Goal: Use online tool/utility: Use online tool/utility

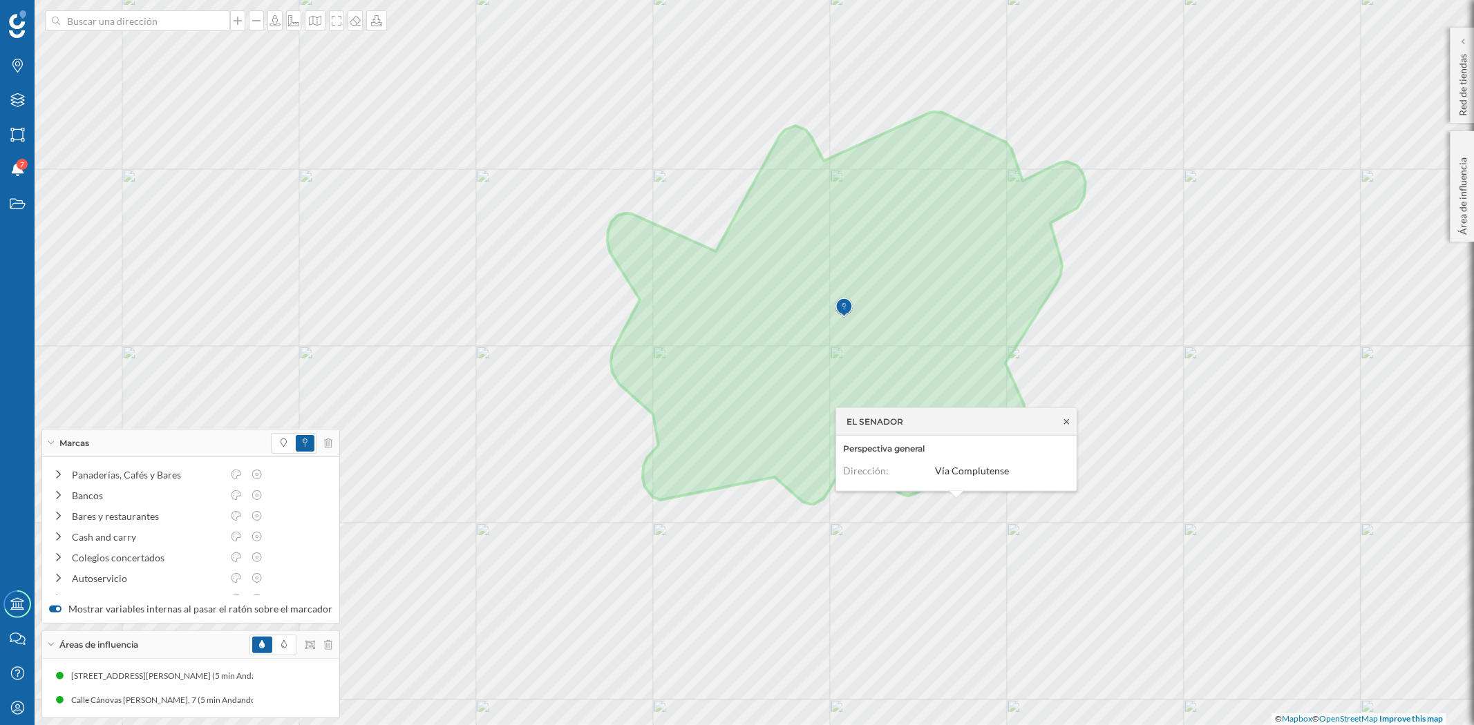
click at [1065, 423] on icon at bounding box center [1066, 421] width 10 height 8
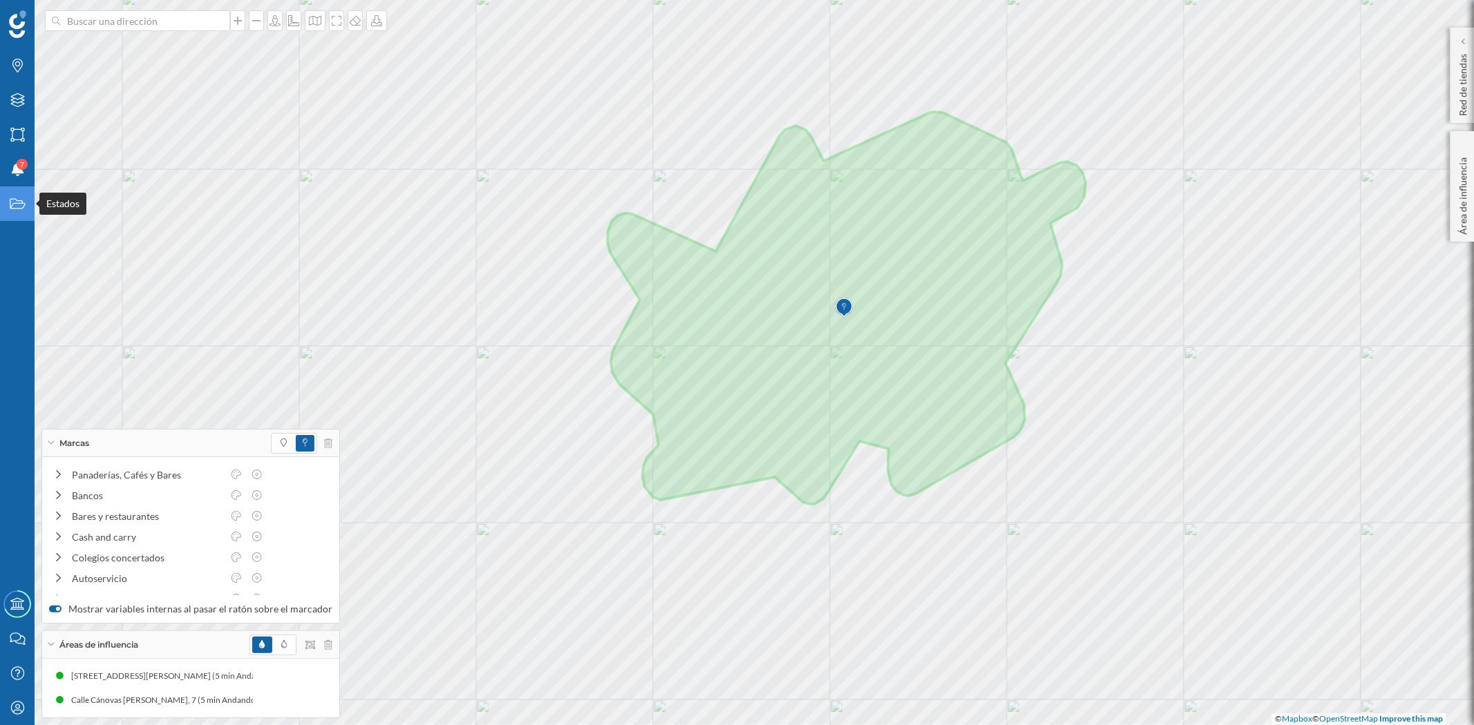
click at [17, 202] on icon "Estados" at bounding box center [17, 204] width 17 height 14
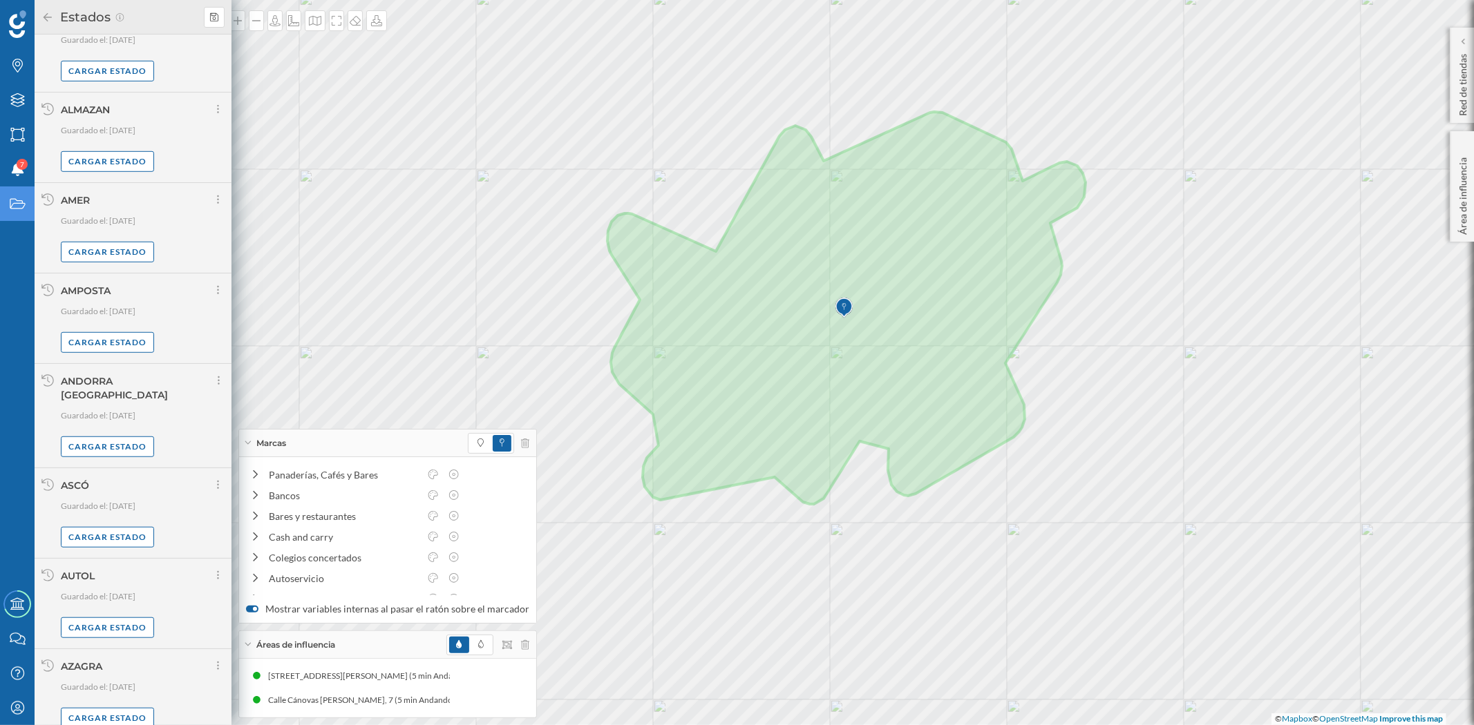
scroll to position [729, 0]
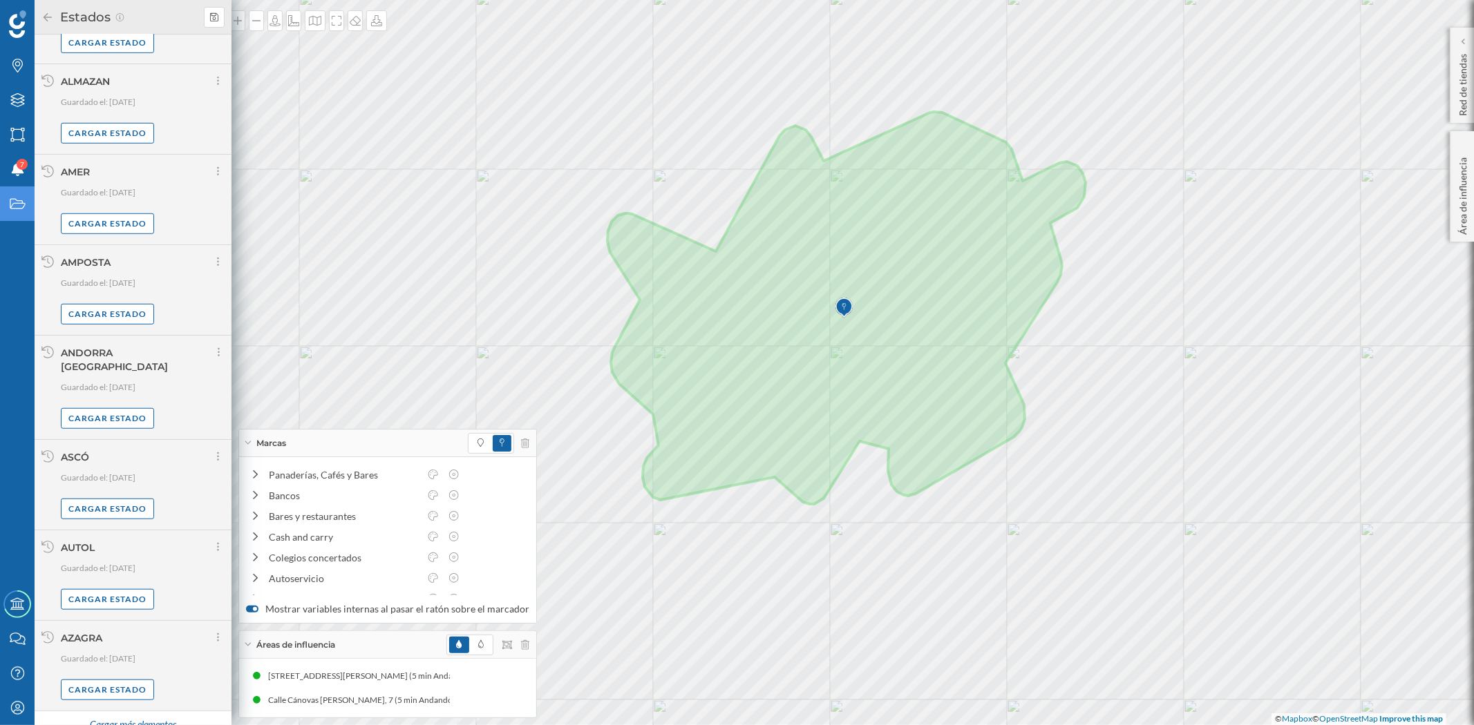
click at [139, 715] on div "Cargar más elementos" at bounding box center [133, 725] width 104 height 21
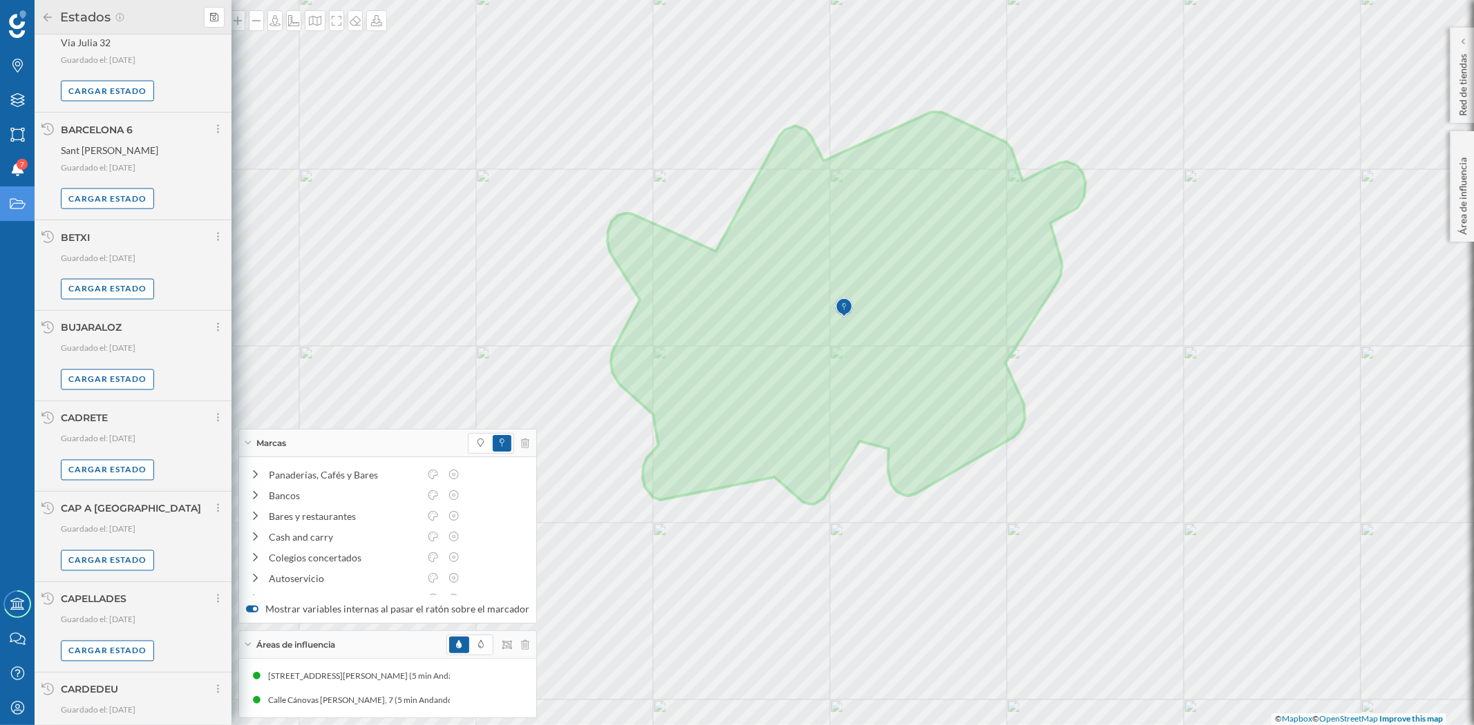
scroll to position [2191, 0]
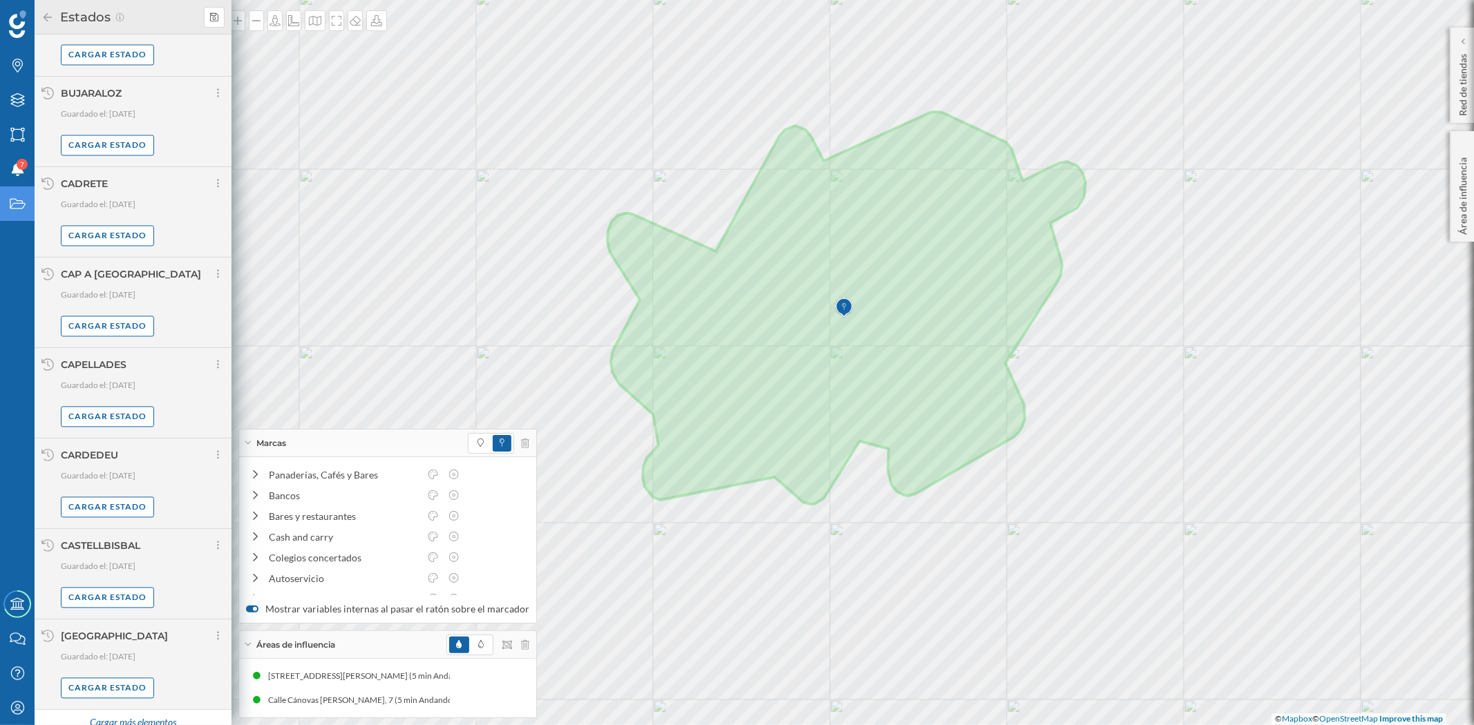
drag, startPoint x: 115, startPoint y: 705, endPoint x: 162, endPoint y: 594, distance: 120.1
click at [115, 714] on div "Cargar más elementos" at bounding box center [133, 724] width 104 height 21
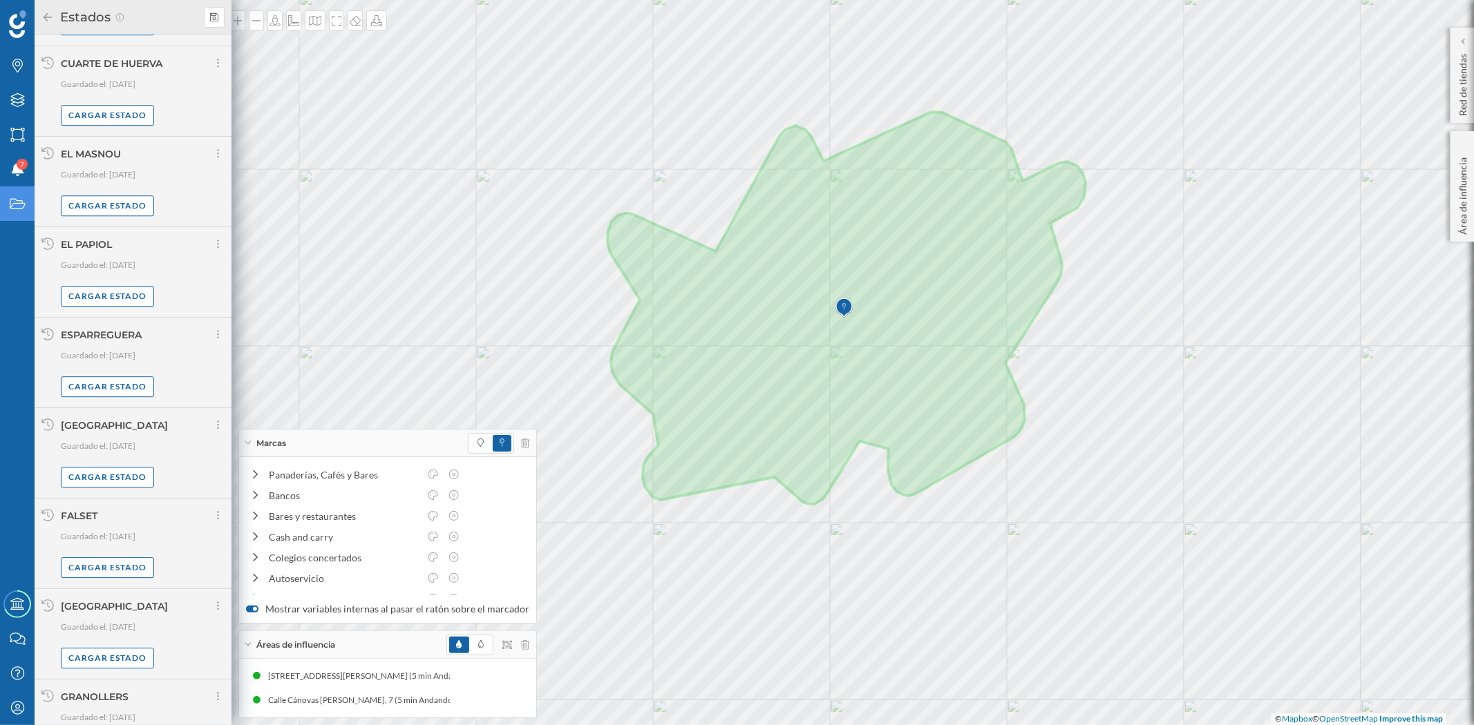
scroll to position [3616, 0]
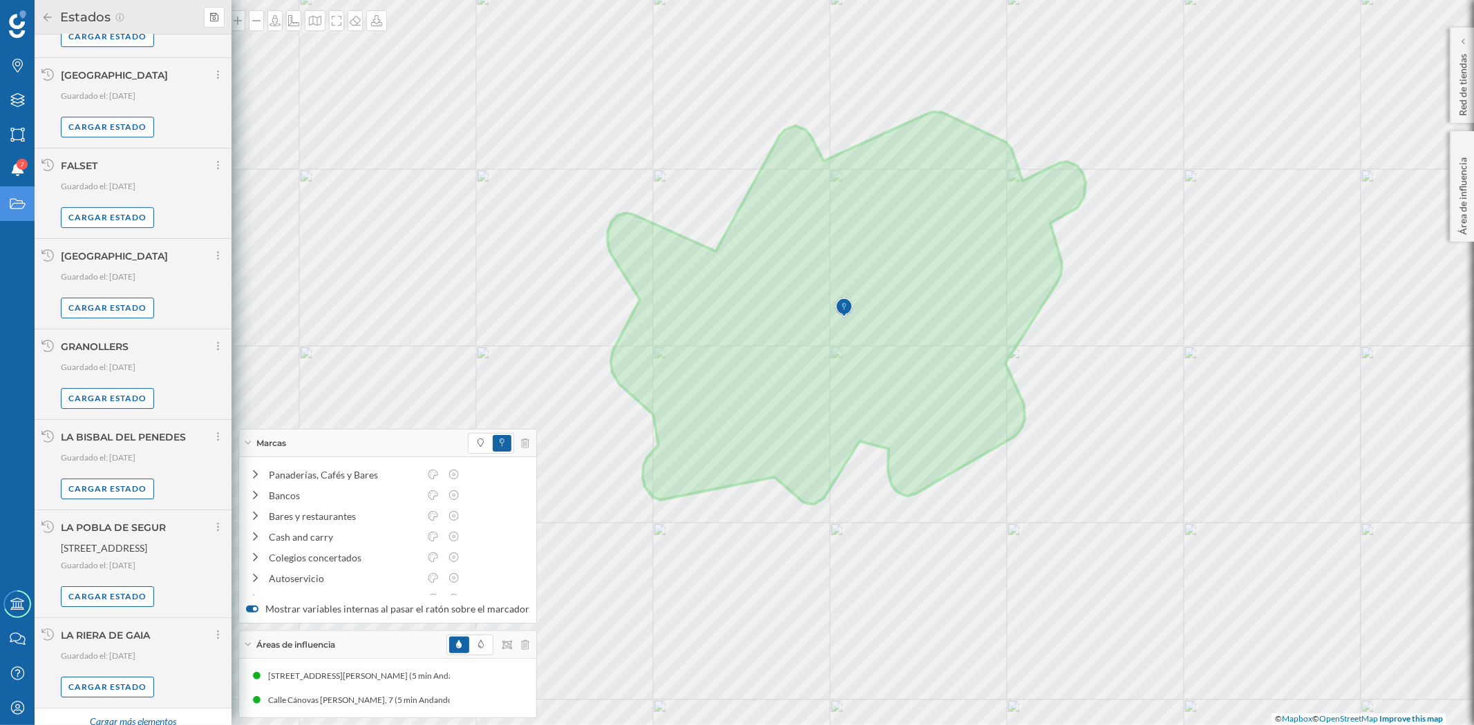
click at [134, 712] on div "Cargar más elementos" at bounding box center [133, 722] width 104 height 21
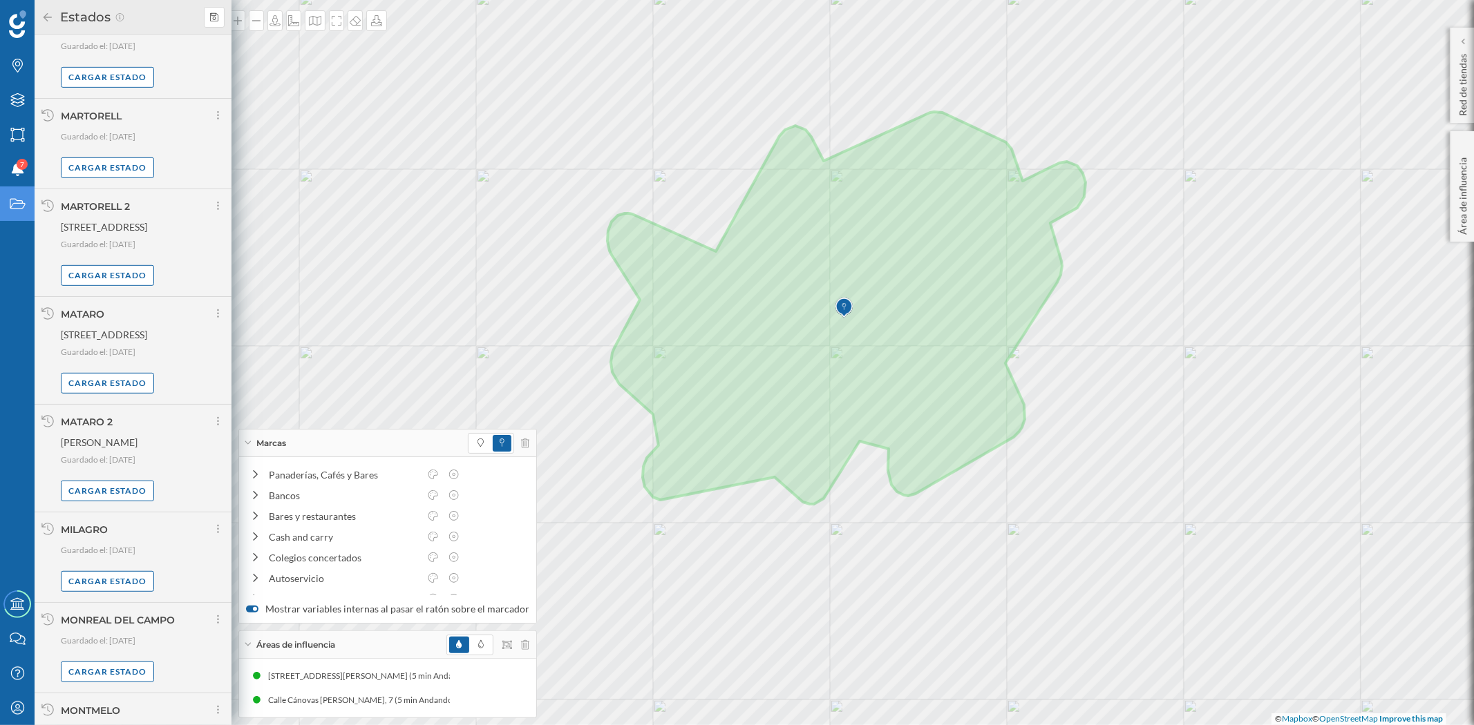
scroll to position [5044, 0]
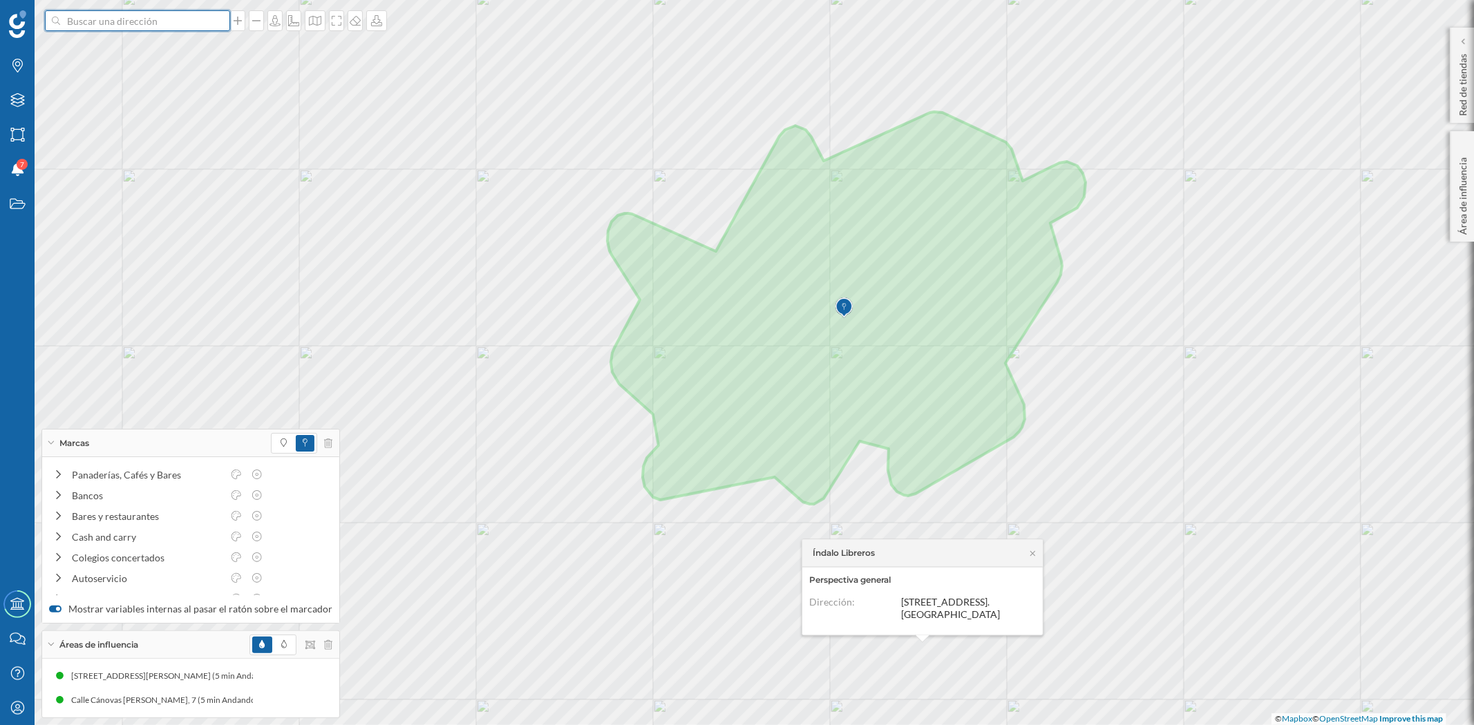
click at [111, 21] on input at bounding box center [137, 20] width 155 height 21
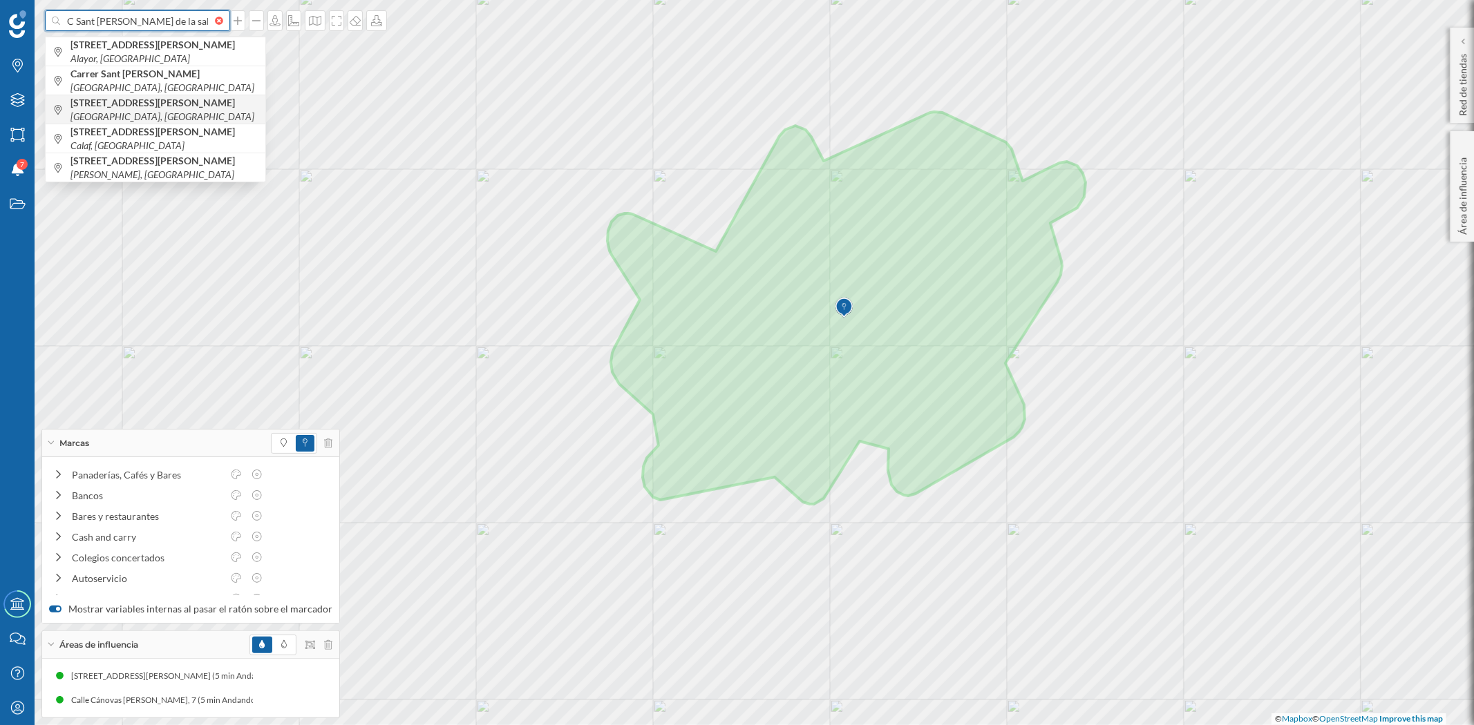
type input "C Sant joan baptista de la salle 4"
click at [111, 113] on icon "Manresa, España" at bounding box center [162, 117] width 184 height 12
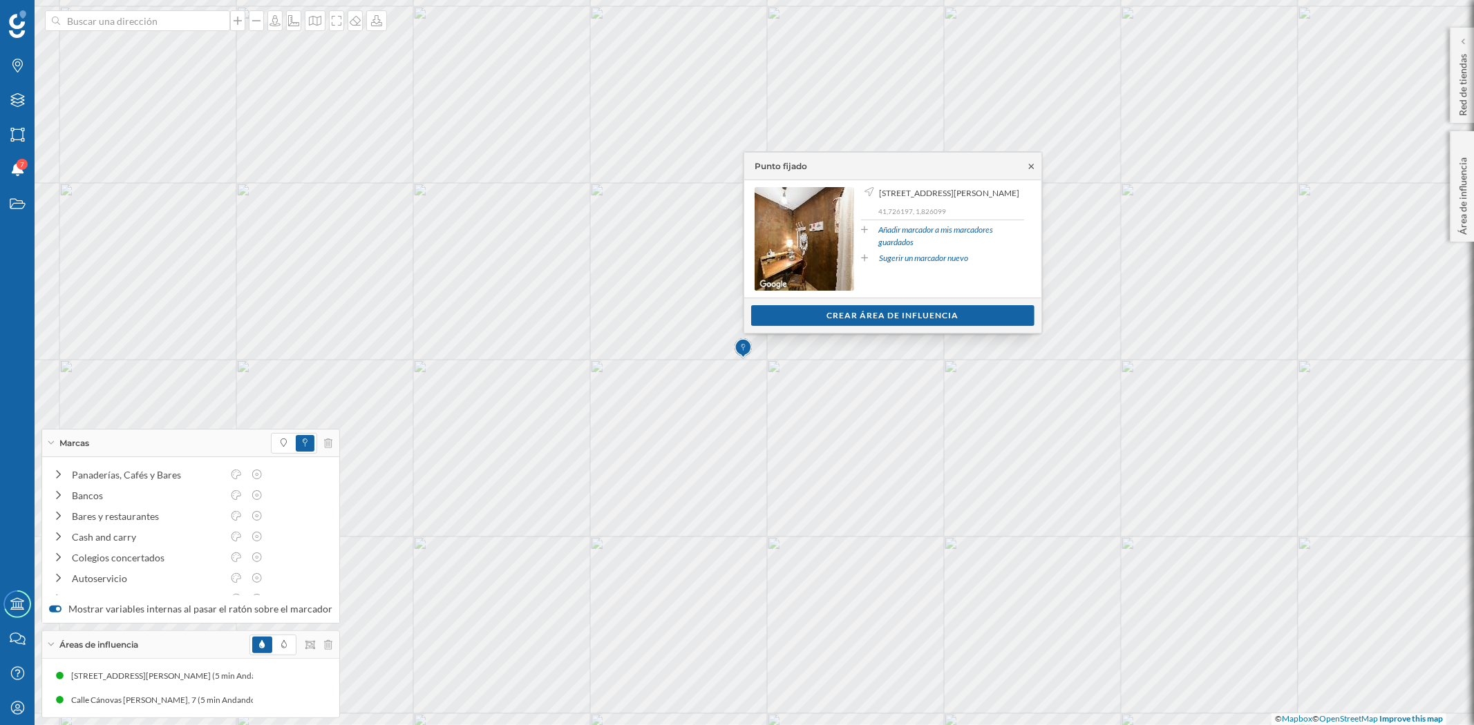
click at [1031, 169] on icon at bounding box center [1031, 166] width 10 height 8
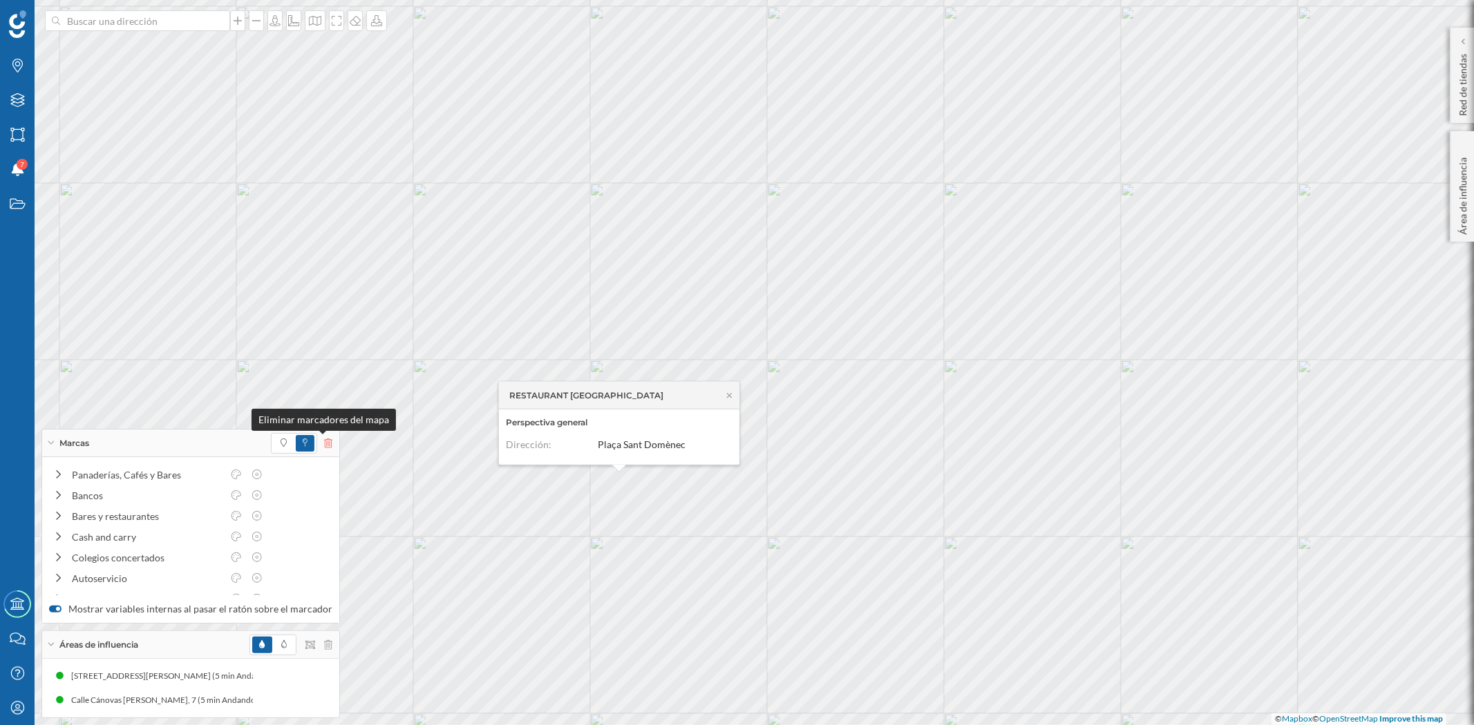
click at [326, 439] on icon at bounding box center [328, 444] width 8 height 10
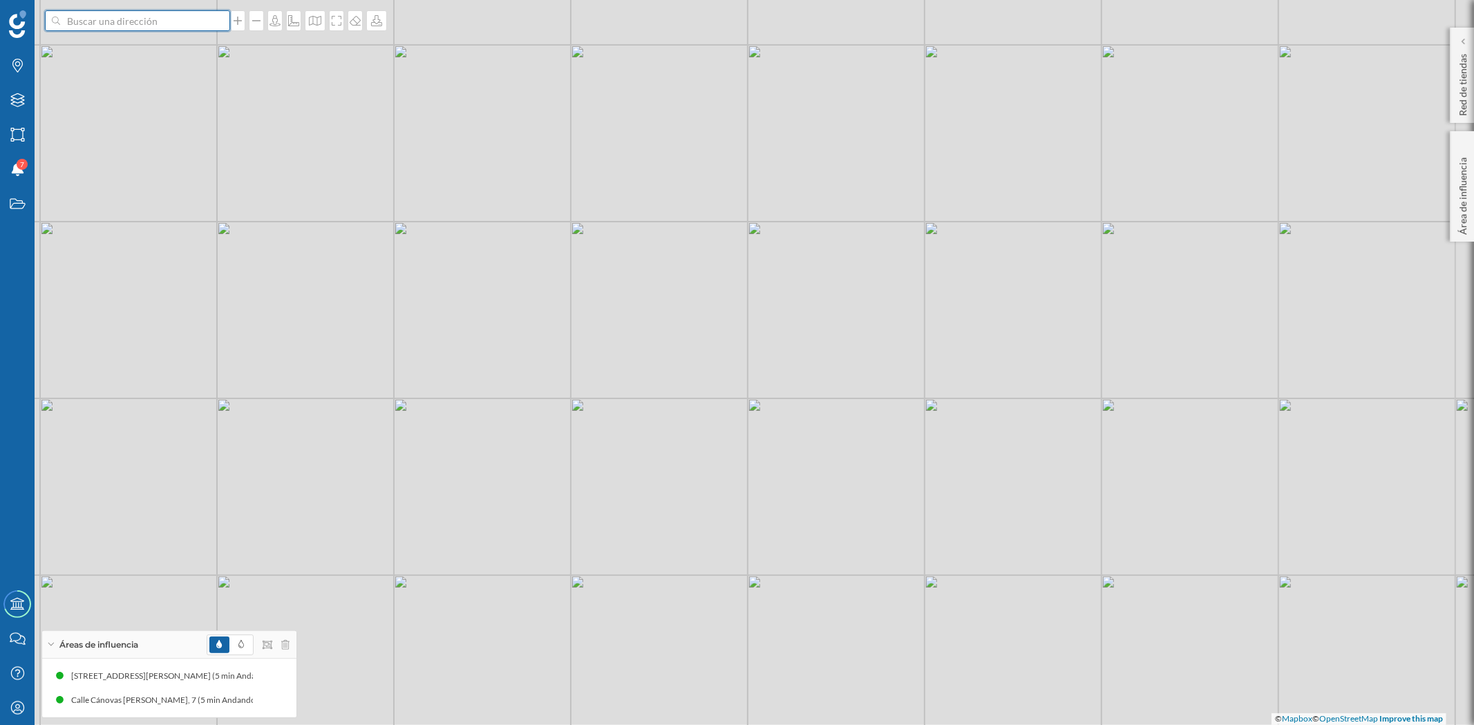
click at [149, 26] on input at bounding box center [137, 20] width 155 height 21
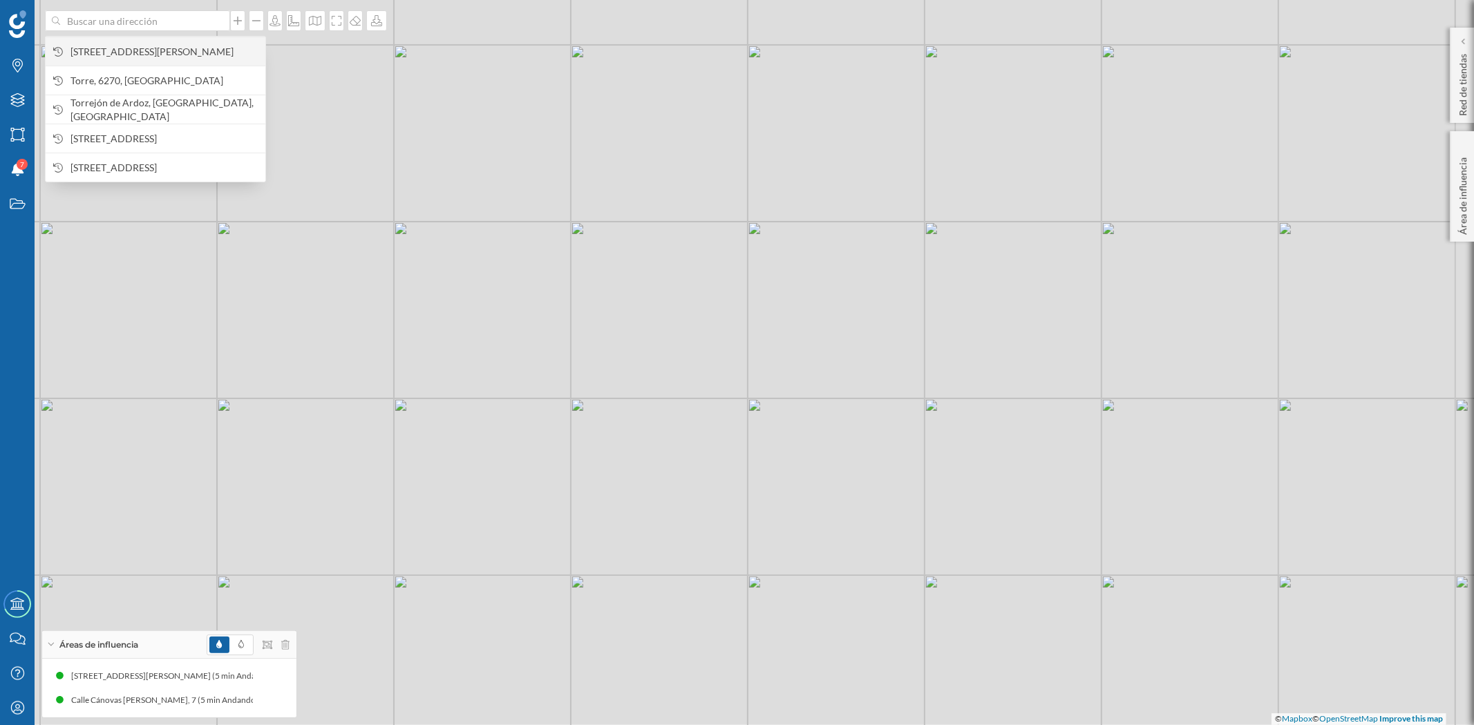
click at [142, 53] on span "[STREET_ADDRESS][PERSON_NAME]" at bounding box center [164, 52] width 188 height 14
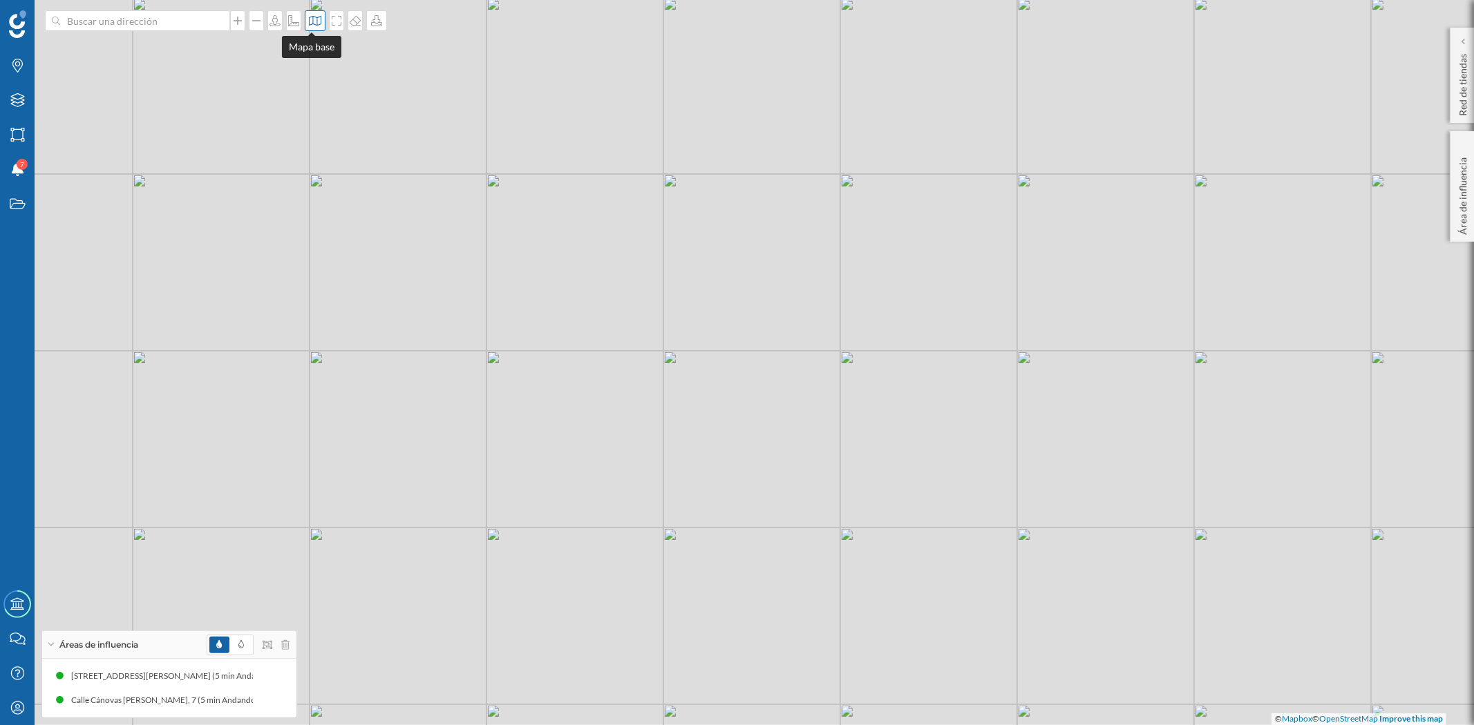
click at [309, 17] on icon at bounding box center [315, 21] width 12 height 10
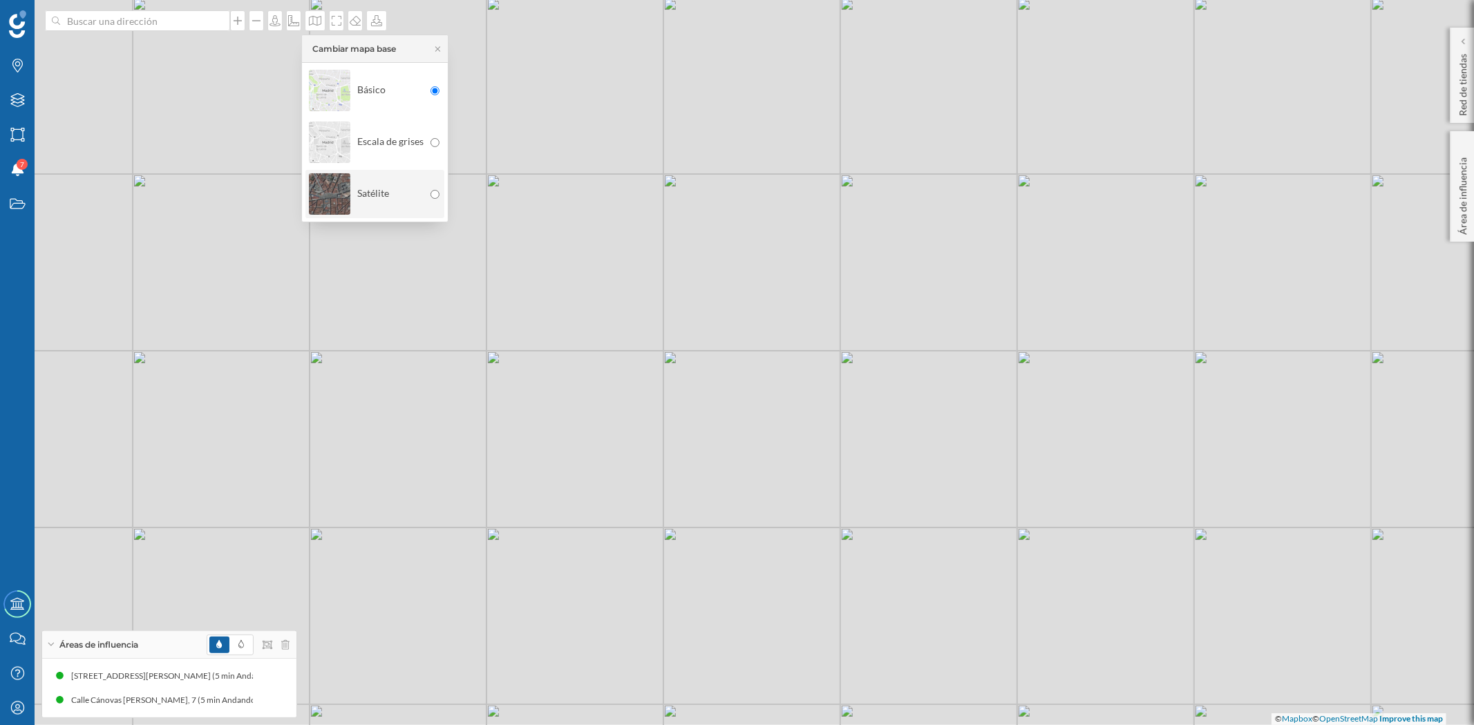
click at [342, 214] on img at bounding box center [329, 194] width 41 height 48
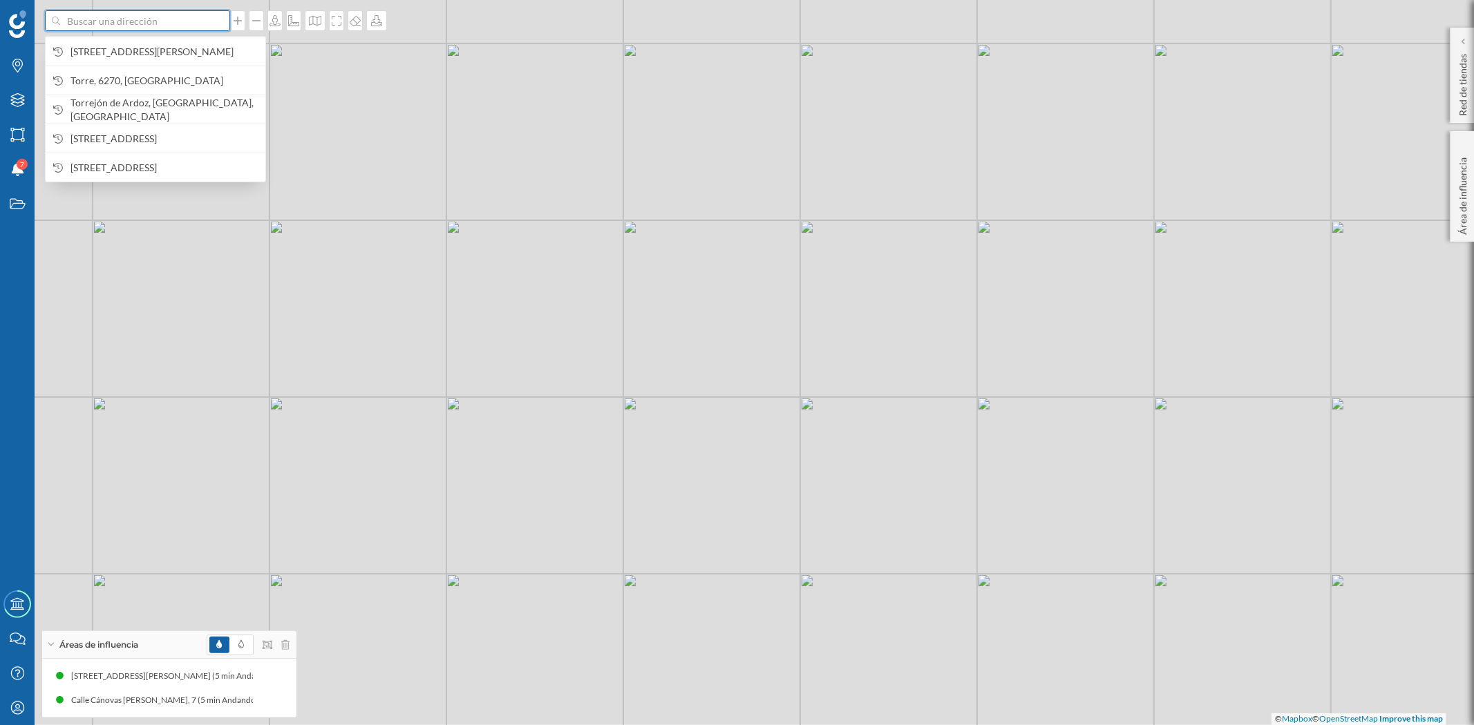
click at [151, 22] on input at bounding box center [137, 20] width 155 height 21
click at [142, 50] on span "[STREET_ADDRESS][PERSON_NAME]" at bounding box center [164, 52] width 188 height 14
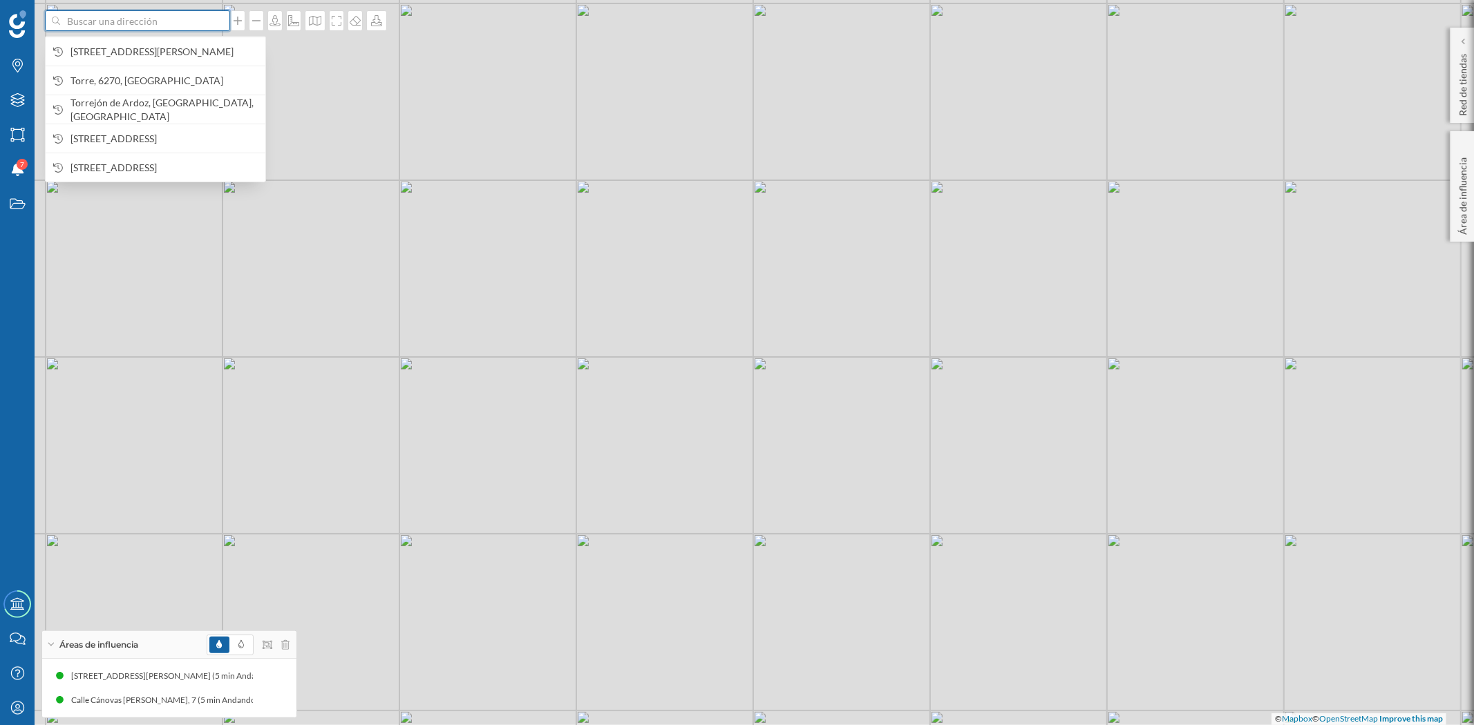
click at [180, 29] on input at bounding box center [137, 20] width 155 height 21
click at [93, 48] on span "[STREET_ADDRESS][PERSON_NAME]" at bounding box center [164, 52] width 188 height 14
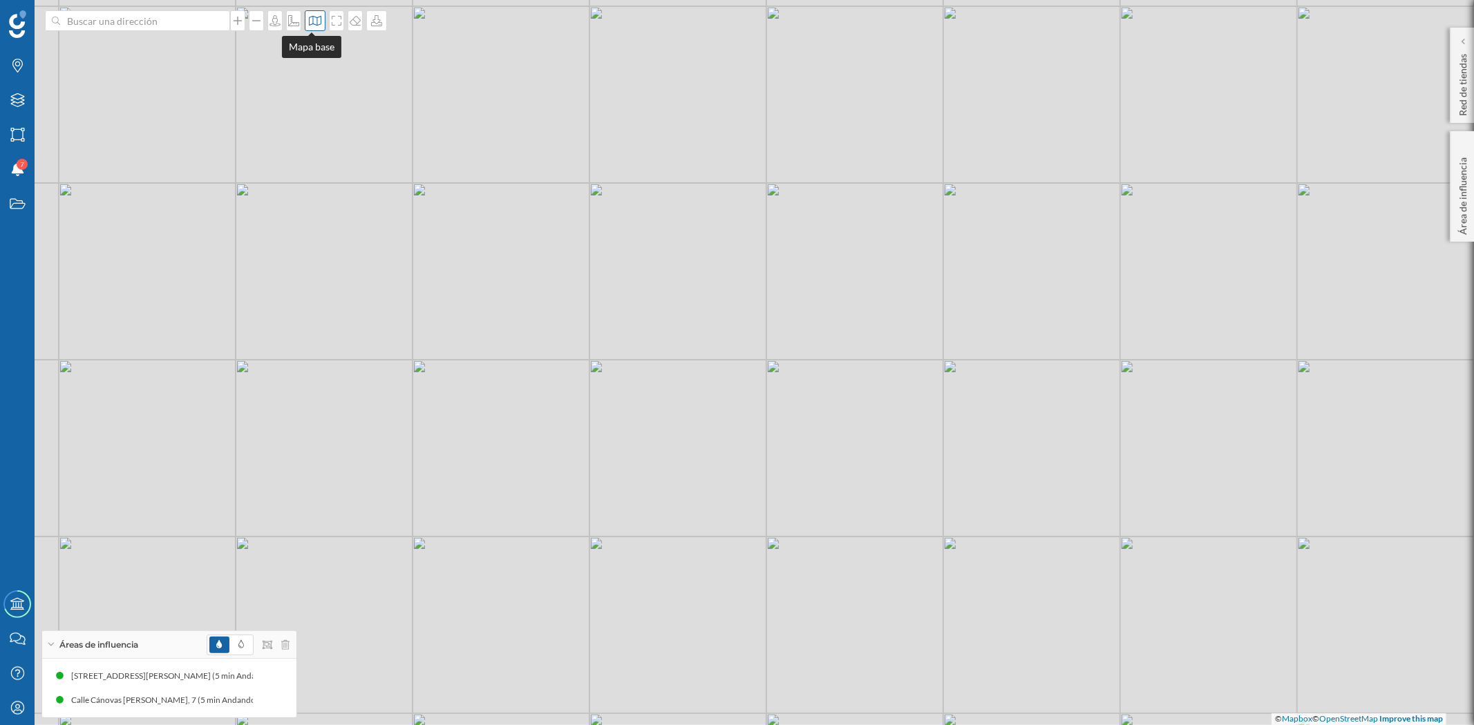
click at [316, 29] on div at bounding box center [315, 20] width 21 height 21
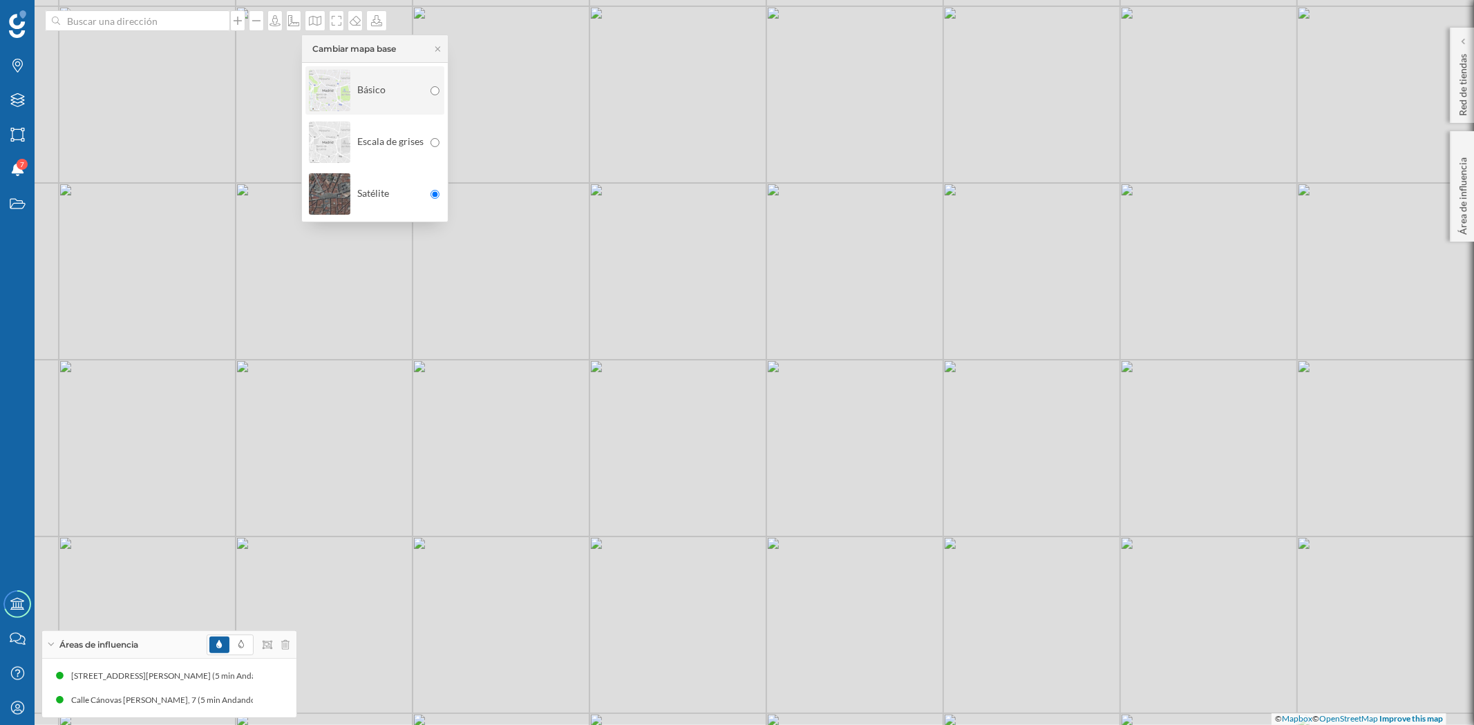
click at [322, 77] on img at bounding box center [329, 90] width 41 height 48
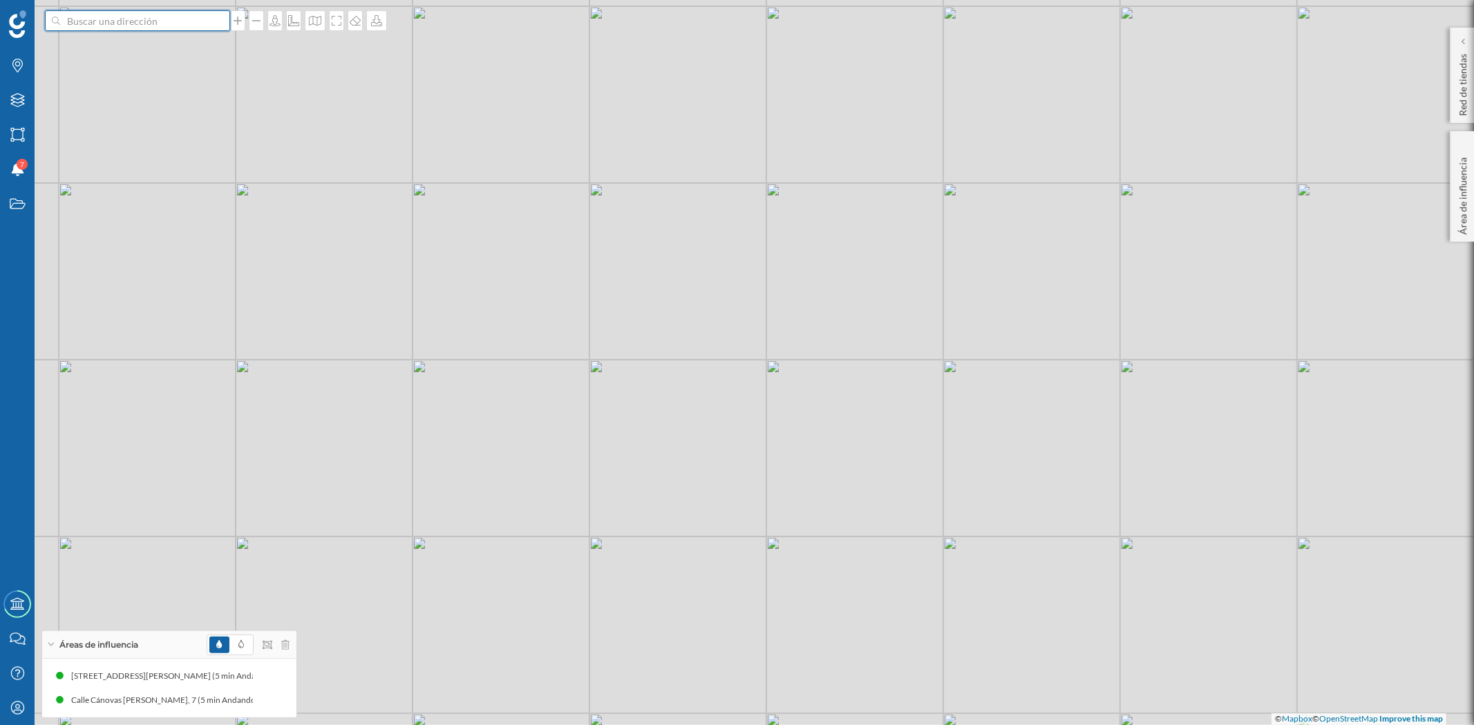
click at [145, 24] on input at bounding box center [137, 20] width 155 height 21
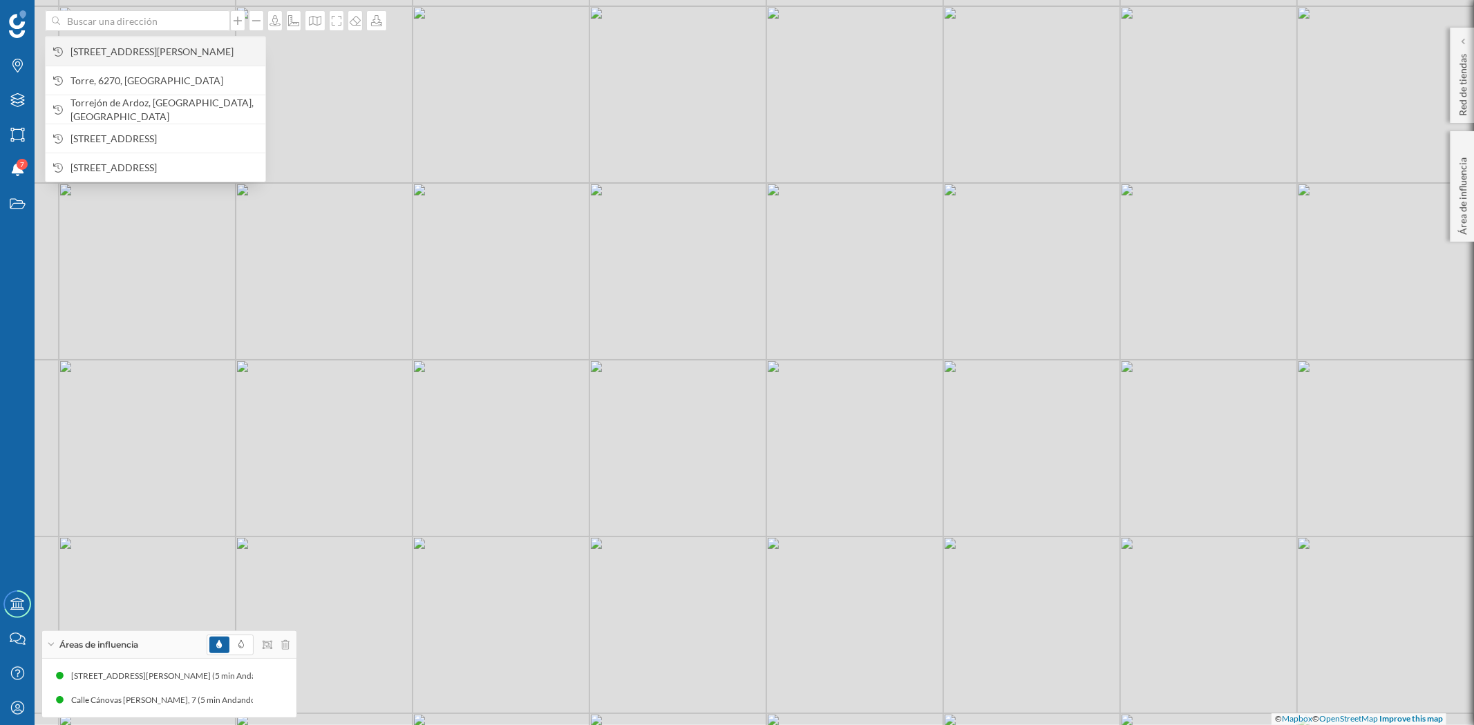
click at [135, 52] on span "[STREET_ADDRESS][PERSON_NAME]" at bounding box center [164, 52] width 188 height 14
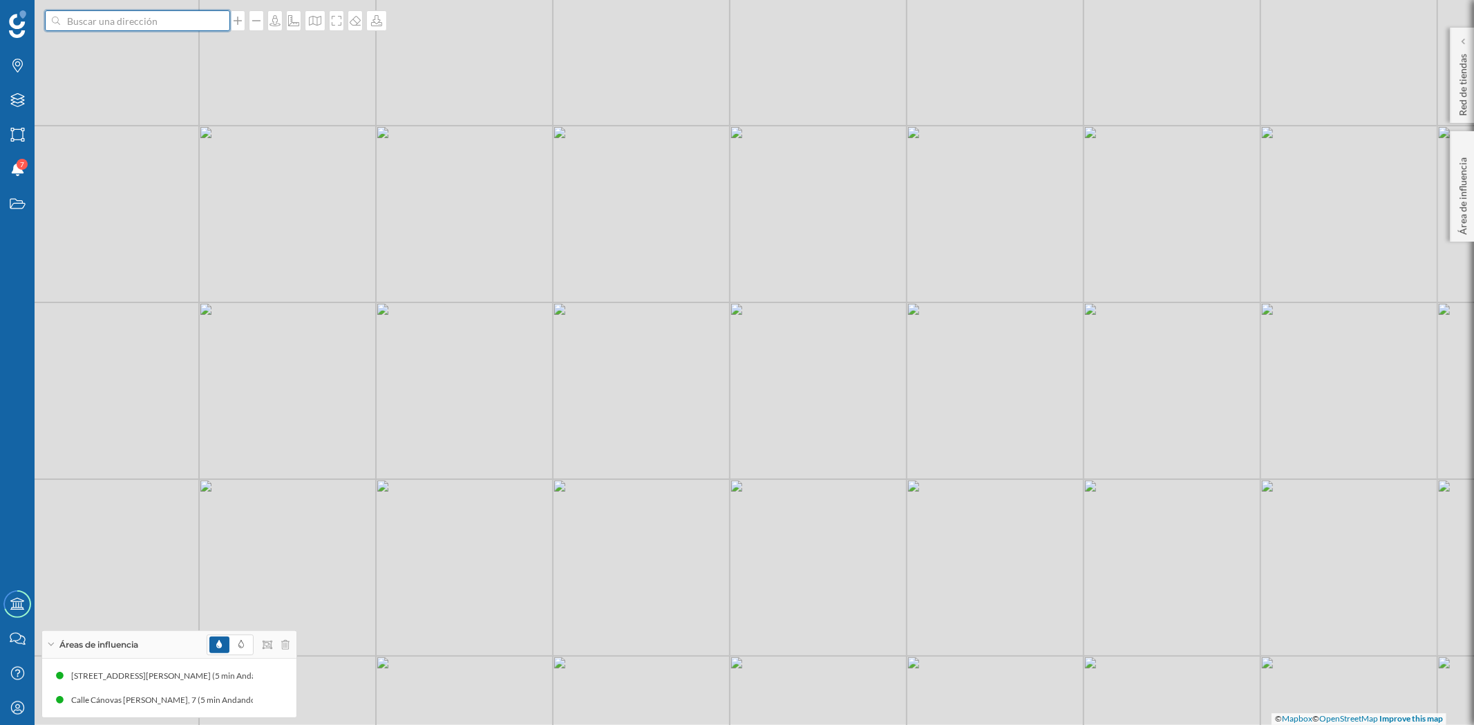
click at [111, 19] on input at bounding box center [137, 20] width 155 height 21
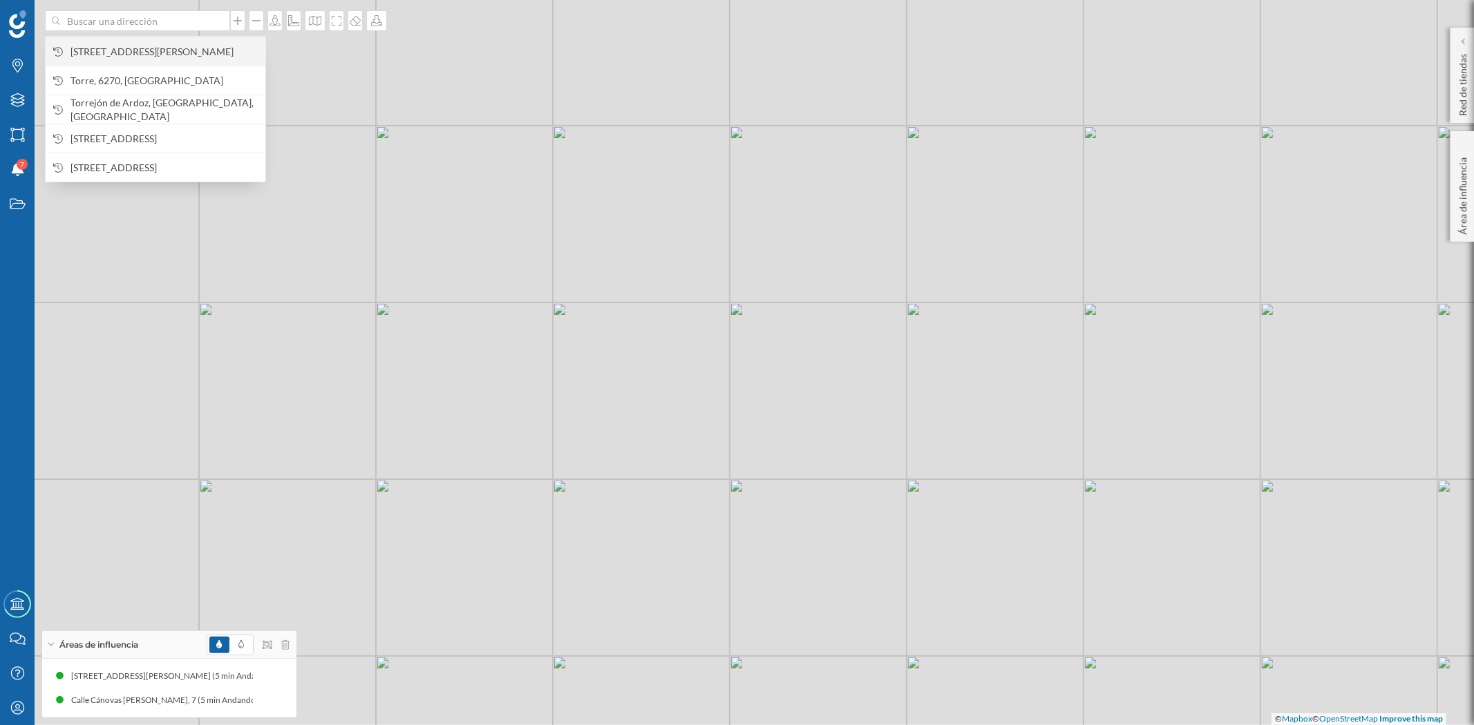
click at [142, 59] on span "[STREET_ADDRESS][PERSON_NAME]" at bounding box center [164, 52] width 188 height 14
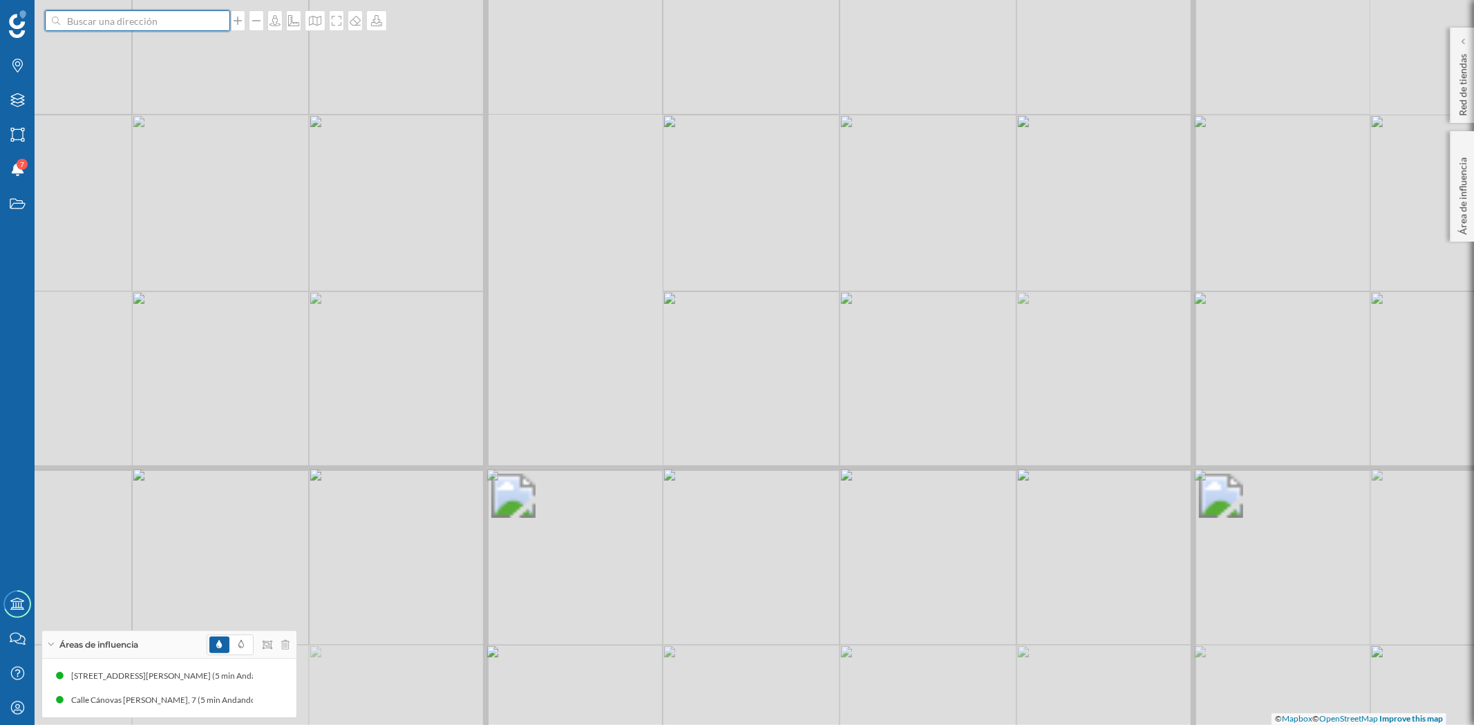
click at [134, 14] on input at bounding box center [137, 20] width 155 height 21
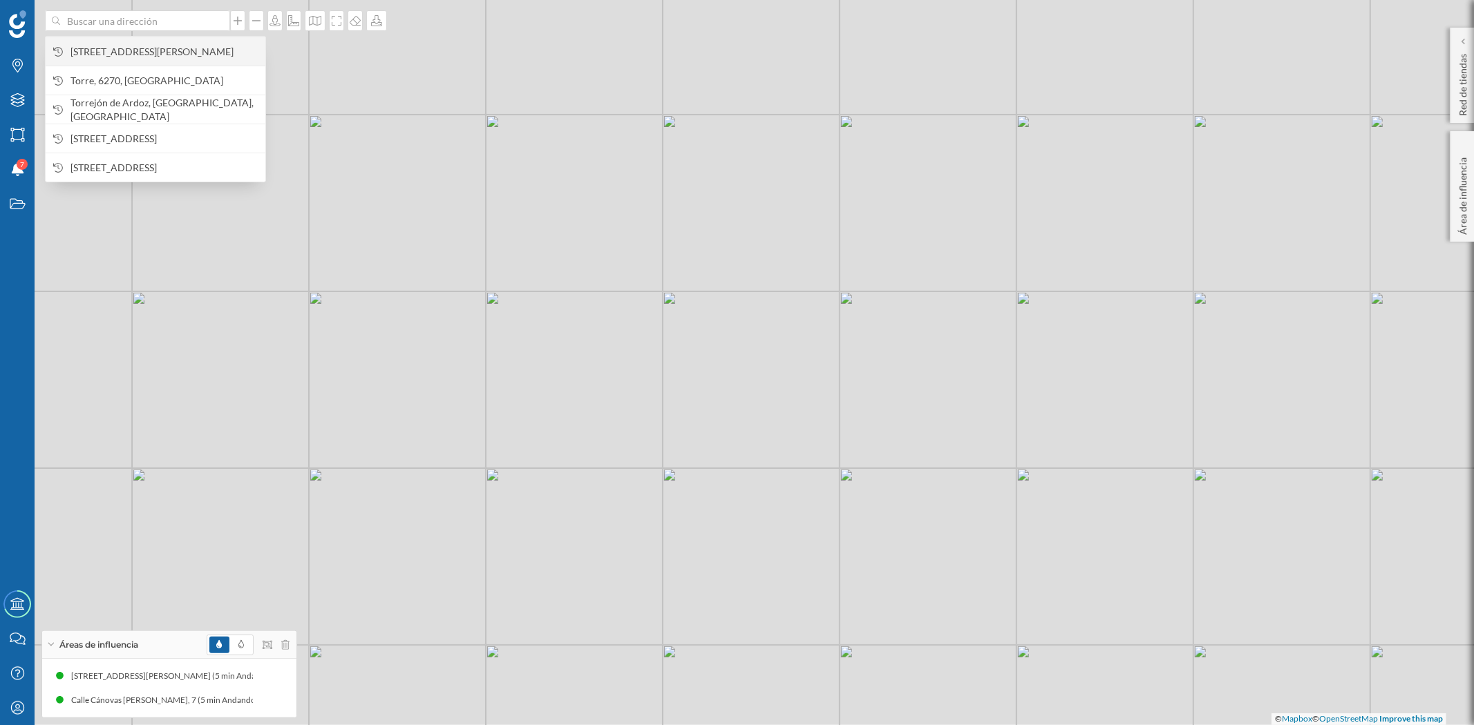
click at [122, 50] on span "[STREET_ADDRESS][PERSON_NAME]" at bounding box center [164, 52] width 188 height 14
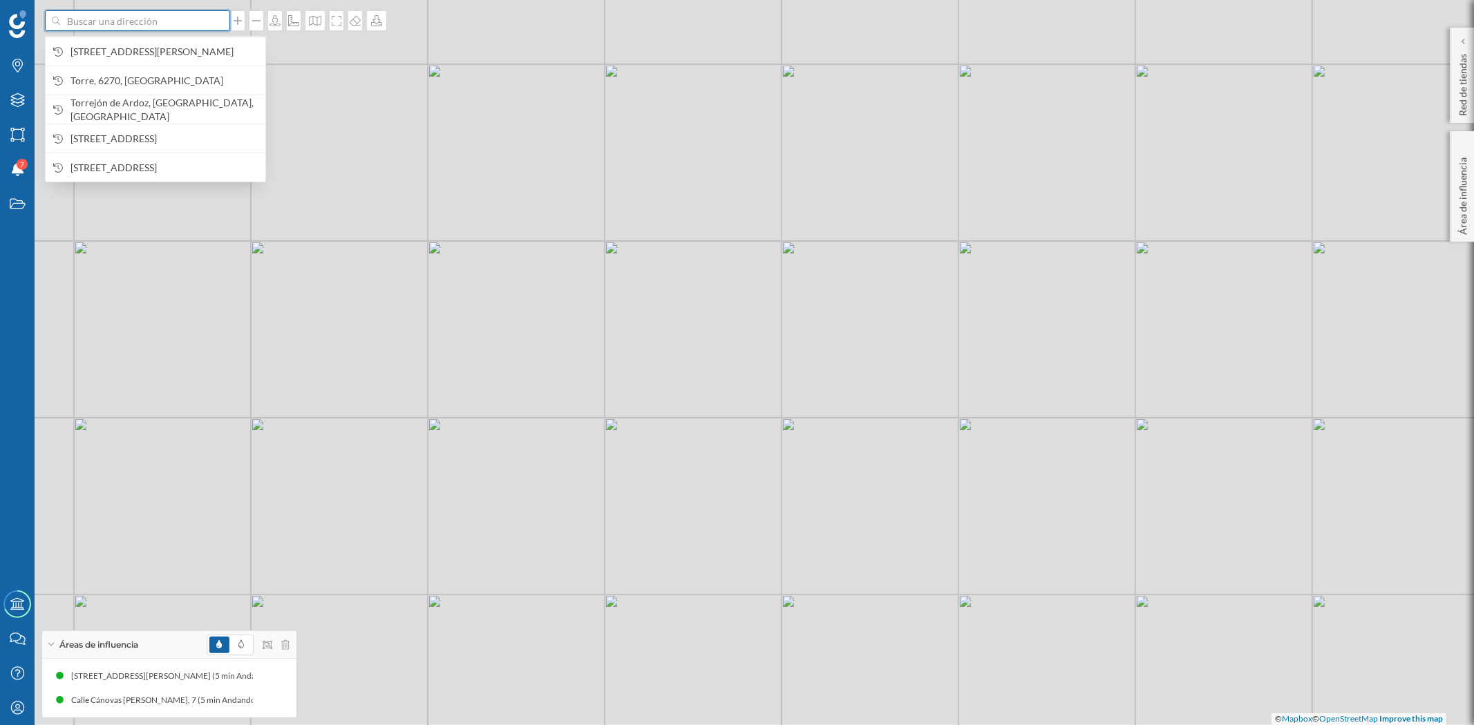
click at [129, 18] on input at bounding box center [137, 20] width 155 height 21
click at [15, 712] on icon "Mi perfil" at bounding box center [17, 708] width 17 height 14
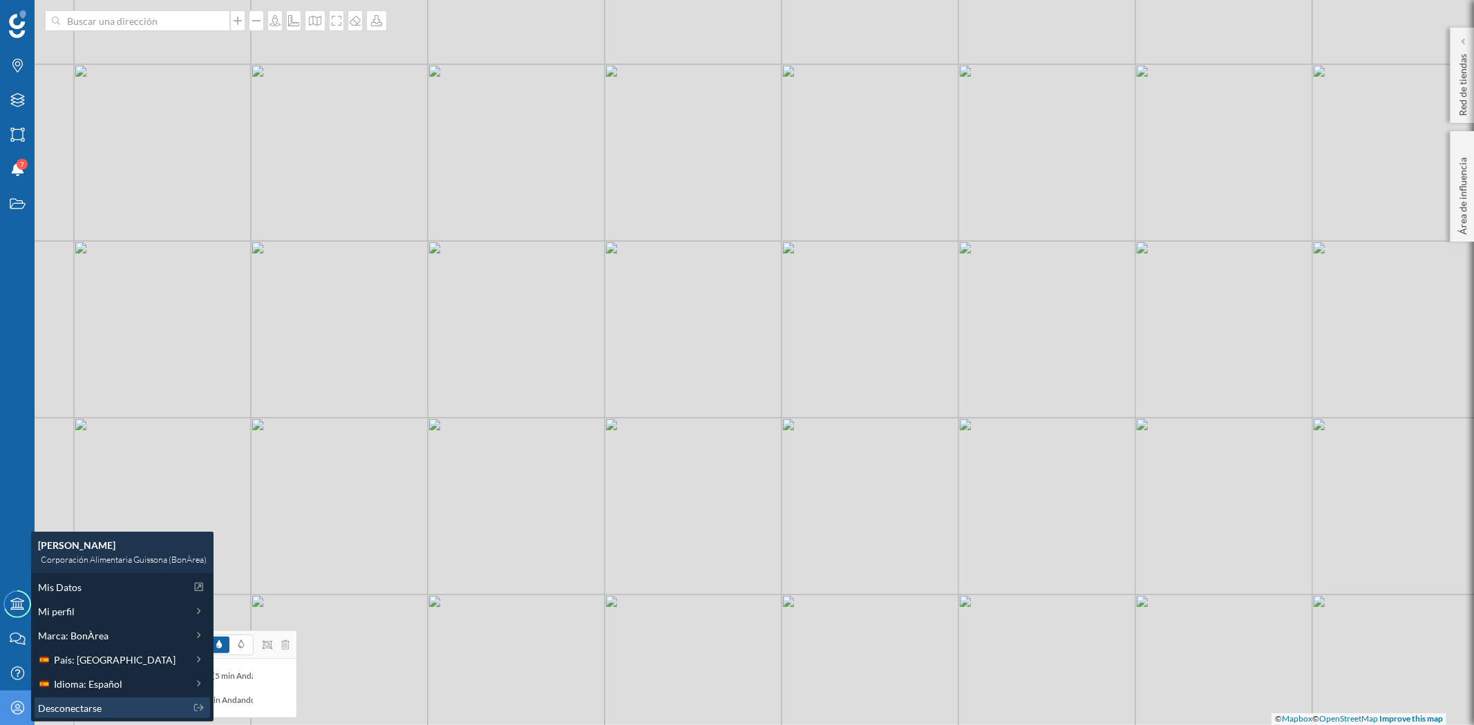
click at [50, 709] on span "Desconectarse" at bounding box center [70, 708] width 64 height 15
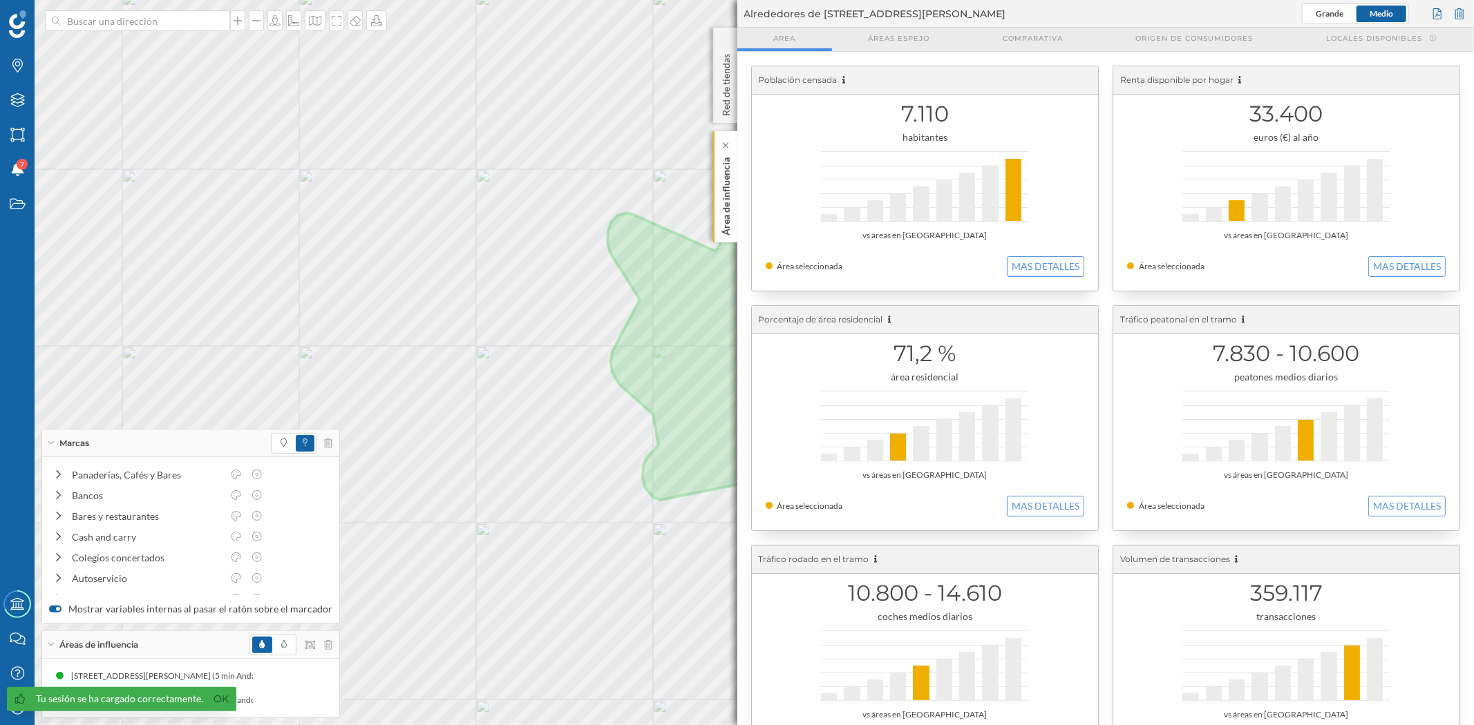
click at [731, 228] on p "Área de influencia" at bounding box center [725, 194] width 14 height 84
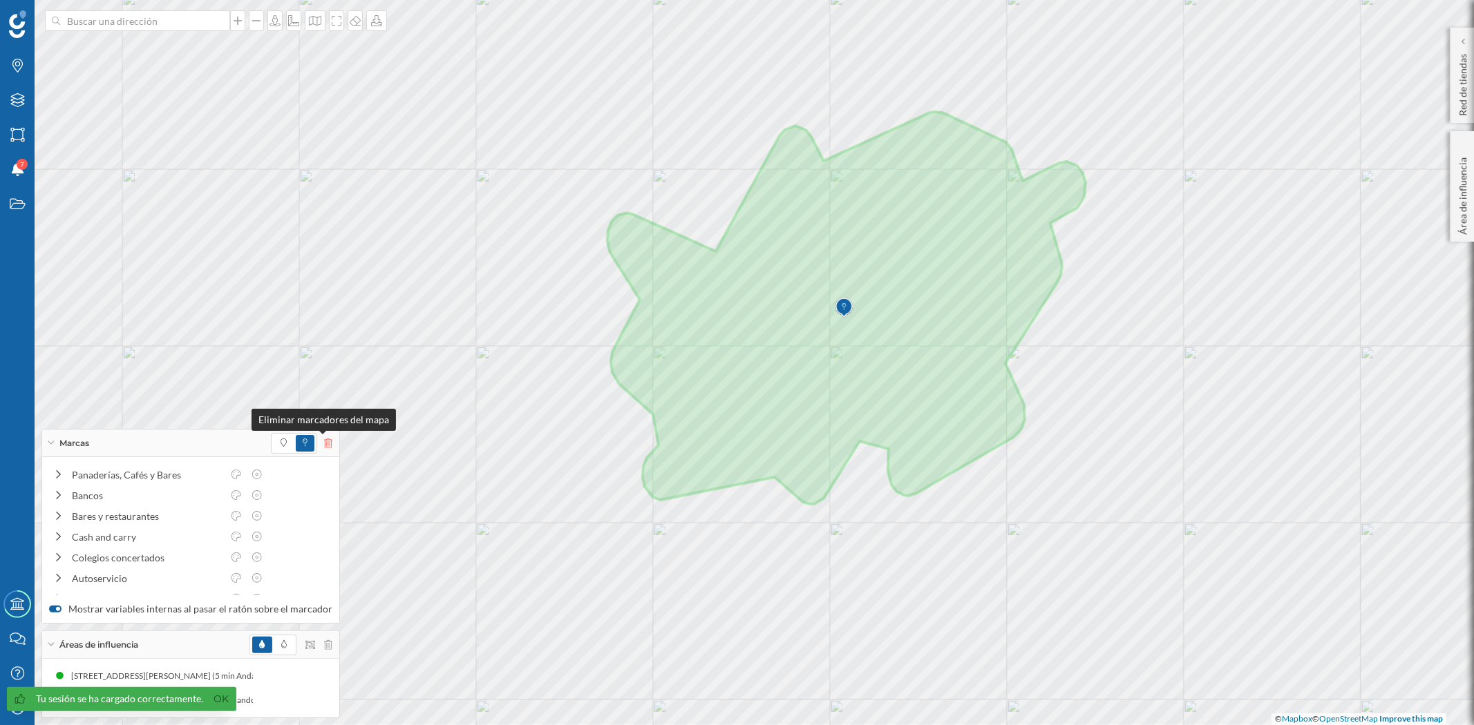
click at [324, 447] on icon at bounding box center [328, 444] width 8 height 10
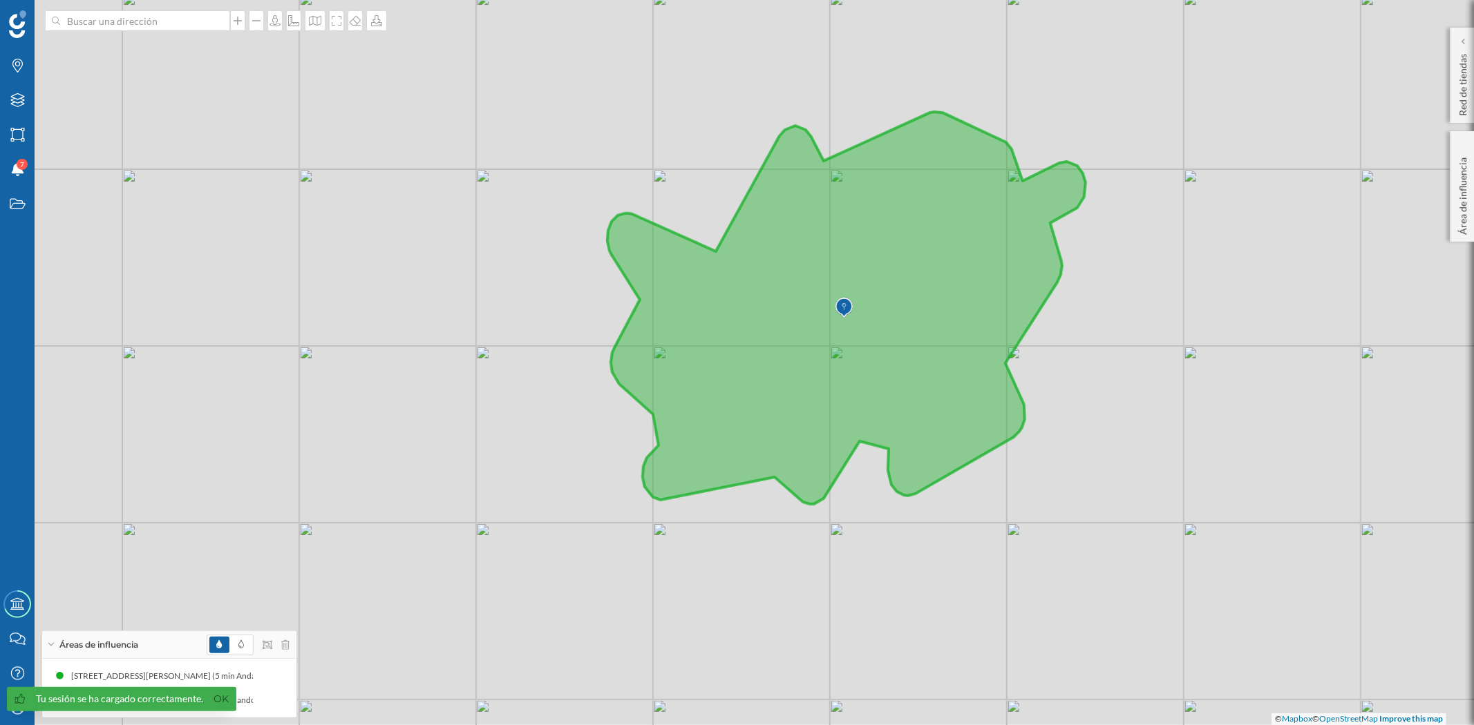
click at [138, 7] on div "© Mapbox © OpenStreetMap Improve this map" at bounding box center [737, 362] width 1474 height 725
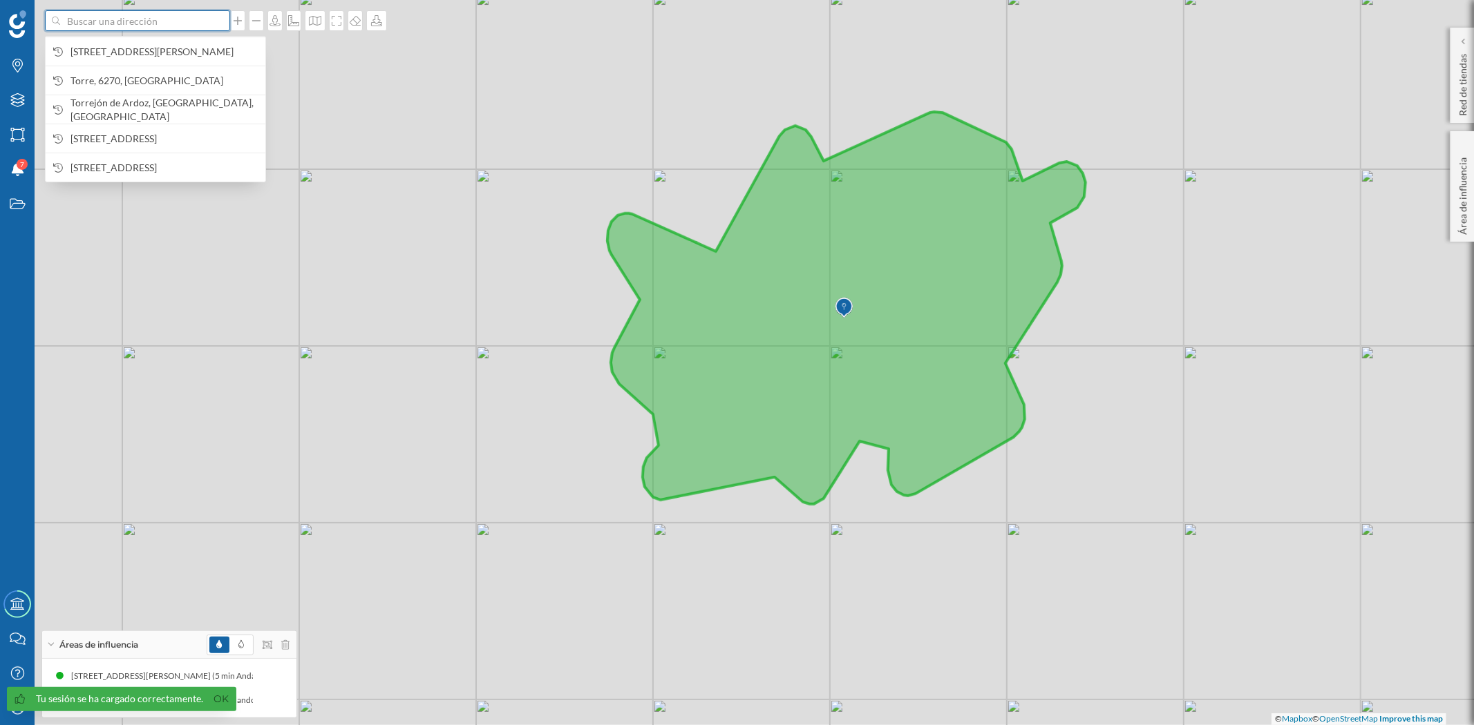
click at [133, 26] on input at bounding box center [137, 20] width 155 height 21
click at [125, 49] on span "[STREET_ADDRESS][PERSON_NAME]" at bounding box center [164, 52] width 188 height 14
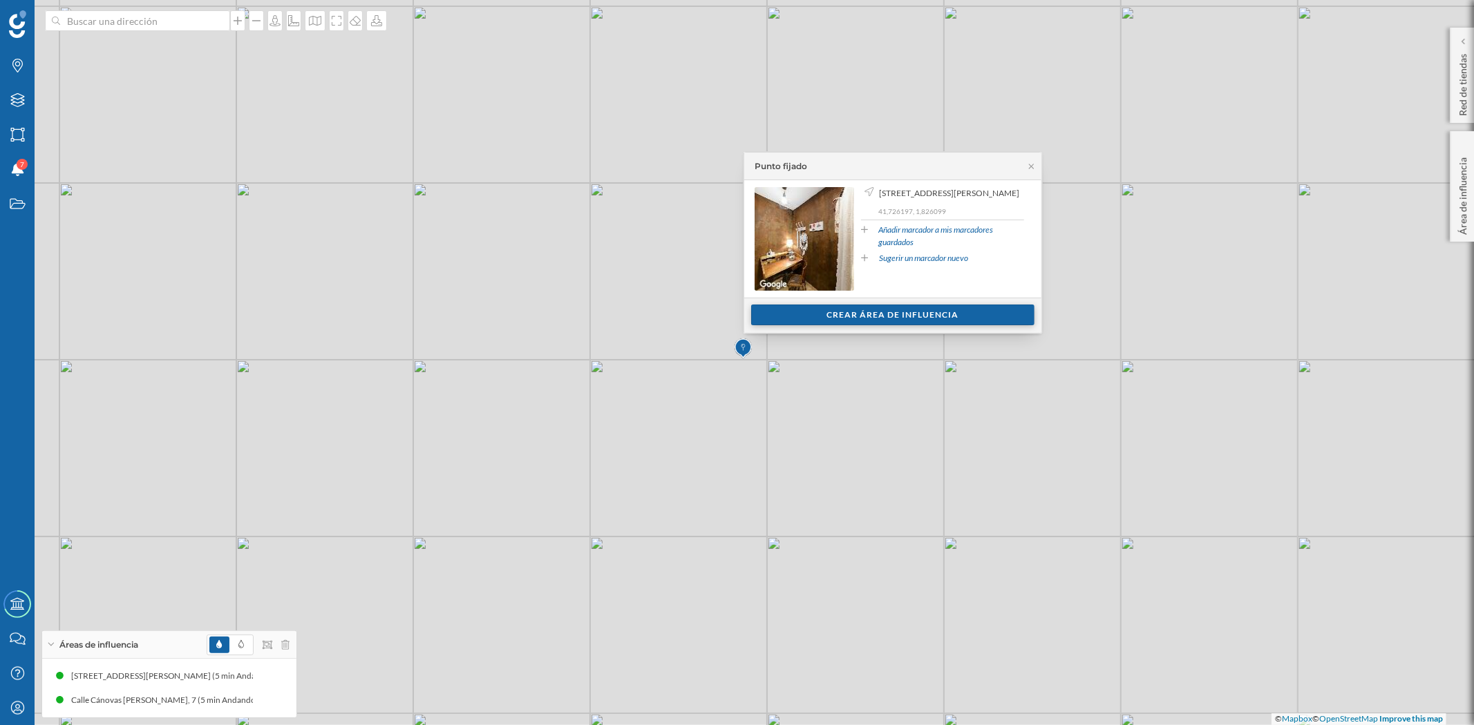
click at [868, 318] on div "Crear área de influencia" at bounding box center [892, 315] width 283 height 21
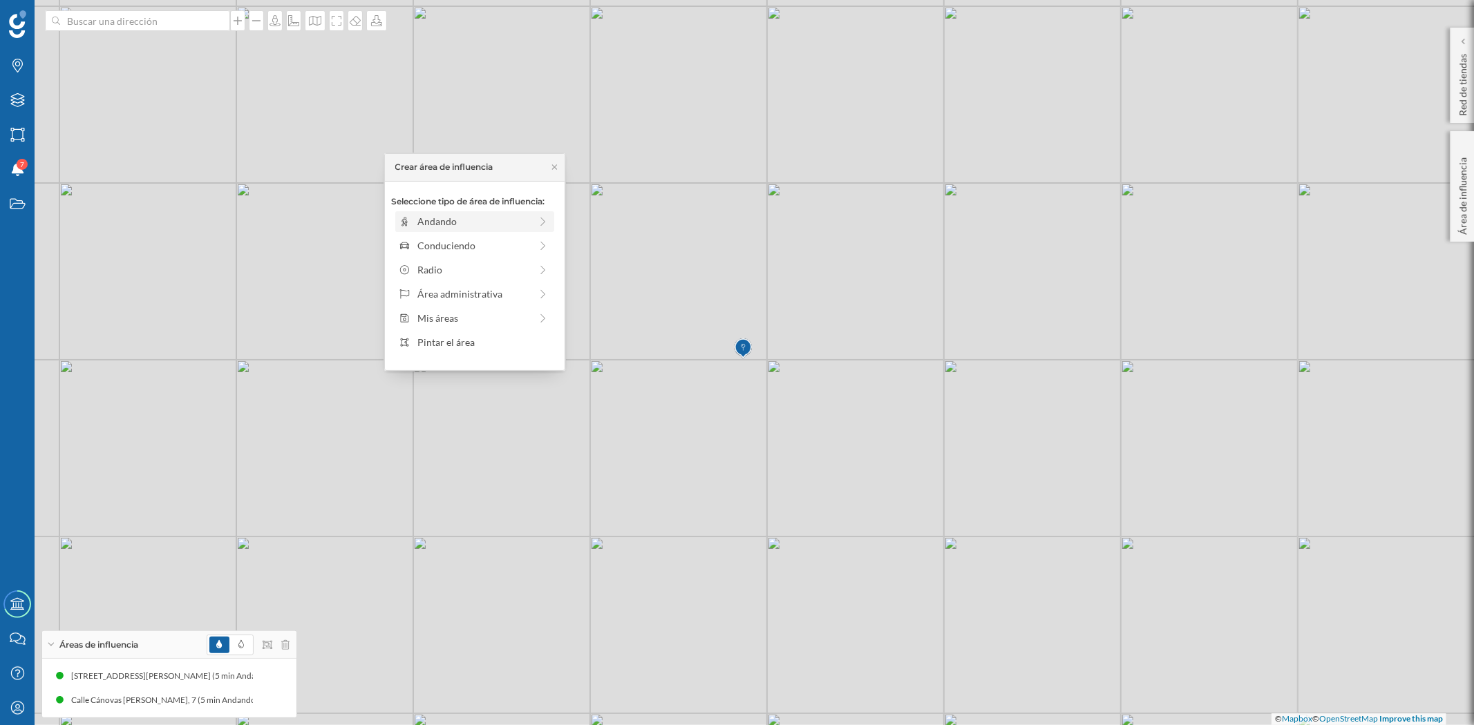
click at [410, 218] on div "Andando" at bounding box center [465, 221] width 132 height 15
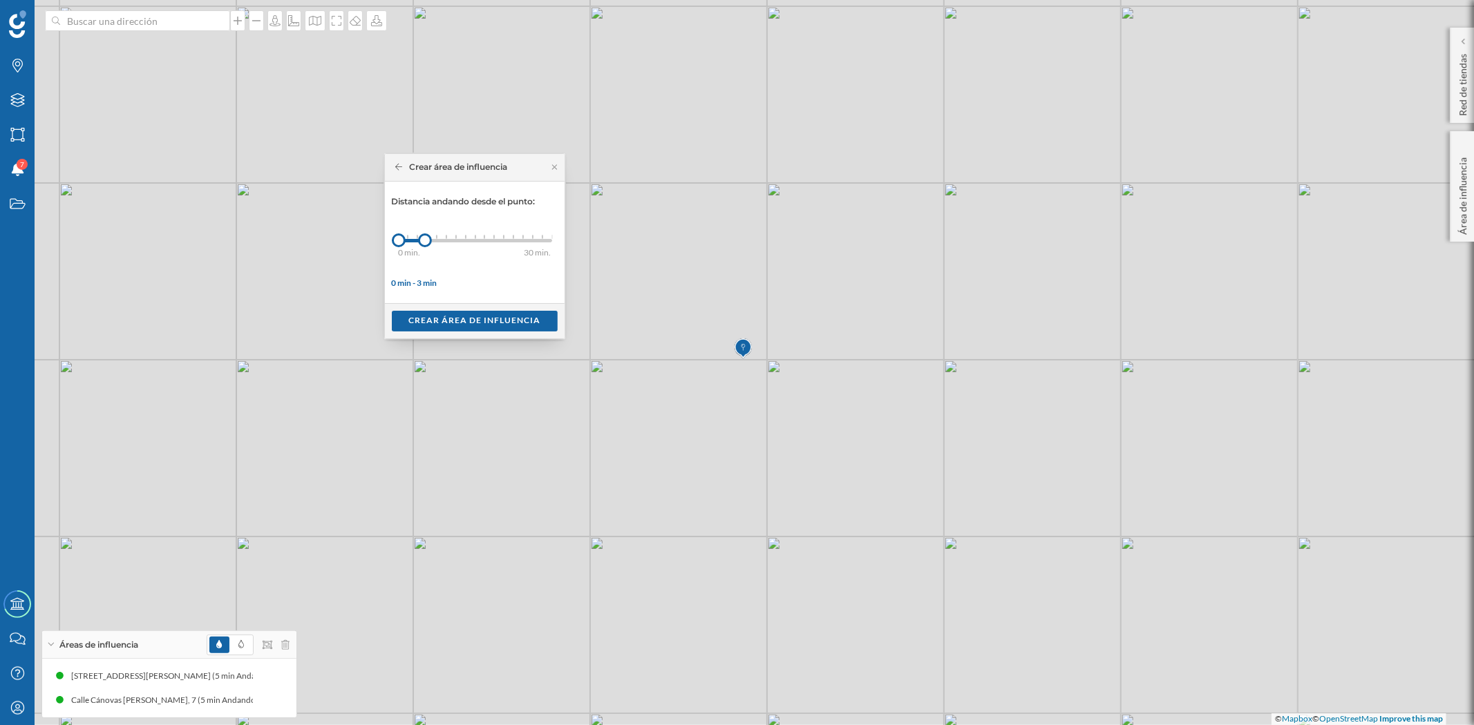
drag, startPoint x: 404, startPoint y: 240, endPoint x: 425, endPoint y: 247, distance: 21.8
click at [425, 242] on div "0 min. 3 min. 4 min. 5 min. 6 min. 7 min. 8 min. 9 min. 10 min. 11 min. 12 min.…" at bounding box center [475, 240] width 153 height 3
click at [455, 315] on div "Crear área de influencia" at bounding box center [475, 320] width 166 height 21
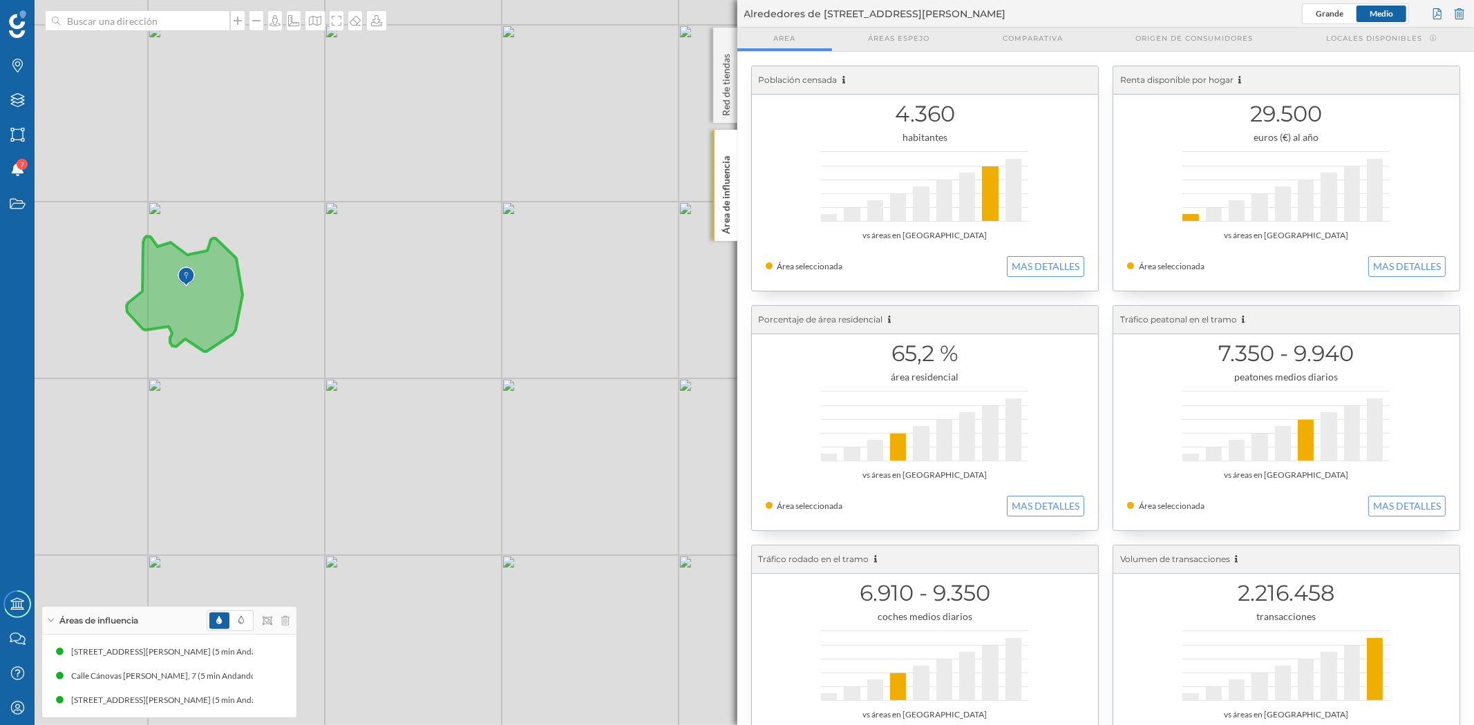
drag, startPoint x: 721, startPoint y: 198, endPoint x: 515, endPoint y: 405, distance: 292.1
click at [721, 198] on p "Área de influencia" at bounding box center [725, 193] width 14 height 84
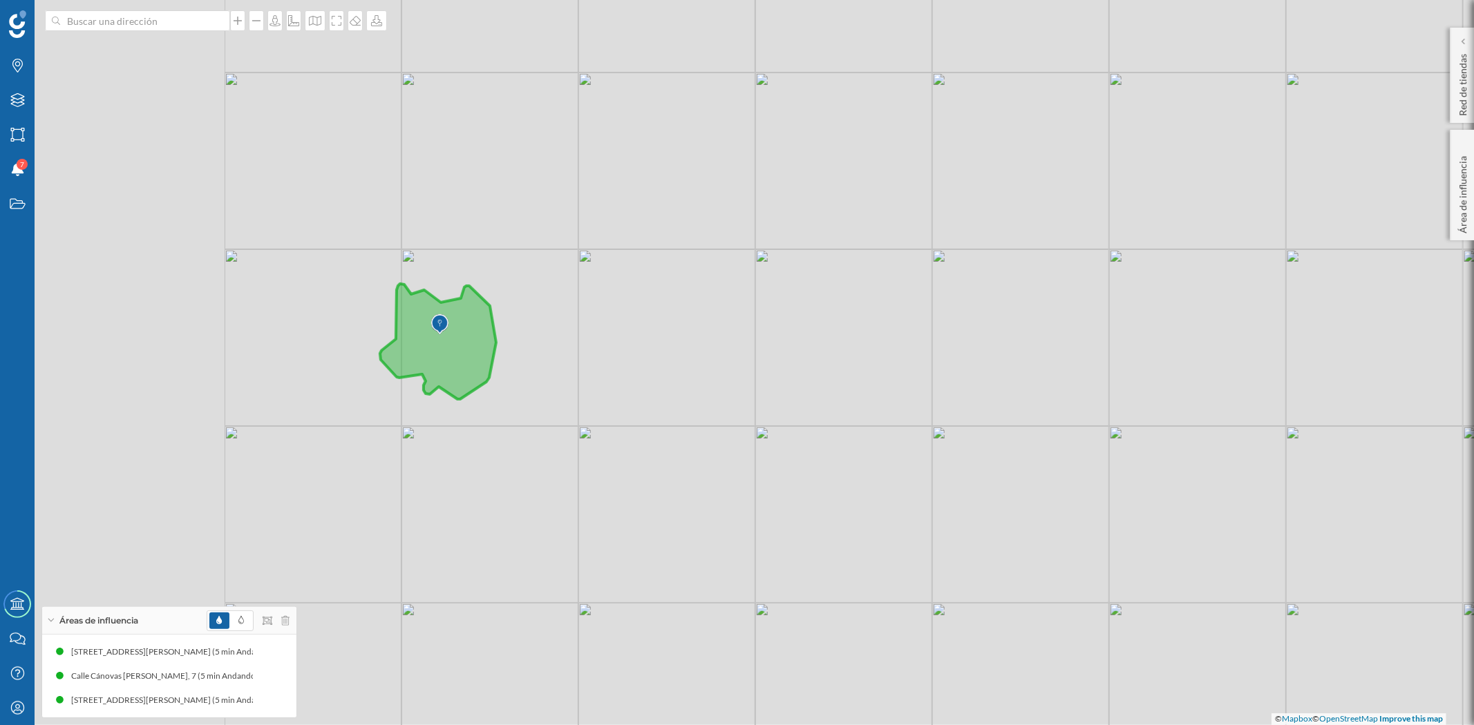
drag, startPoint x: 515, startPoint y: 406, endPoint x: 560, endPoint y: 381, distance: 52.3
click at [771, 454] on div "© Mapbox © OpenStreetMap Improve this map" at bounding box center [737, 362] width 1474 height 725
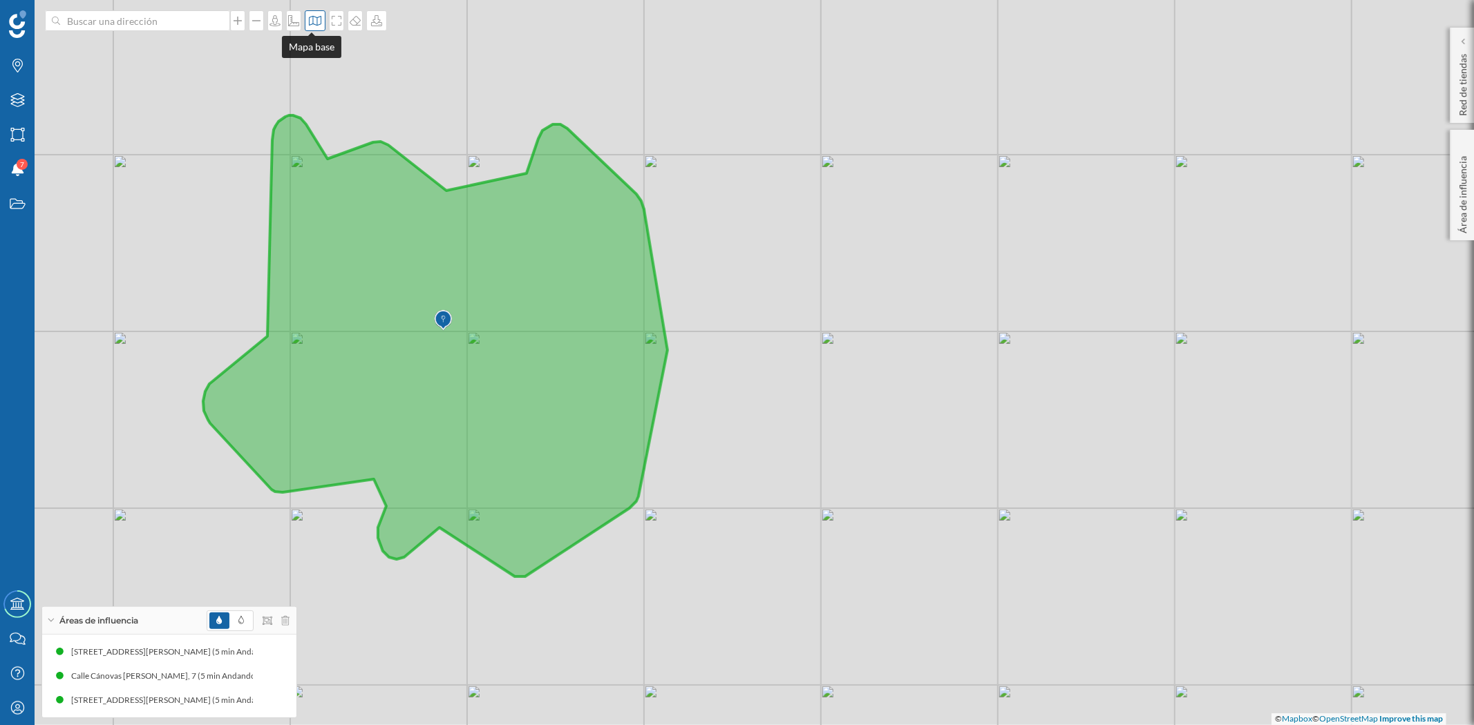
click at [309, 23] on icon at bounding box center [315, 21] width 12 height 10
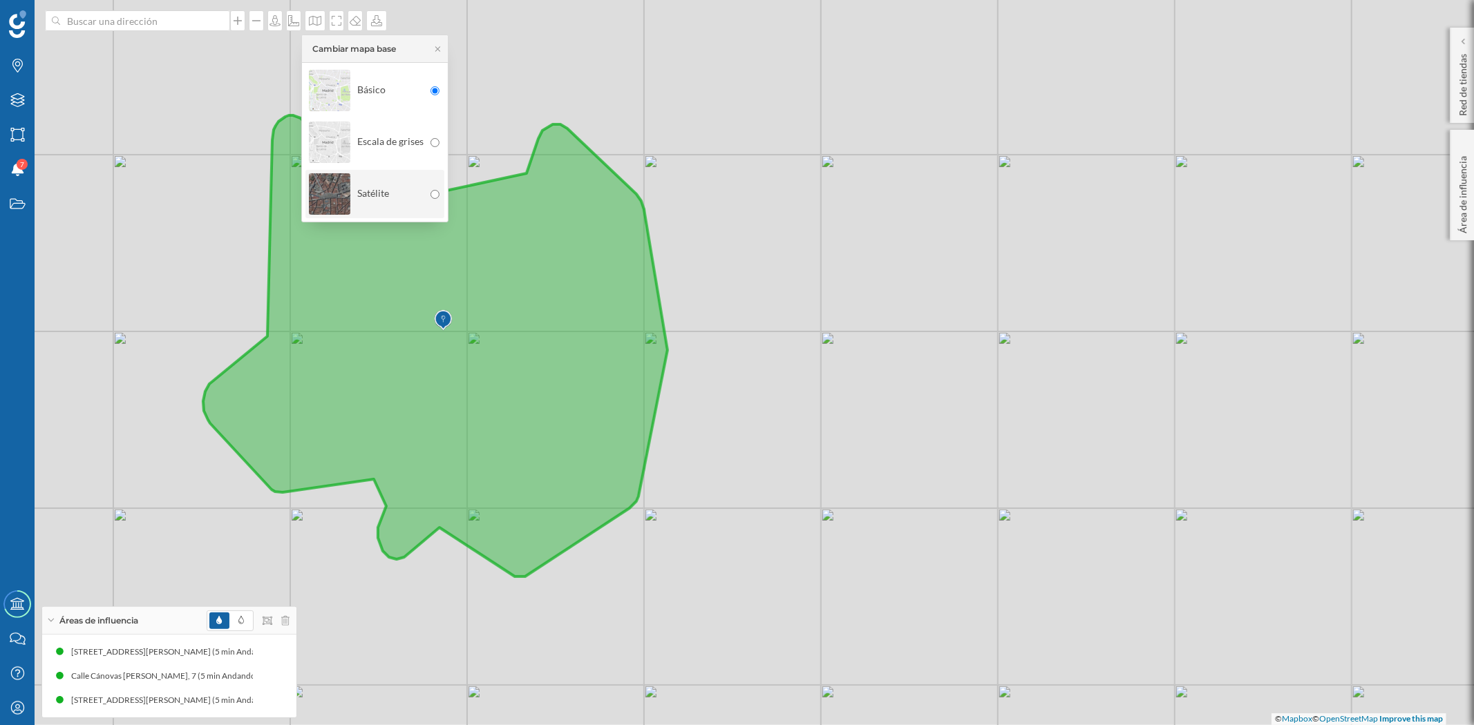
click at [343, 189] on img at bounding box center [329, 194] width 41 height 48
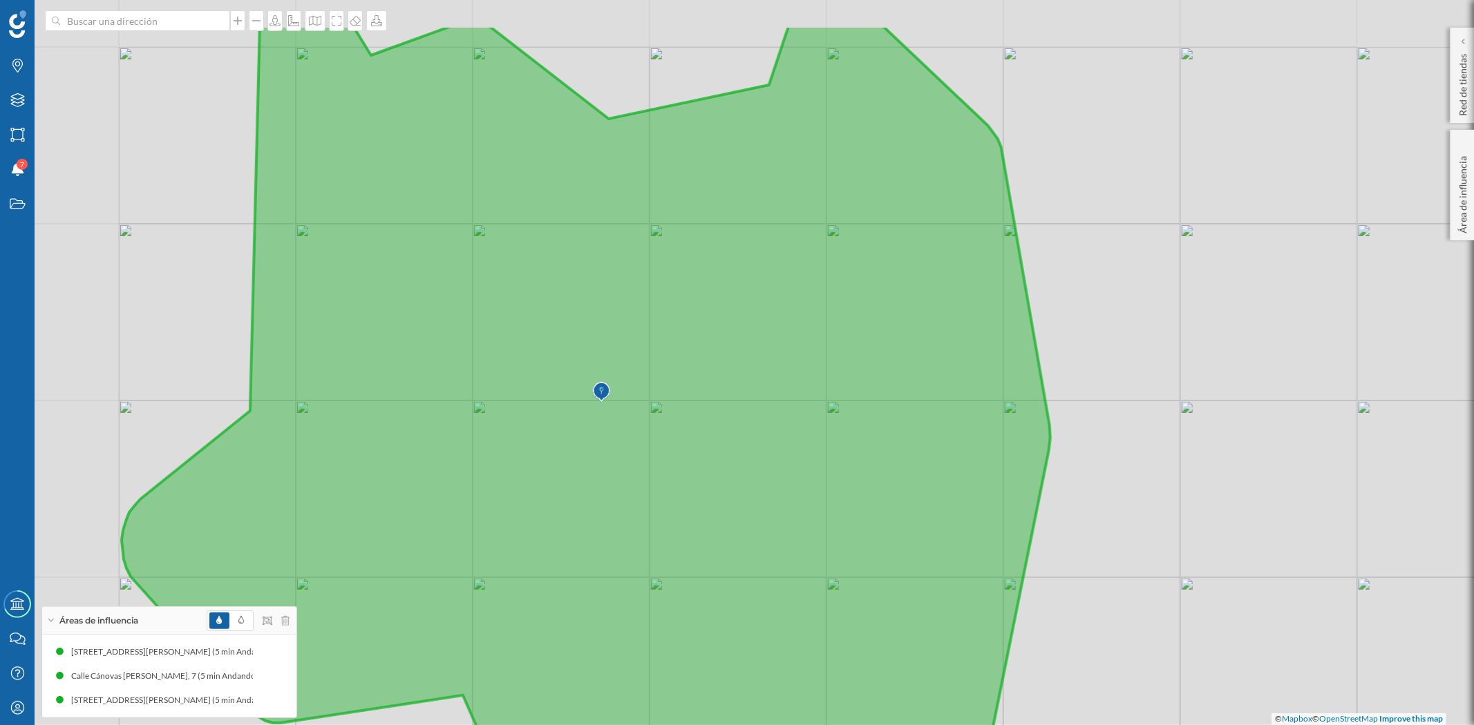
drag, startPoint x: 454, startPoint y: 336, endPoint x: 596, endPoint y: 437, distance: 174.0
click at [596, 437] on icon at bounding box center [586, 459] width 928 height 868
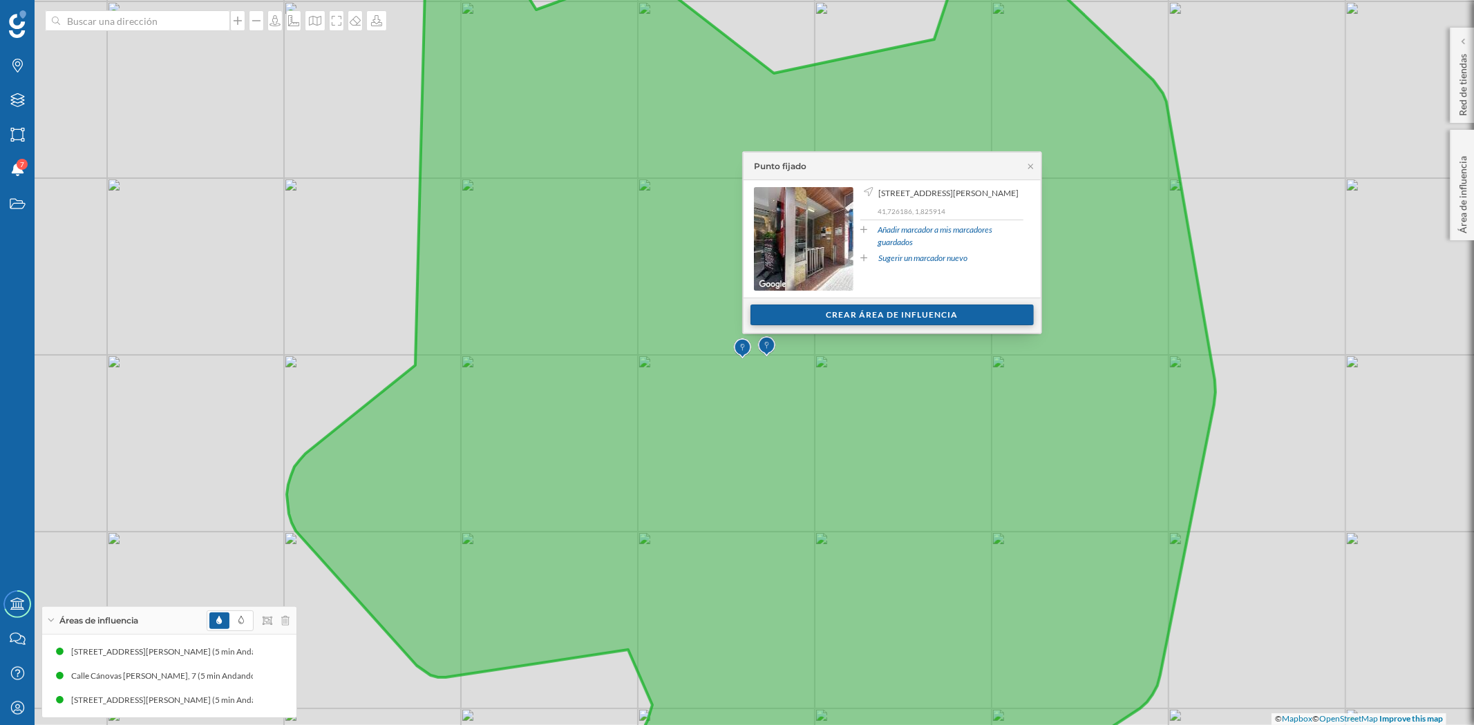
click at [926, 320] on div "Crear área de influencia" at bounding box center [891, 315] width 283 height 21
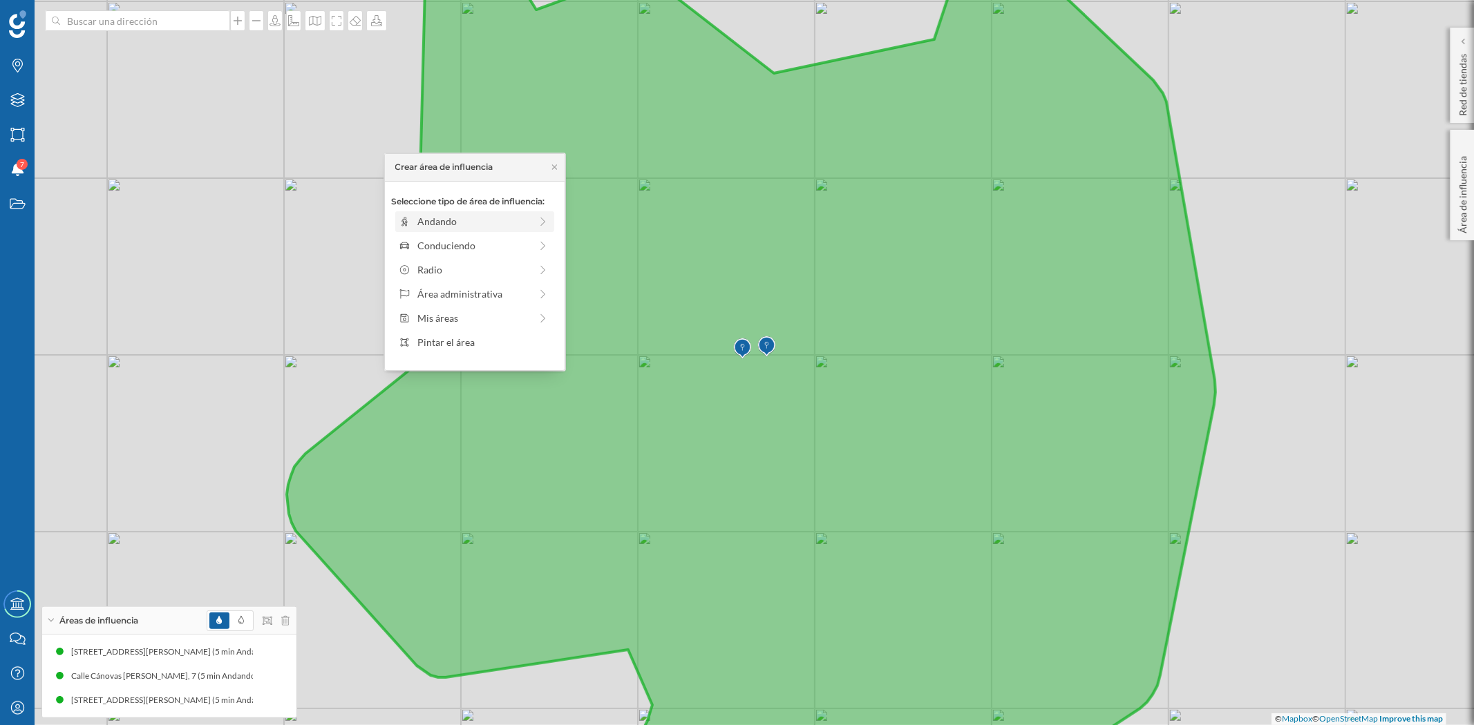
click at [419, 215] on div "Andando" at bounding box center [473, 221] width 113 height 15
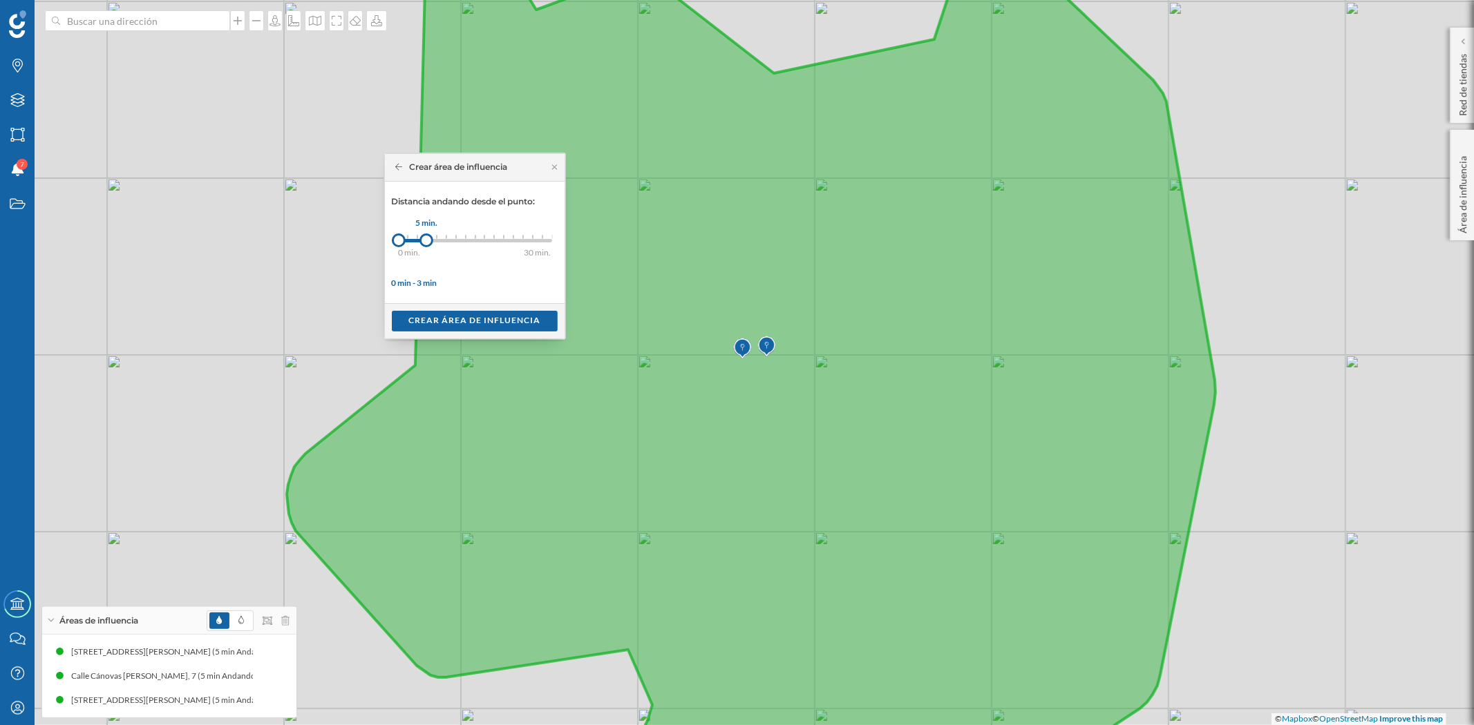
drag, startPoint x: 406, startPoint y: 238, endPoint x: 426, endPoint y: 239, distance: 20.1
click at [426, 239] on div at bounding box center [426, 241] width 14 height 14
click at [457, 318] on div "Crear área de influencia" at bounding box center [475, 320] width 166 height 21
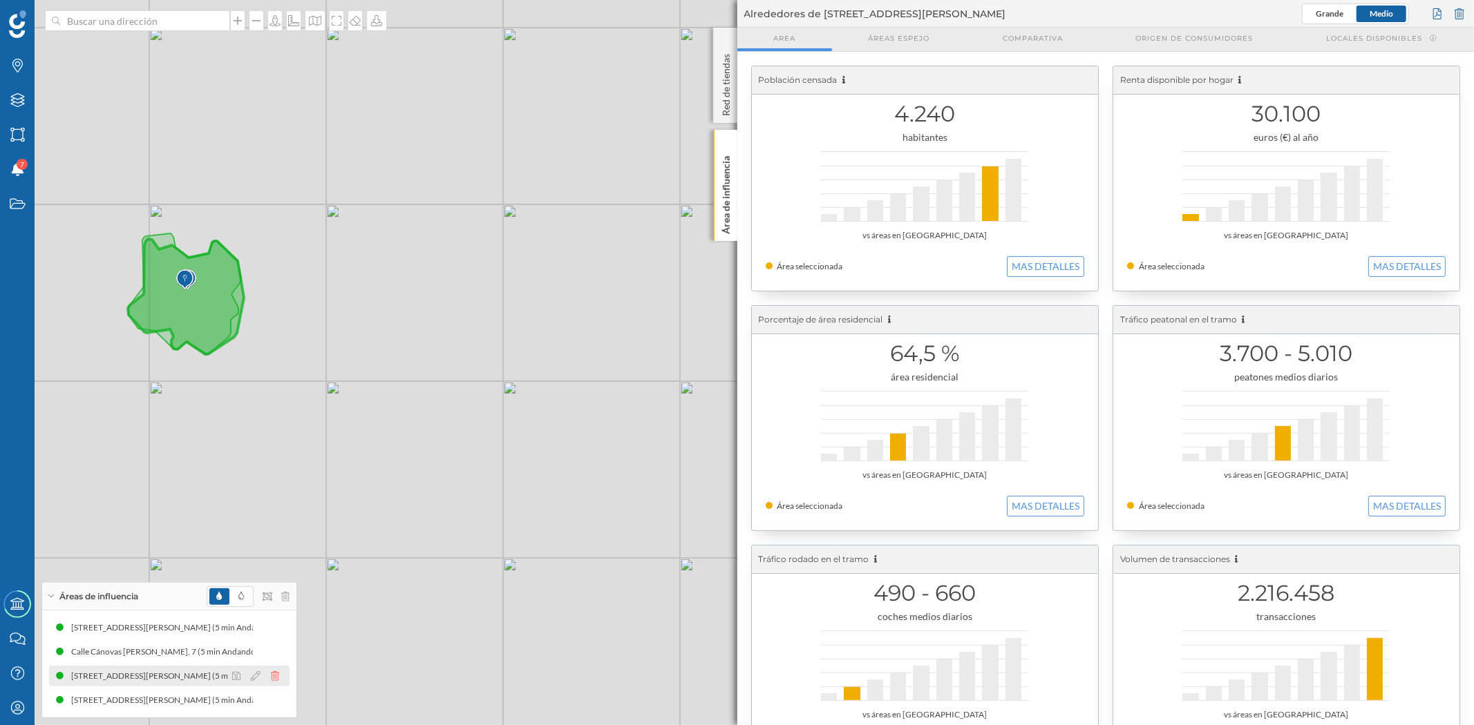
click at [276, 675] on icon at bounding box center [275, 677] width 8 height 10
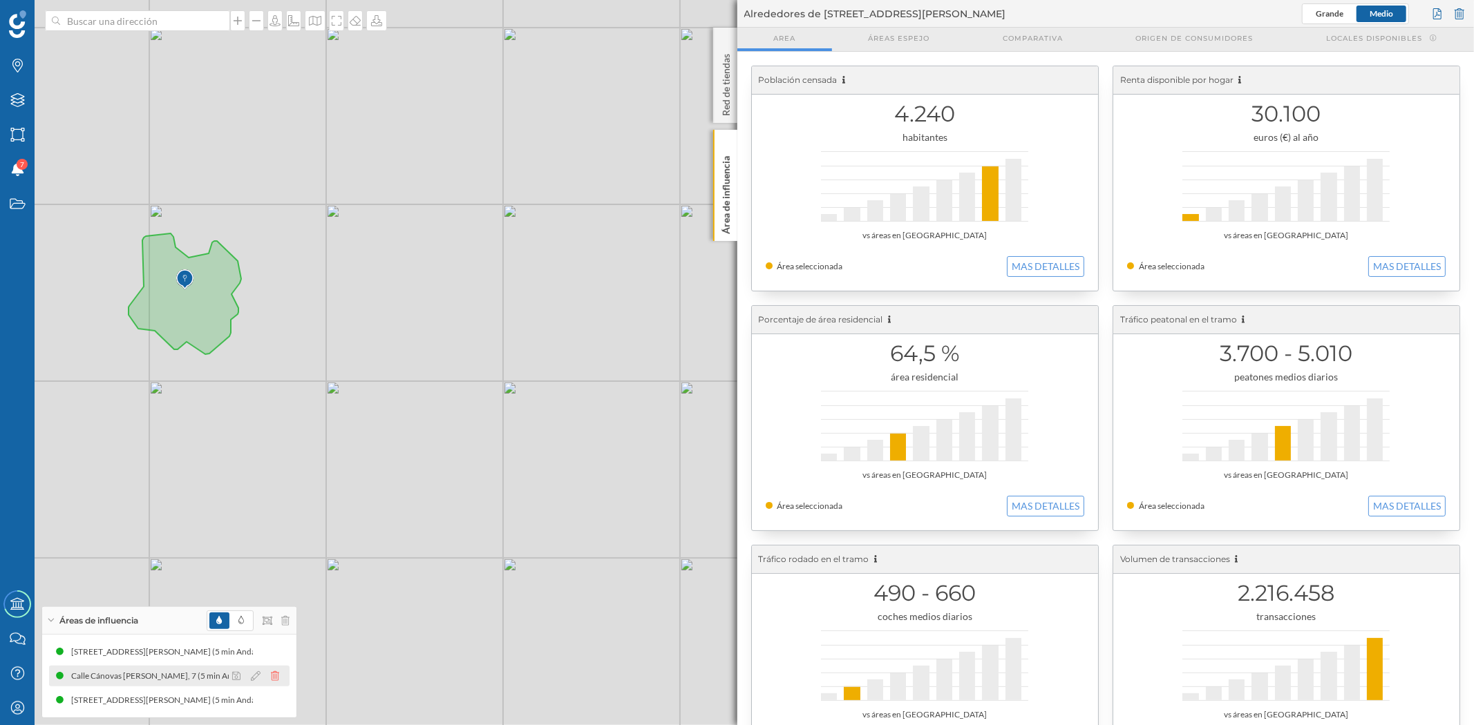
click at [276, 674] on icon at bounding box center [275, 677] width 8 height 10
click at [271, 675] on icon at bounding box center [275, 677] width 8 height 10
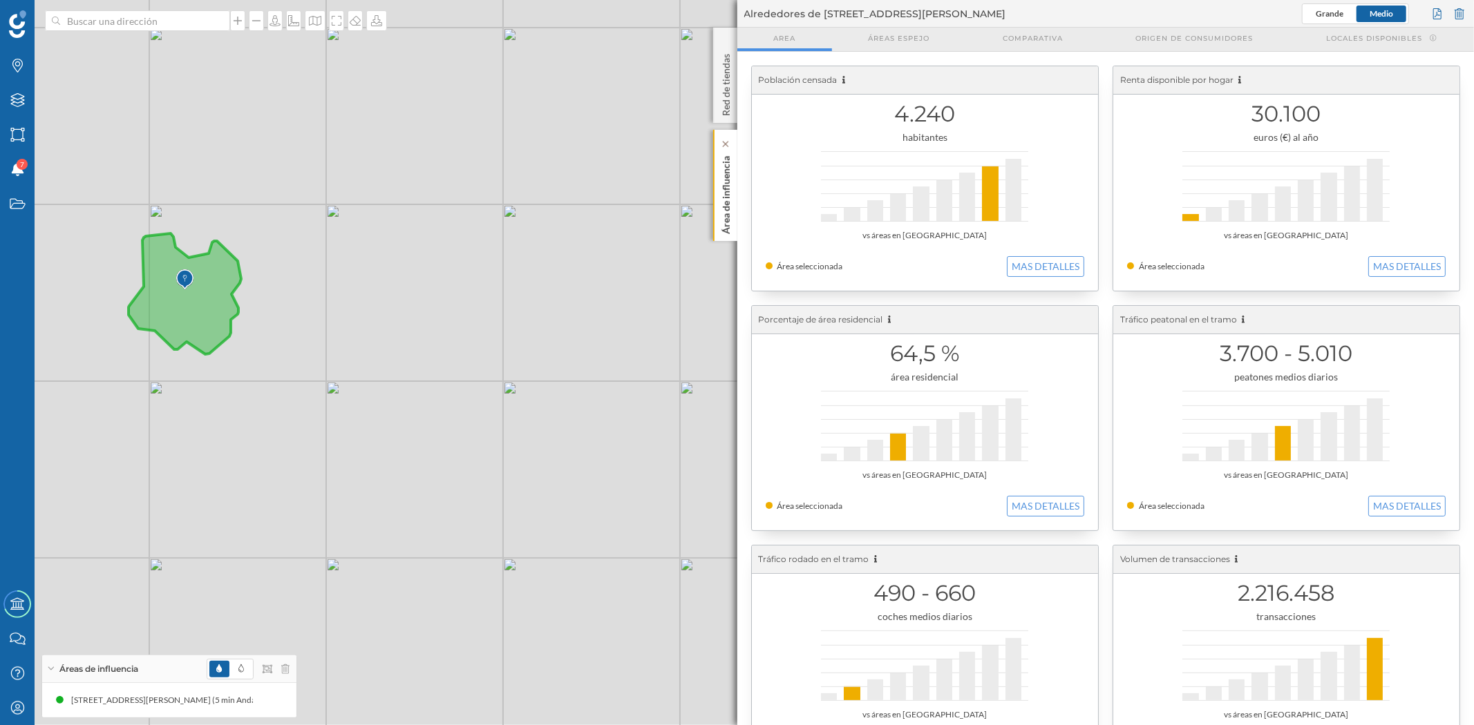
click at [727, 198] on p "Área de influencia" at bounding box center [725, 193] width 14 height 84
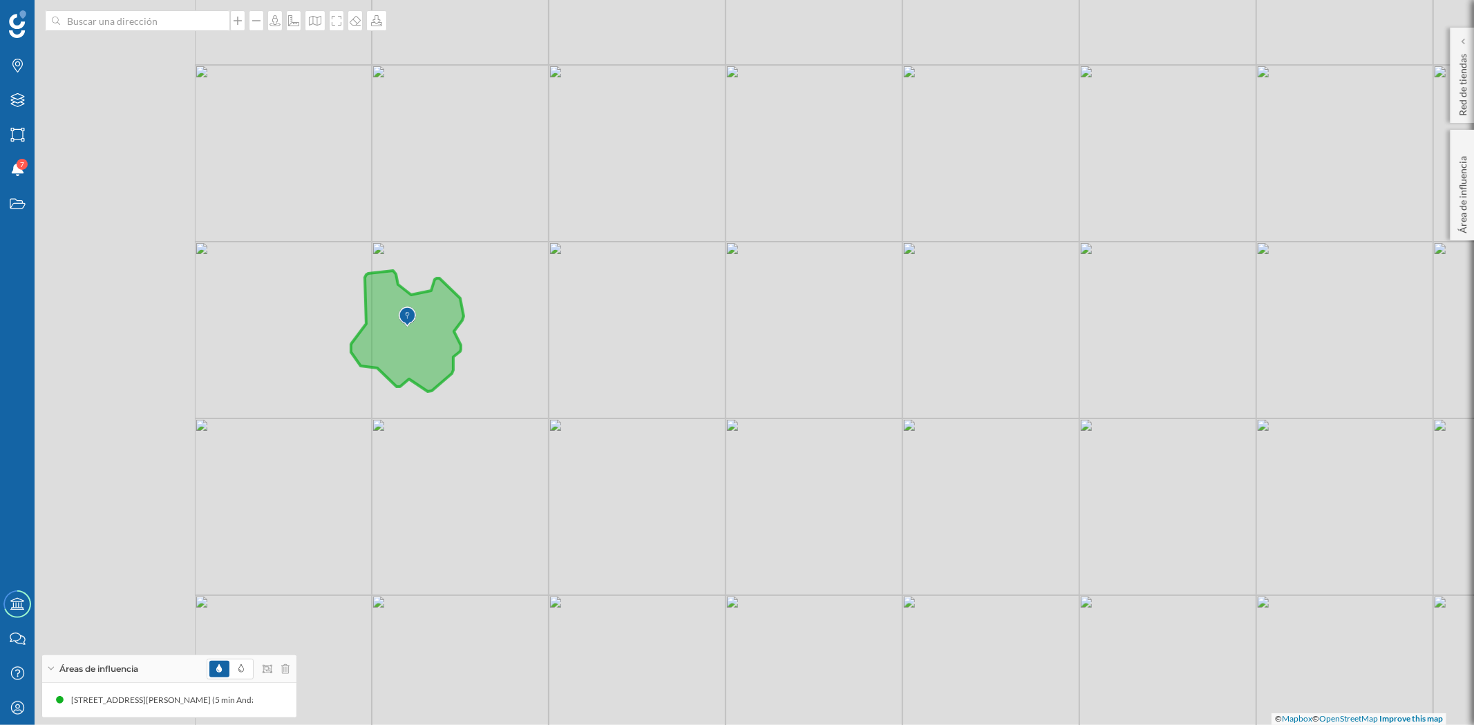
drag, startPoint x: 672, startPoint y: 311, endPoint x: 901, endPoint y: 350, distance: 232.6
click at [901, 350] on div "© Mapbox © OpenStreetMap Improve this map" at bounding box center [737, 362] width 1474 height 725
click at [160, 696] on div "[STREET_ADDRESS][PERSON_NAME] (5 min Andando)" at bounding box center [153, 701] width 209 height 14
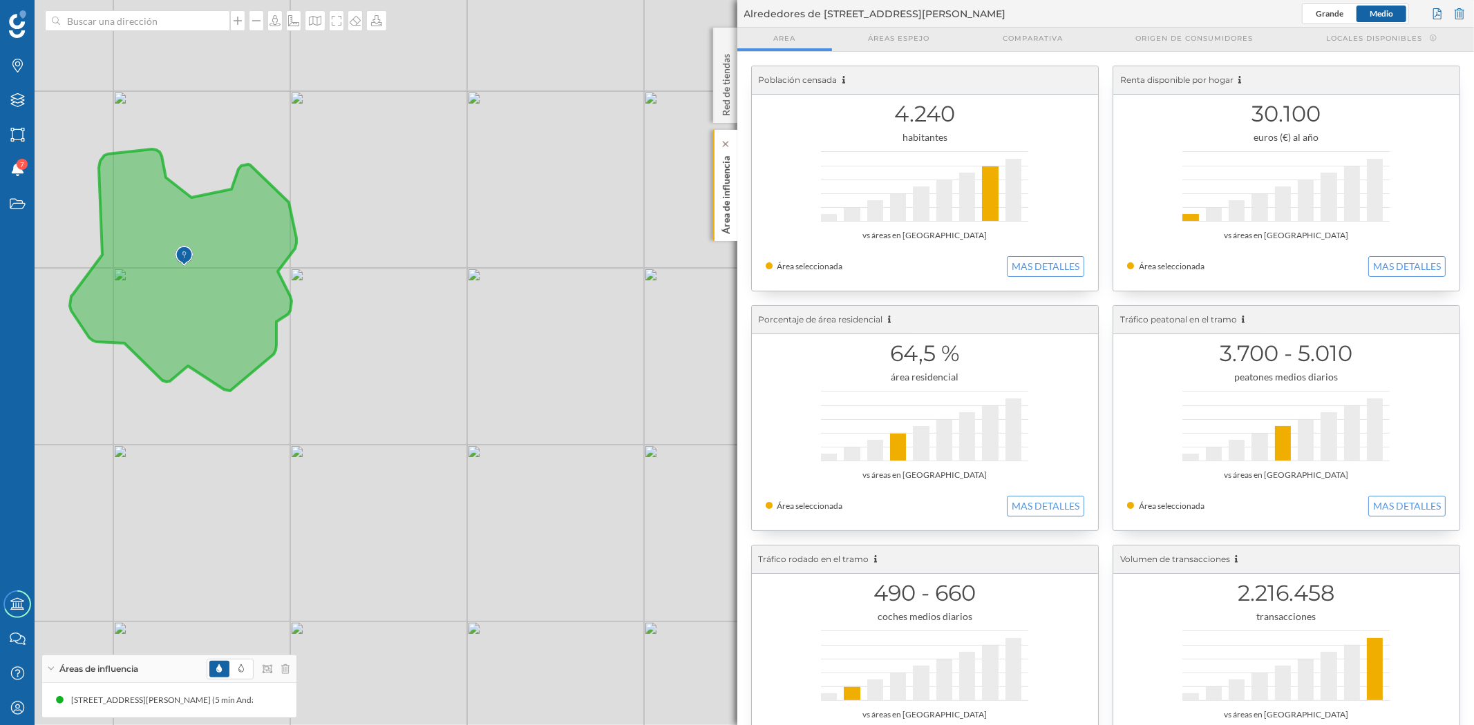
click at [716, 191] on div "Área de influencia" at bounding box center [725, 185] width 24 height 111
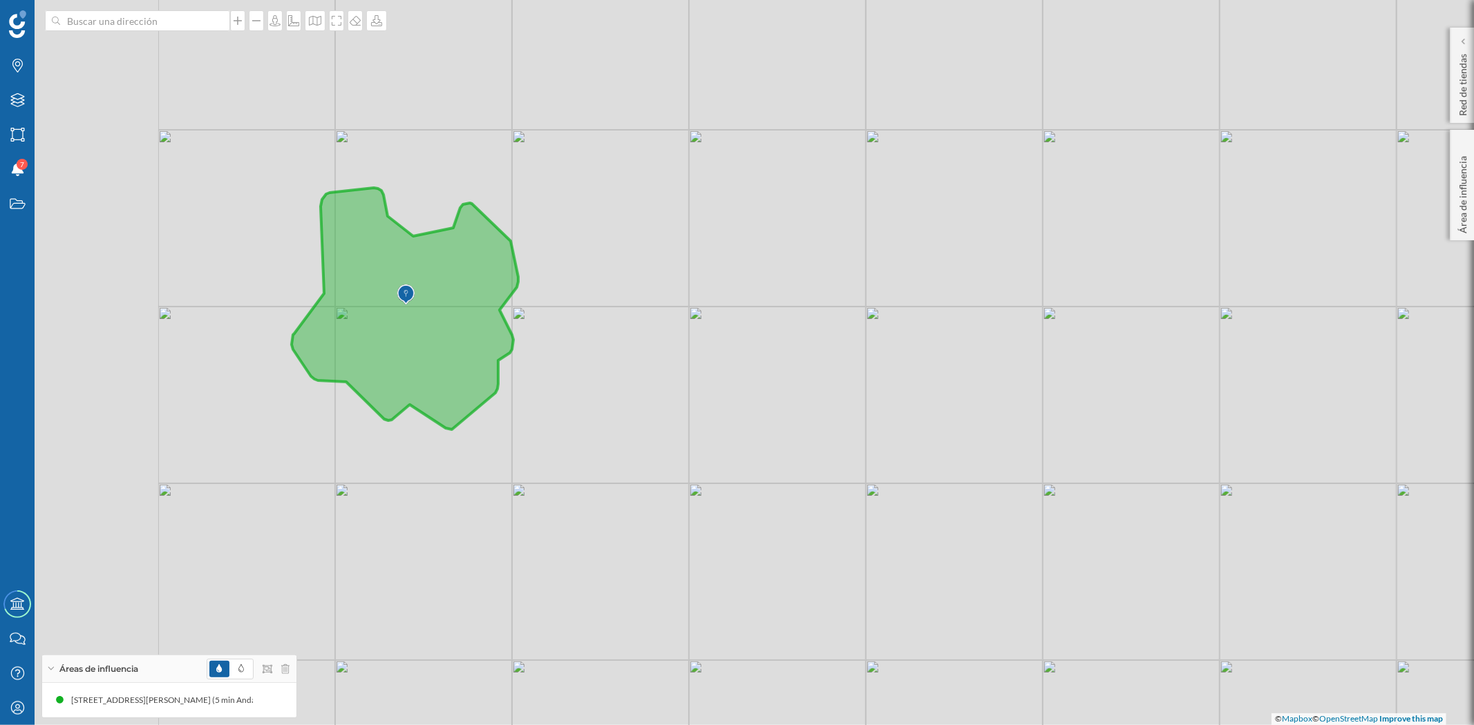
drag, startPoint x: 532, startPoint y: 323, endPoint x: 1025, endPoint y: 425, distance: 502.9
click at [1025, 425] on div "© Mapbox © OpenStreetMap Improve this map" at bounding box center [737, 362] width 1474 height 725
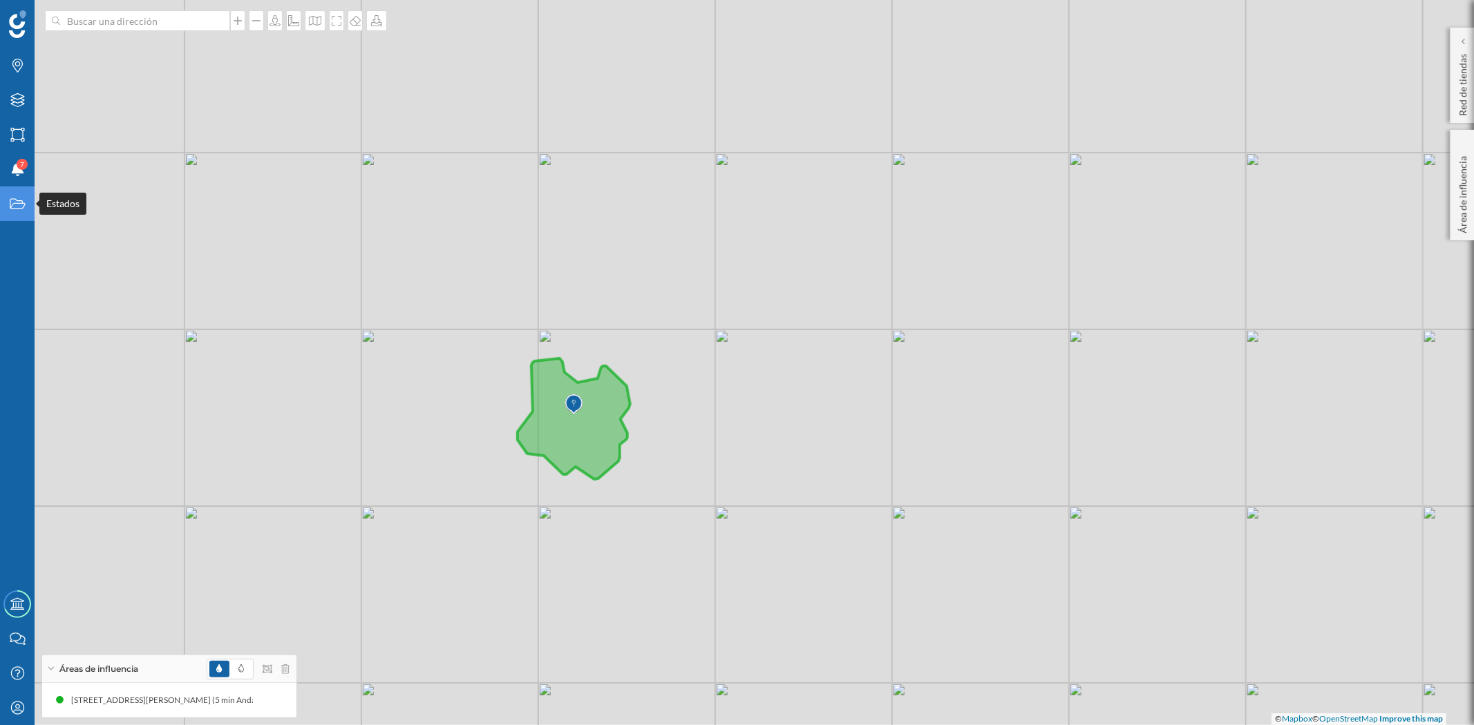
click at [15, 213] on div "Estados" at bounding box center [17, 204] width 35 height 35
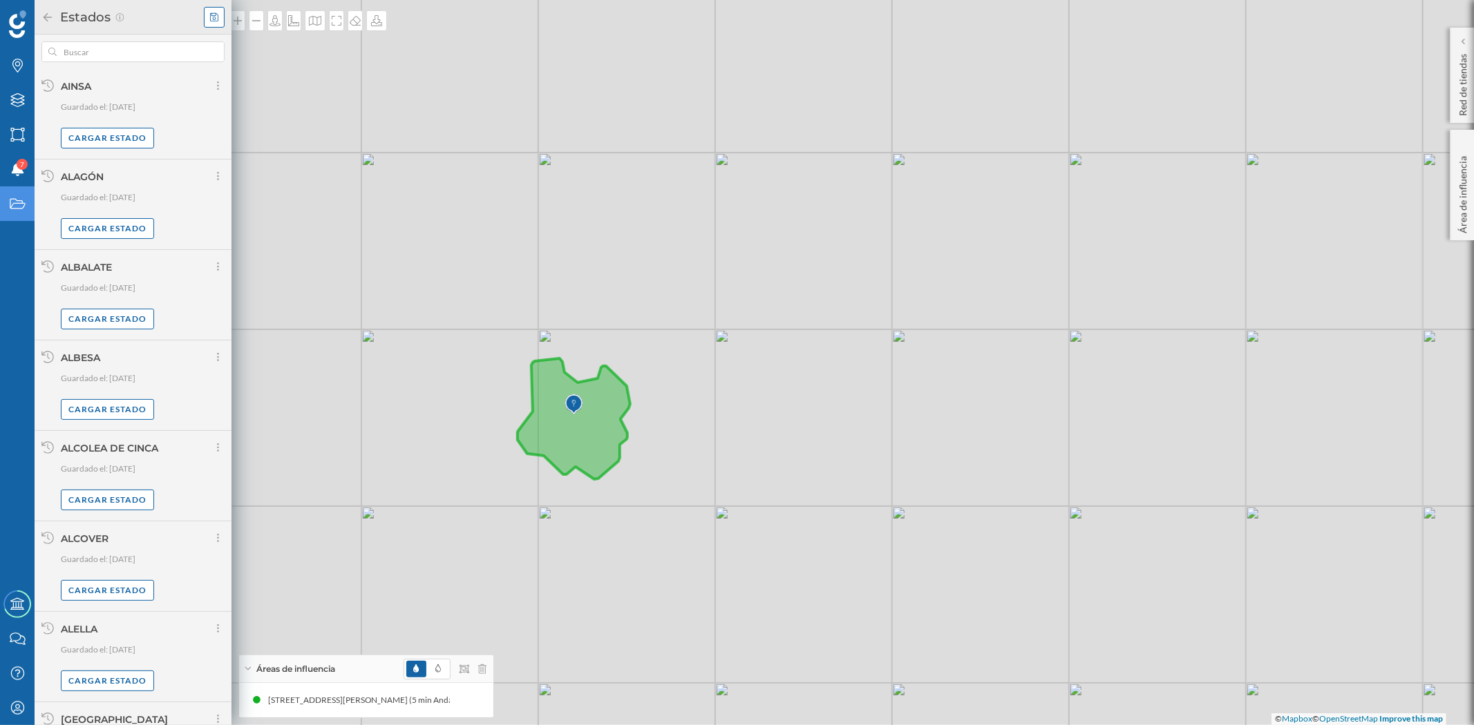
click at [206, 18] on div at bounding box center [214, 17] width 21 height 21
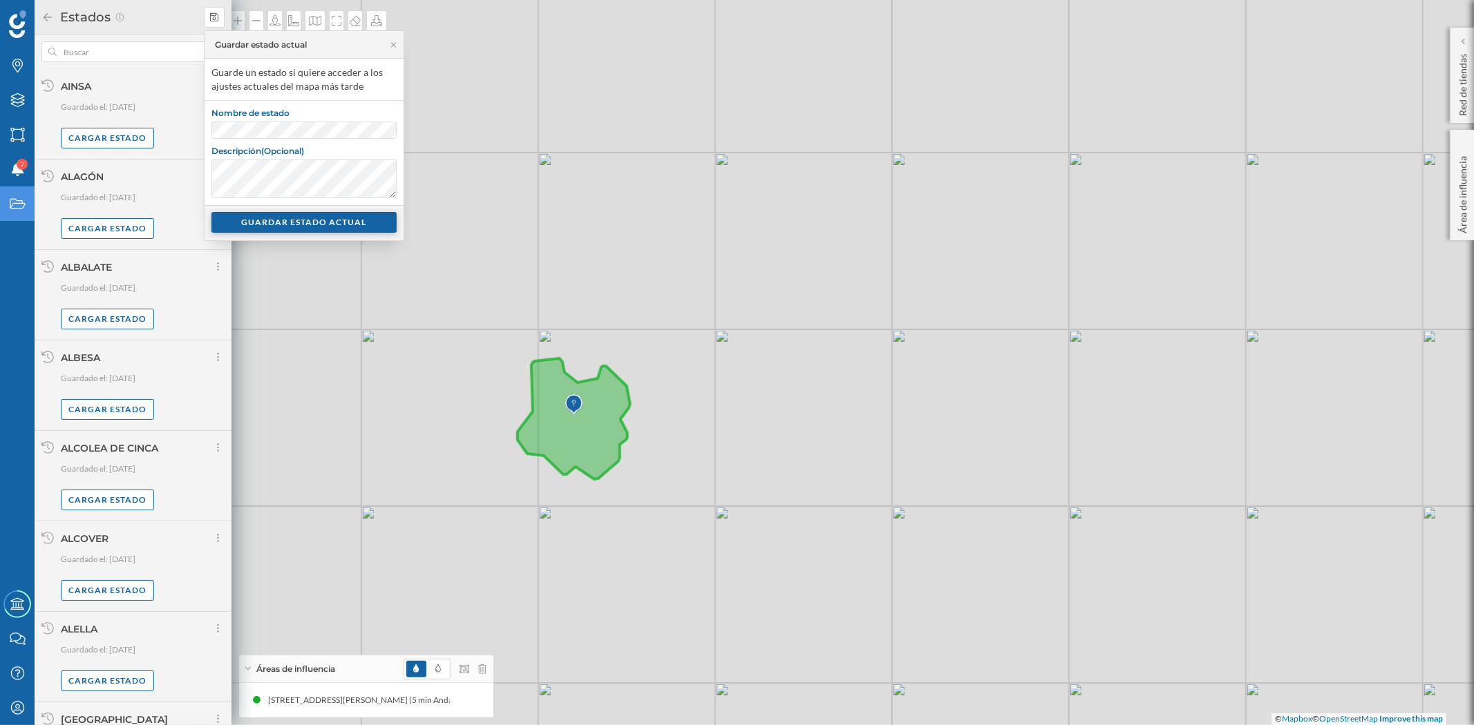
click at [270, 218] on div "GUARDAR ESTADO ACTUAL" at bounding box center [303, 222] width 185 height 21
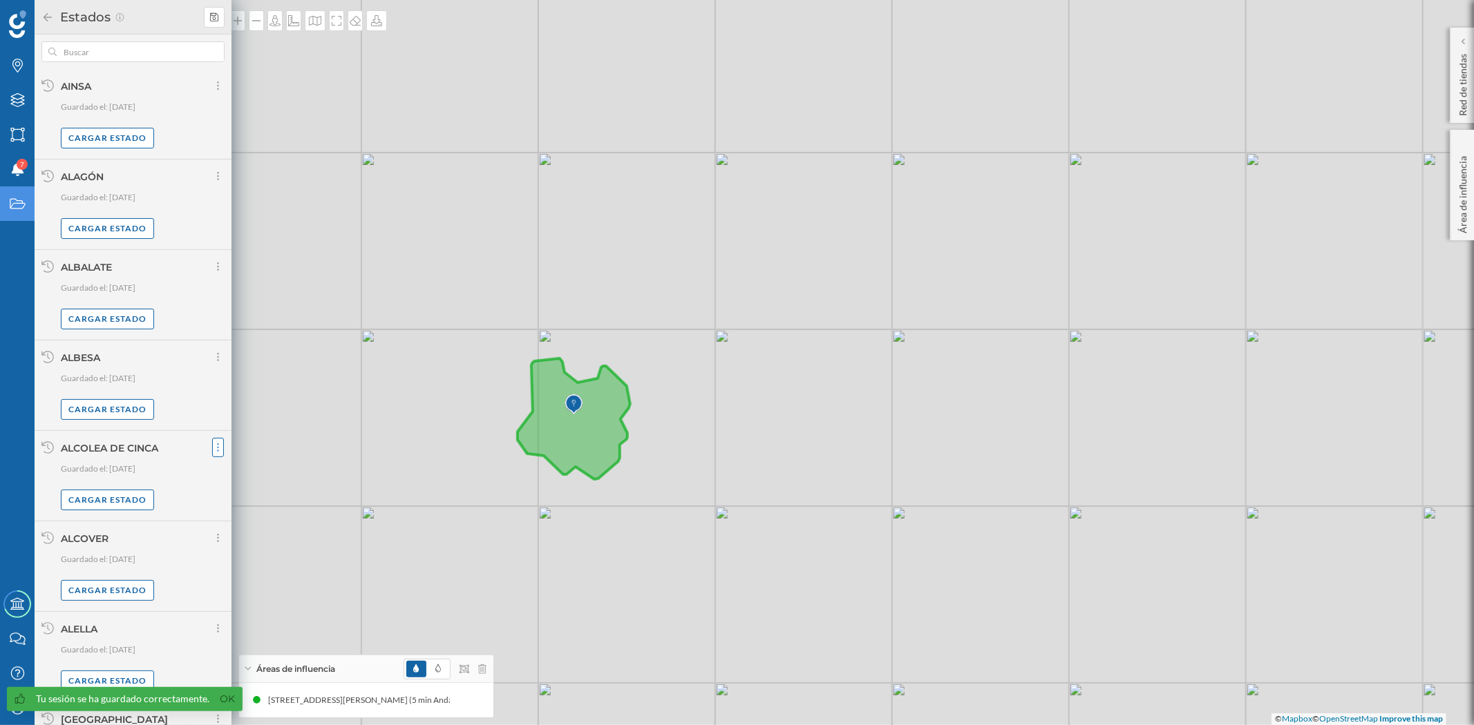
click at [216, 444] on icon at bounding box center [217, 448] width 3 height 14
click at [445, 274] on div "© Mapbox © OpenStreetMap Improve this map" at bounding box center [737, 362] width 1474 height 725
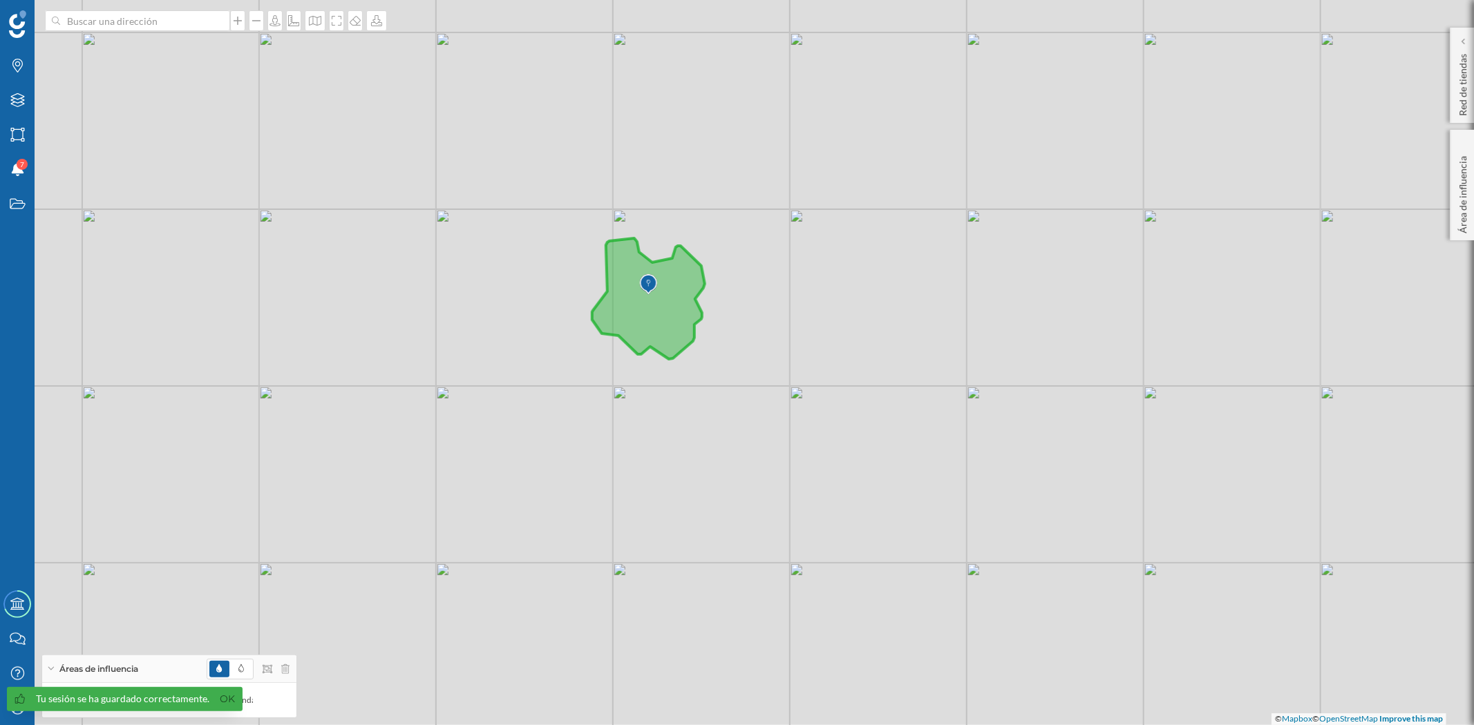
drag, startPoint x: 820, startPoint y: 323, endPoint x: 831, endPoint y: 306, distance: 20.5
click at [831, 306] on div "© Mapbox © OpenStreetMap Improve this map" at bounding box center [737, 362] width 1474 height 725
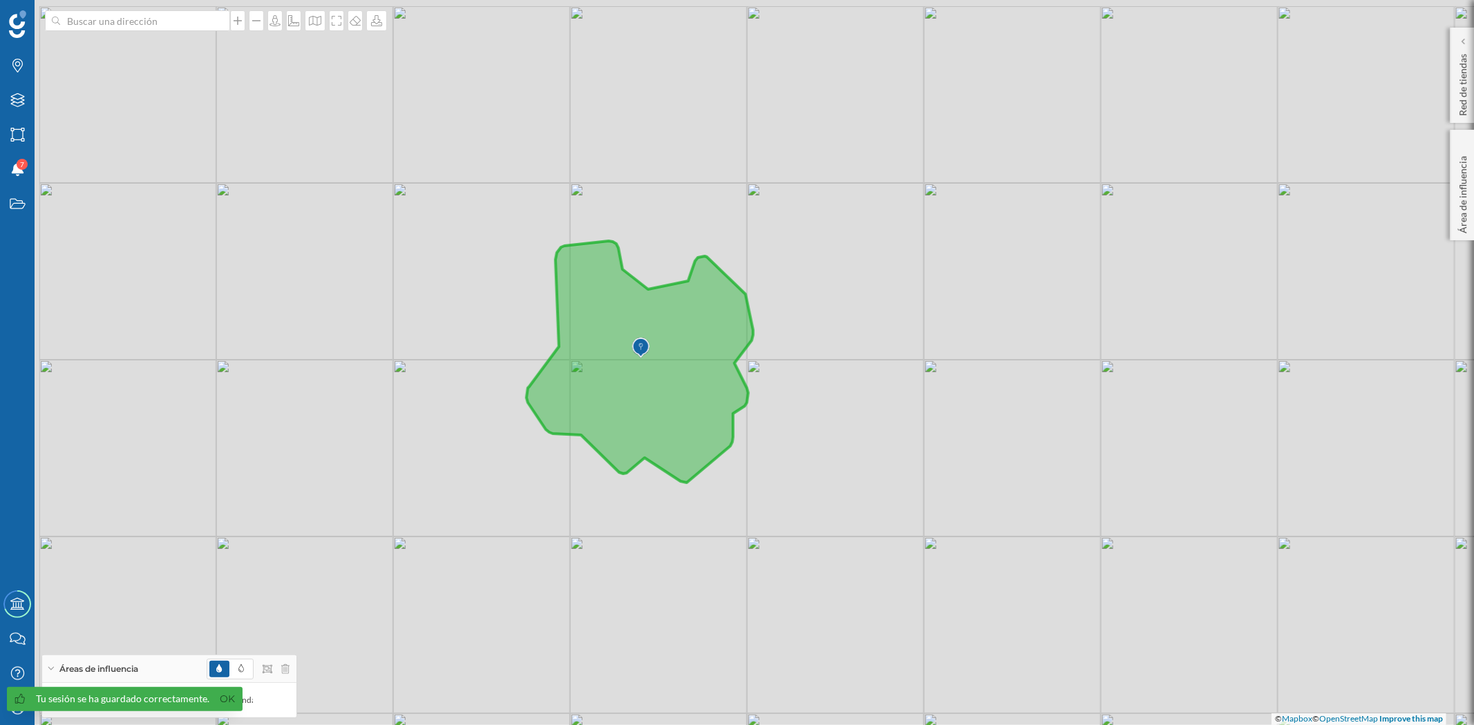
drag, startPoint x: 739, startPoint y: 342, endPoint x: 824, endPoint y: 397, distance: 101.4
click at [824, 397] on div "© Mapbox © OpenStreetMap Improve this map" at bounding box center [737, 362] width 1474 height 725
click at [12, 65] on icon at bounding box center [17, 66] width 10 height 14
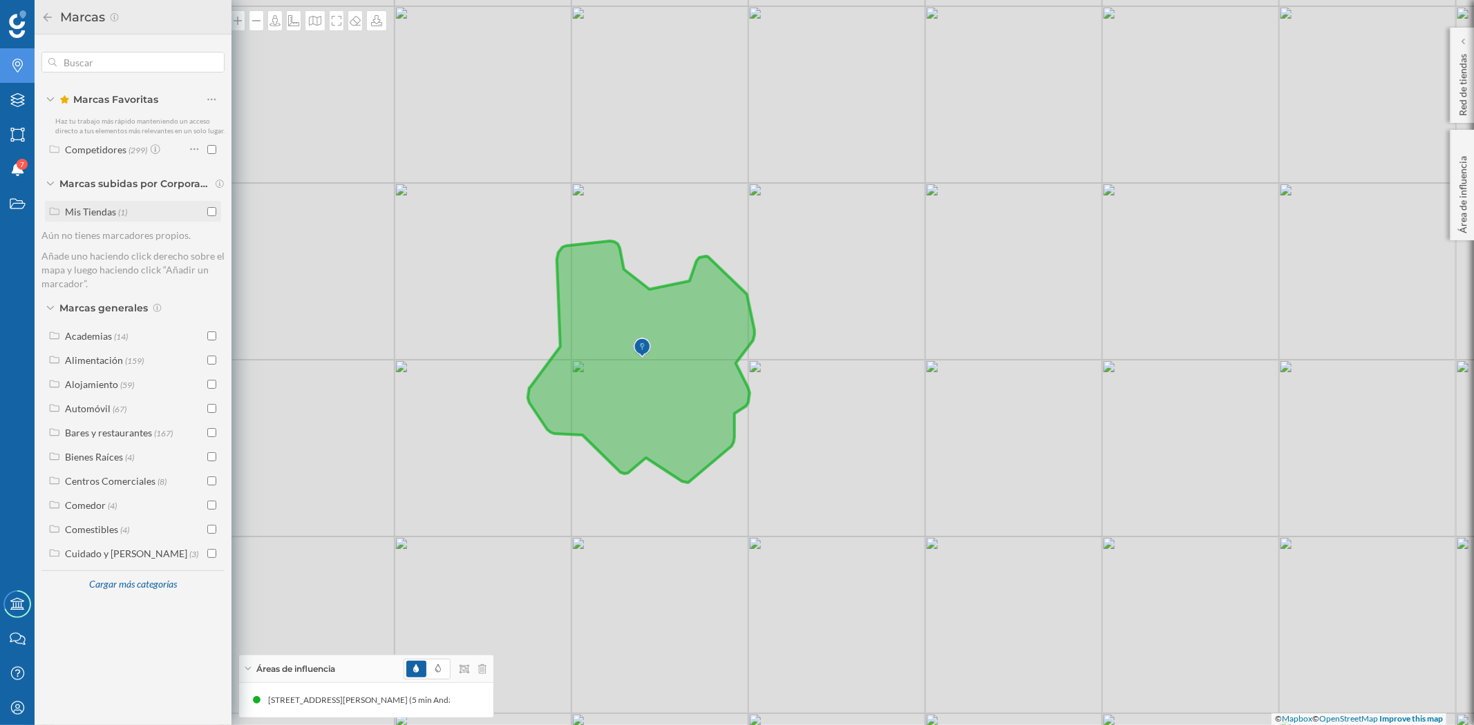
click at [211, 211] on input "checkbox" at bounding box center [211, 211] width 9 height 9
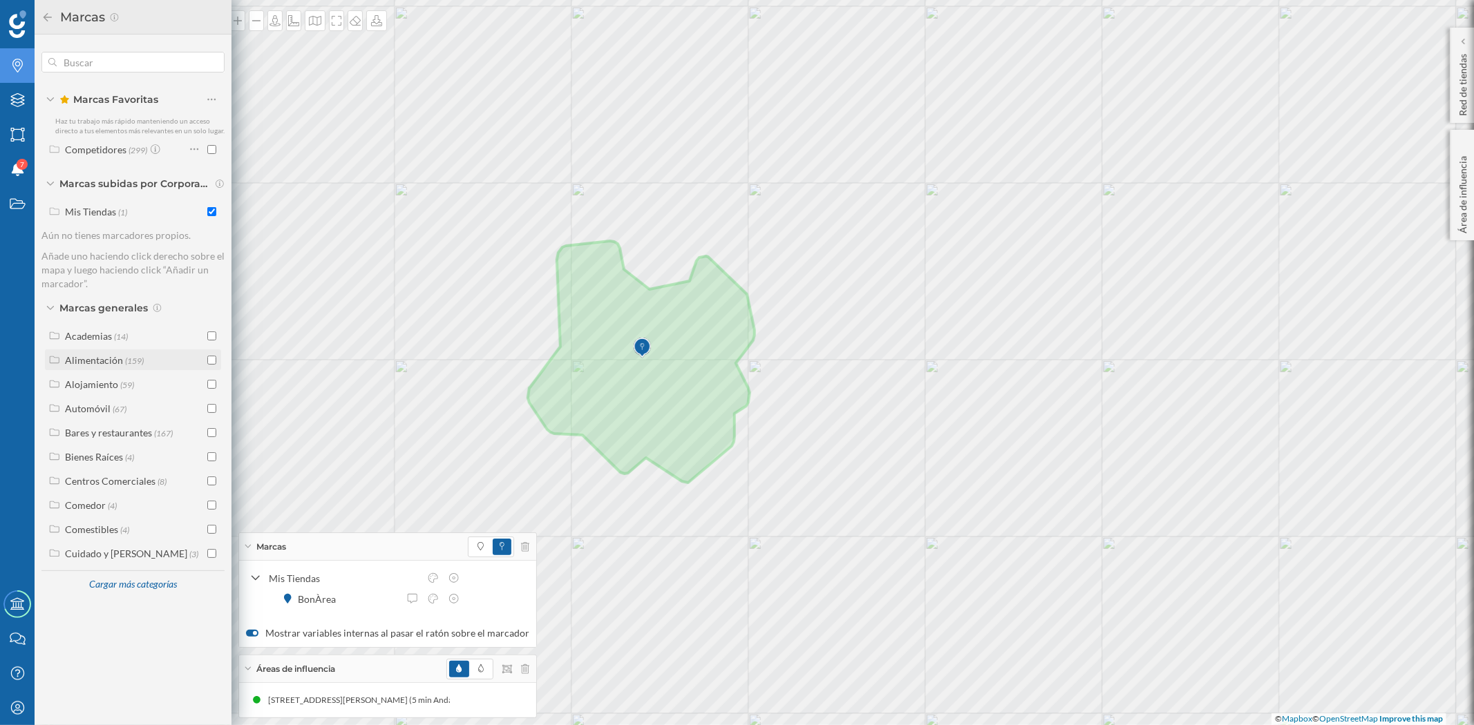
click at [217, 356] on div "Alimentación (159)" at bounding box center [133, 360] width 176 height 21
click at [209, 359] on input "checkbox" at bounding box center [211, 360] width 9 height 9
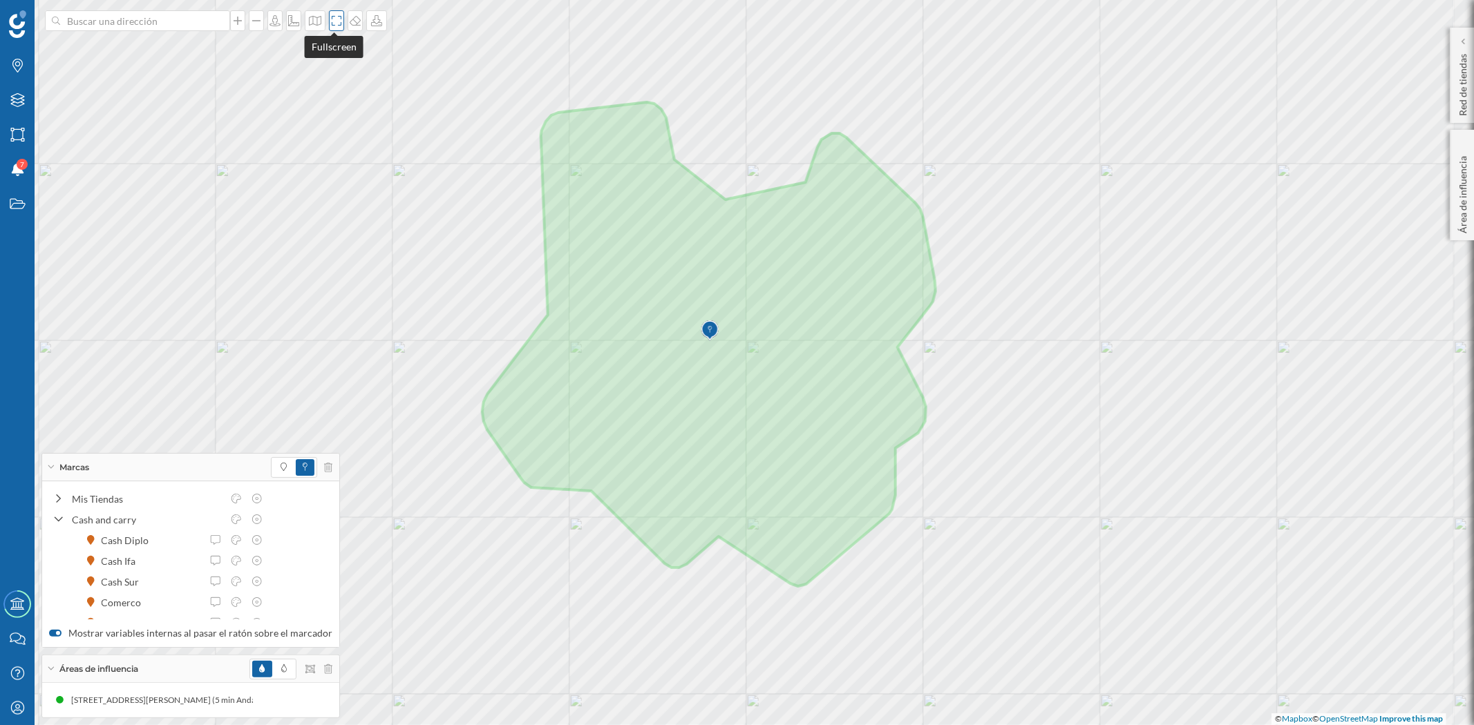
click at [329, 30] on div at bounding box center [336, 20] width 15 height 21
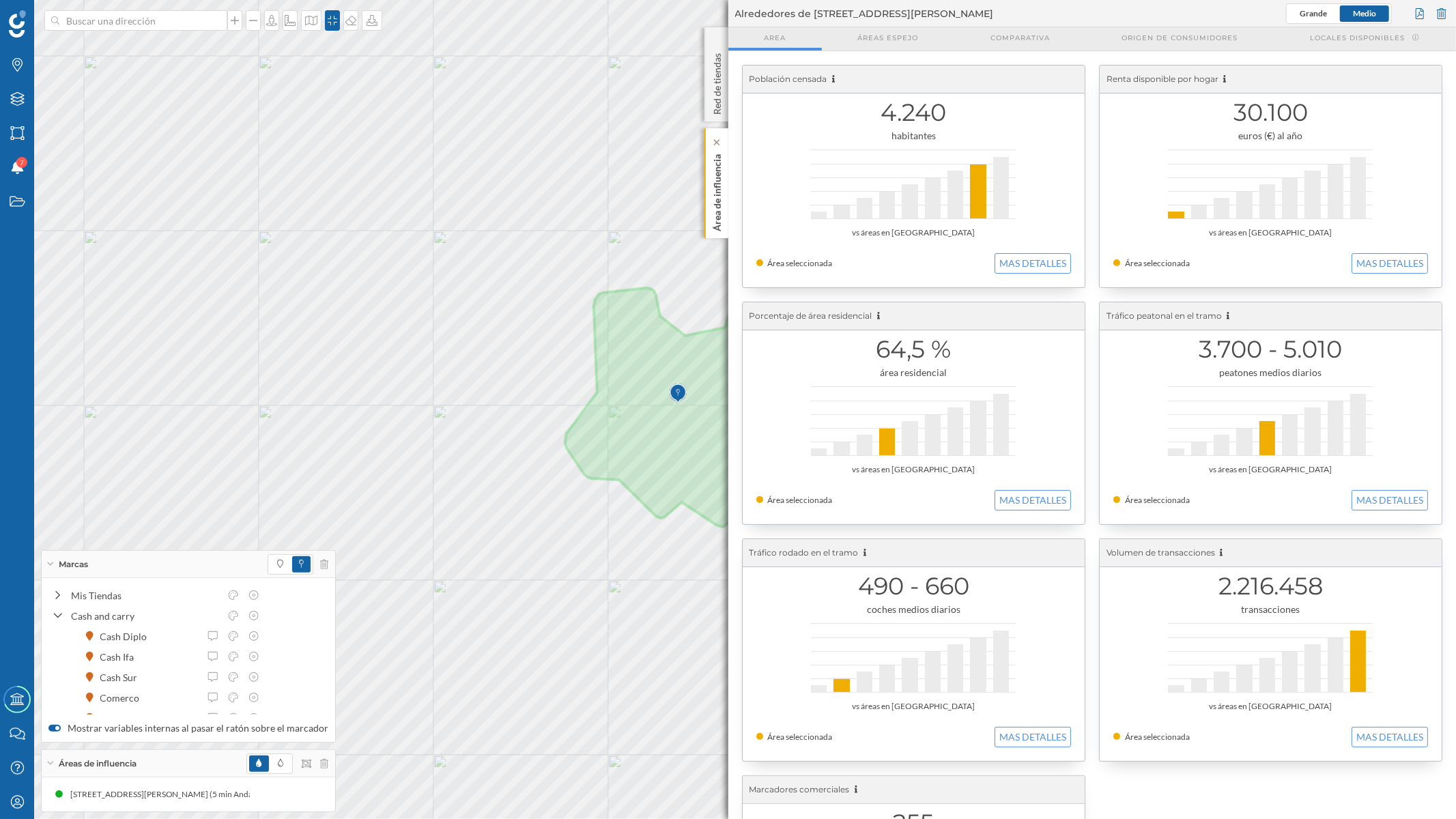
click at [711, 179] on p "Área de influencia" at bounding box center [716, 191] width 14 height 83
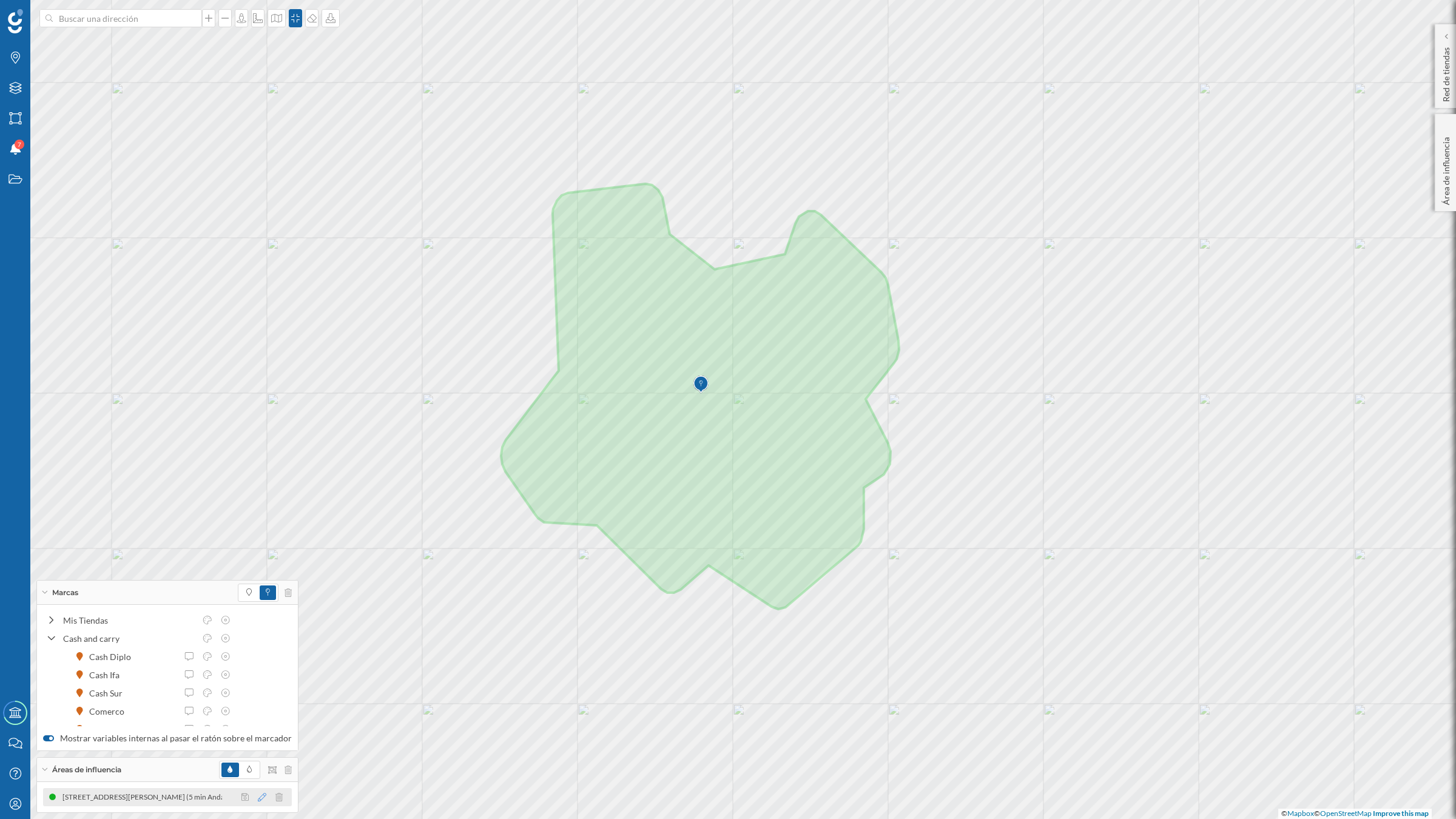
click at [258, 636] on icon at bounding box center [263, 797] width 9 height 9
click at [211, 636] on div at bounding box center [213, 693] width 12 height 12
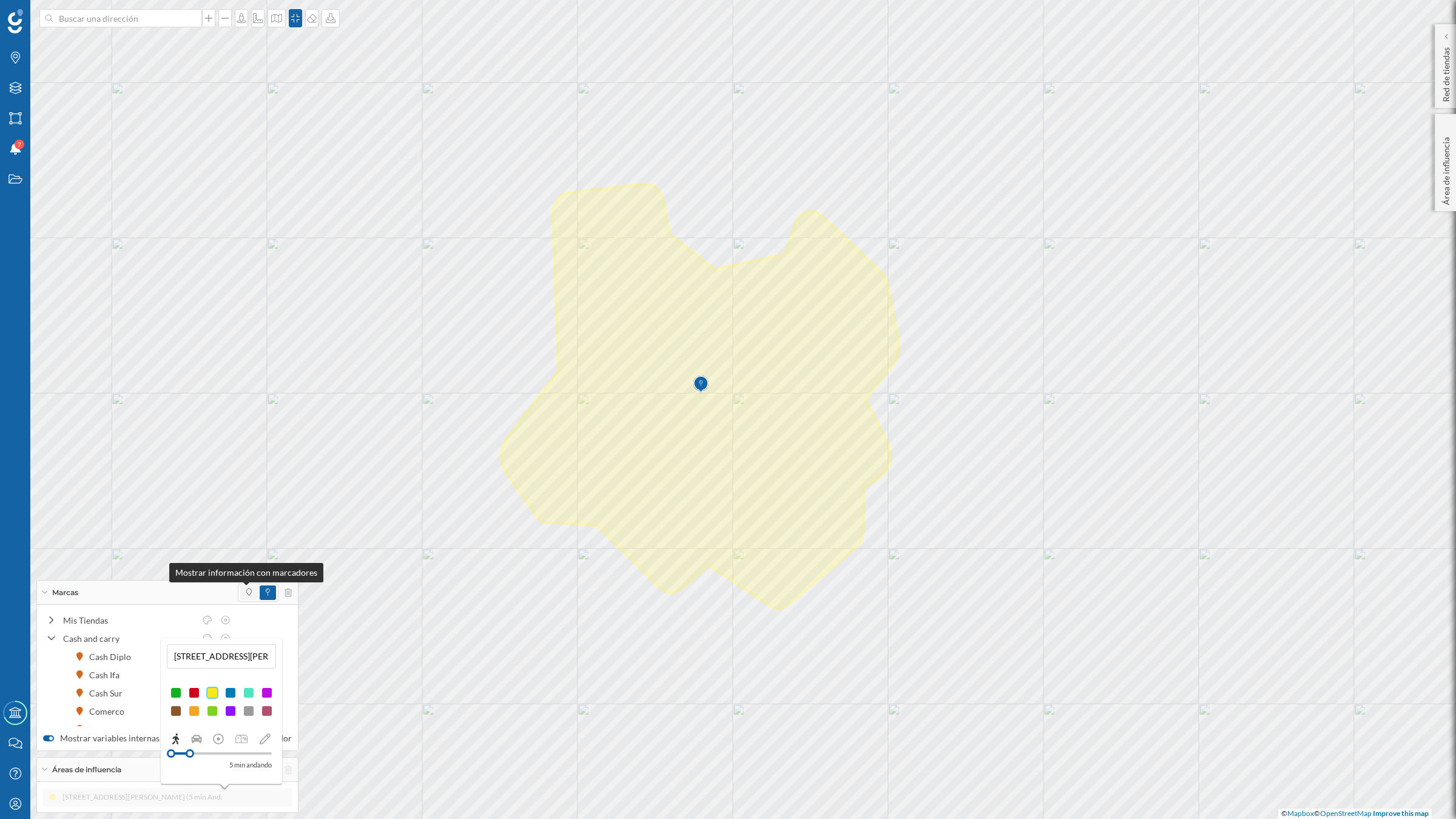
click at [246, 589] on icon at bounding box center [249, 592] width 5 height 7
click at [260, 587] on span at bounding box center [268, 593] width 17 height 15
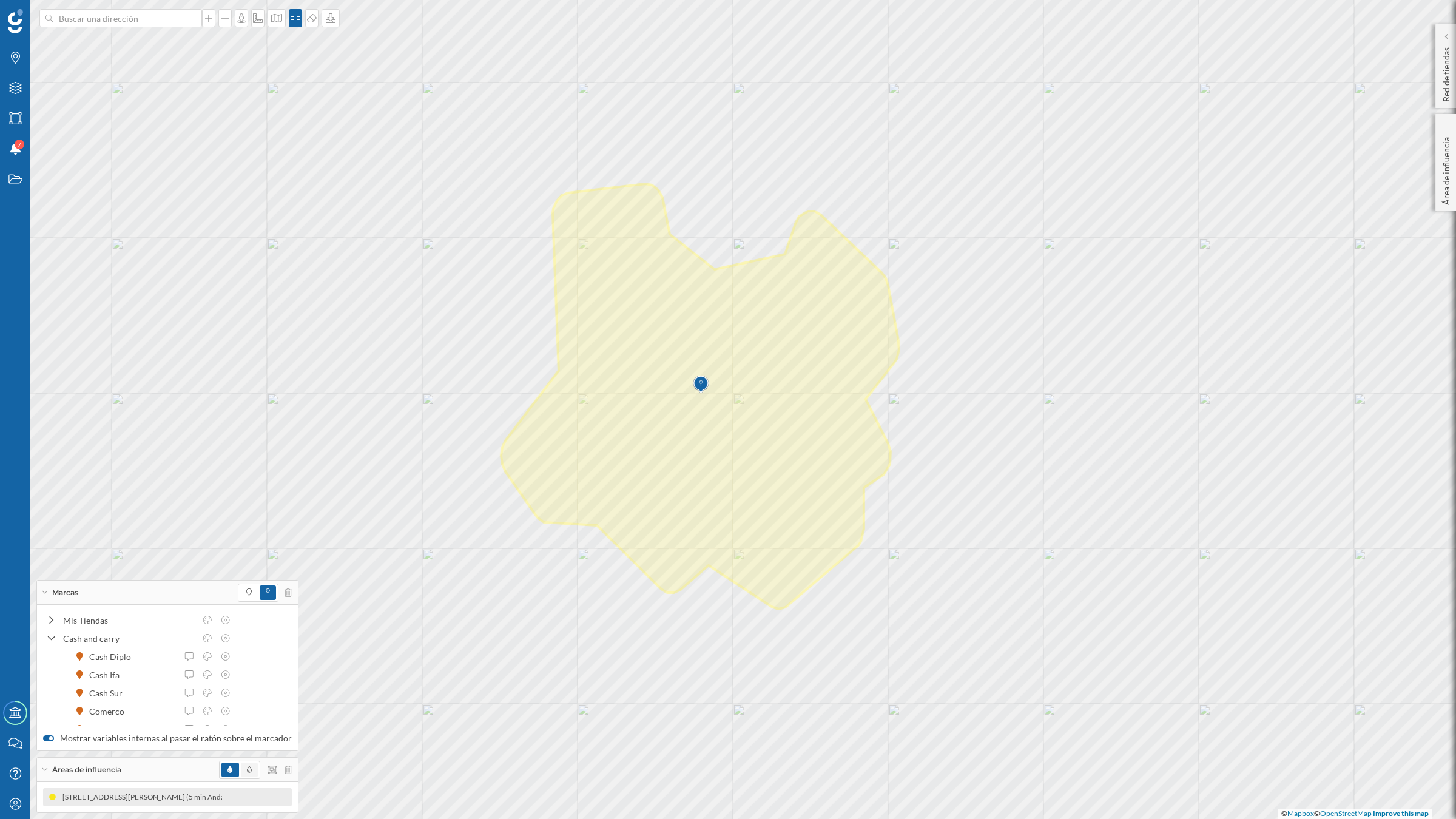
click at [248, 636] on span at bounding box center [249, 769] width 17 height 15
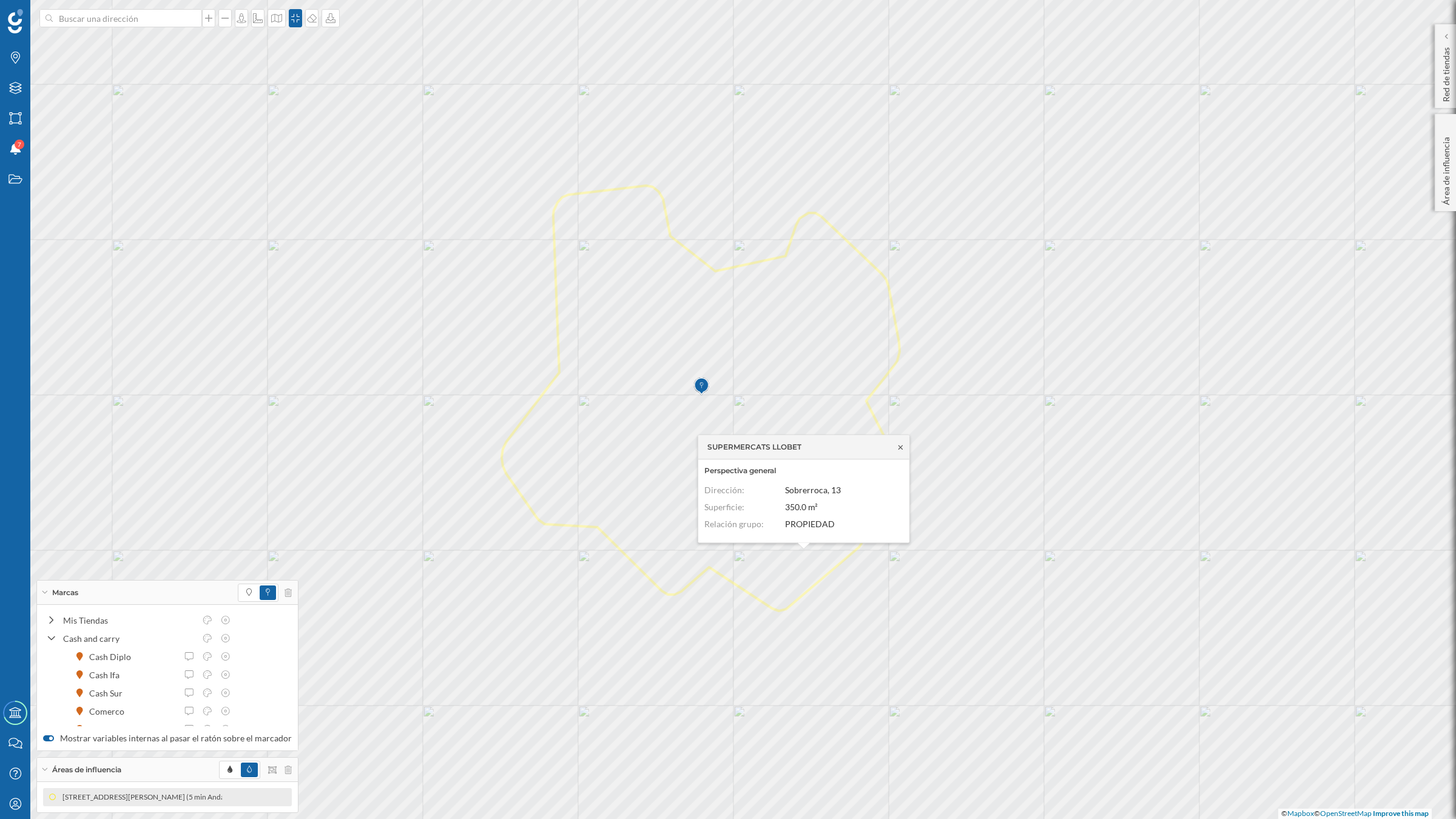
click at [897, 443] on icon at bounding box center [900, 447] width 9 height 7
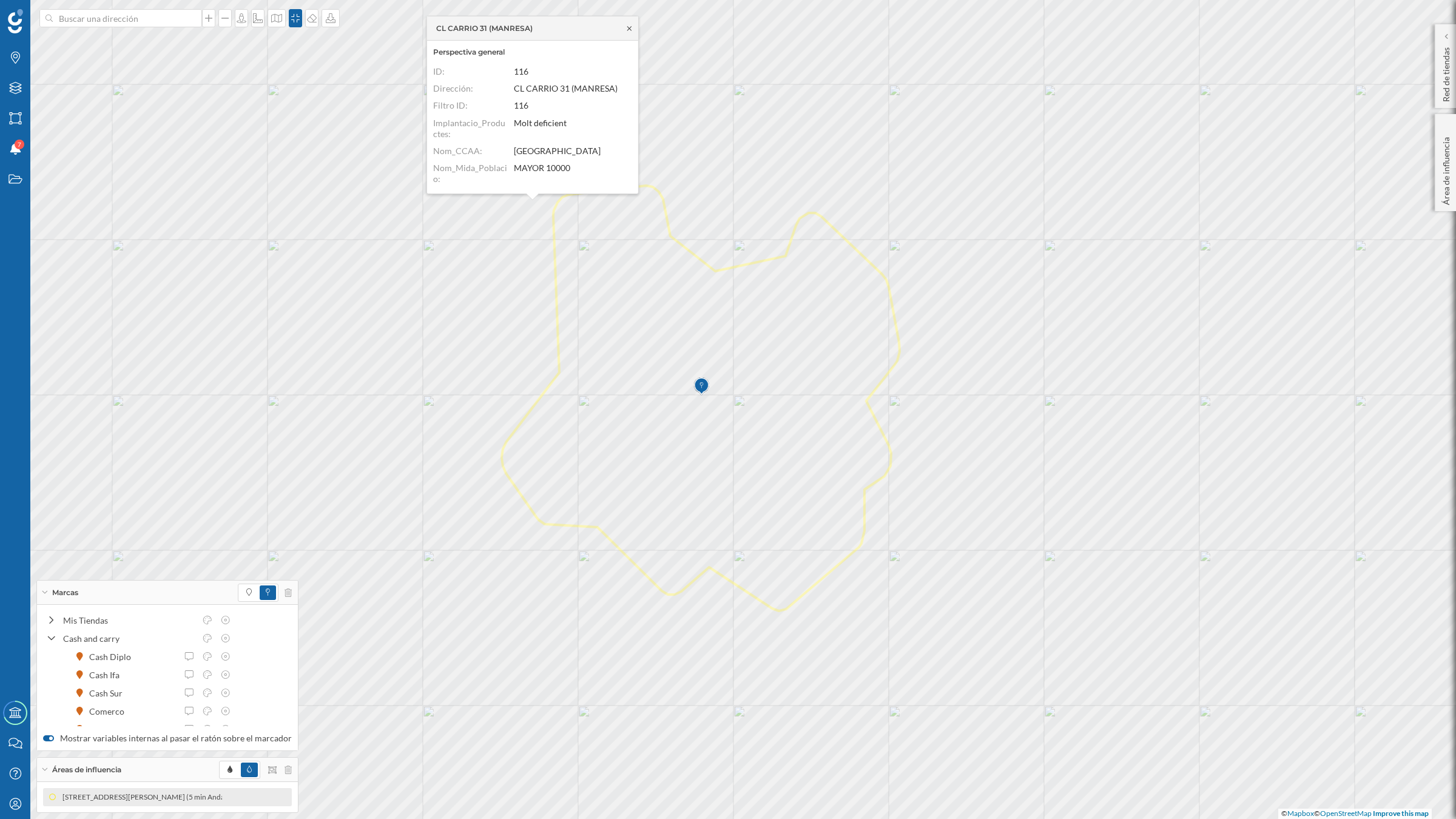
click at [629, 26] on icon at bounding box center [630, 28] width 9 height 7
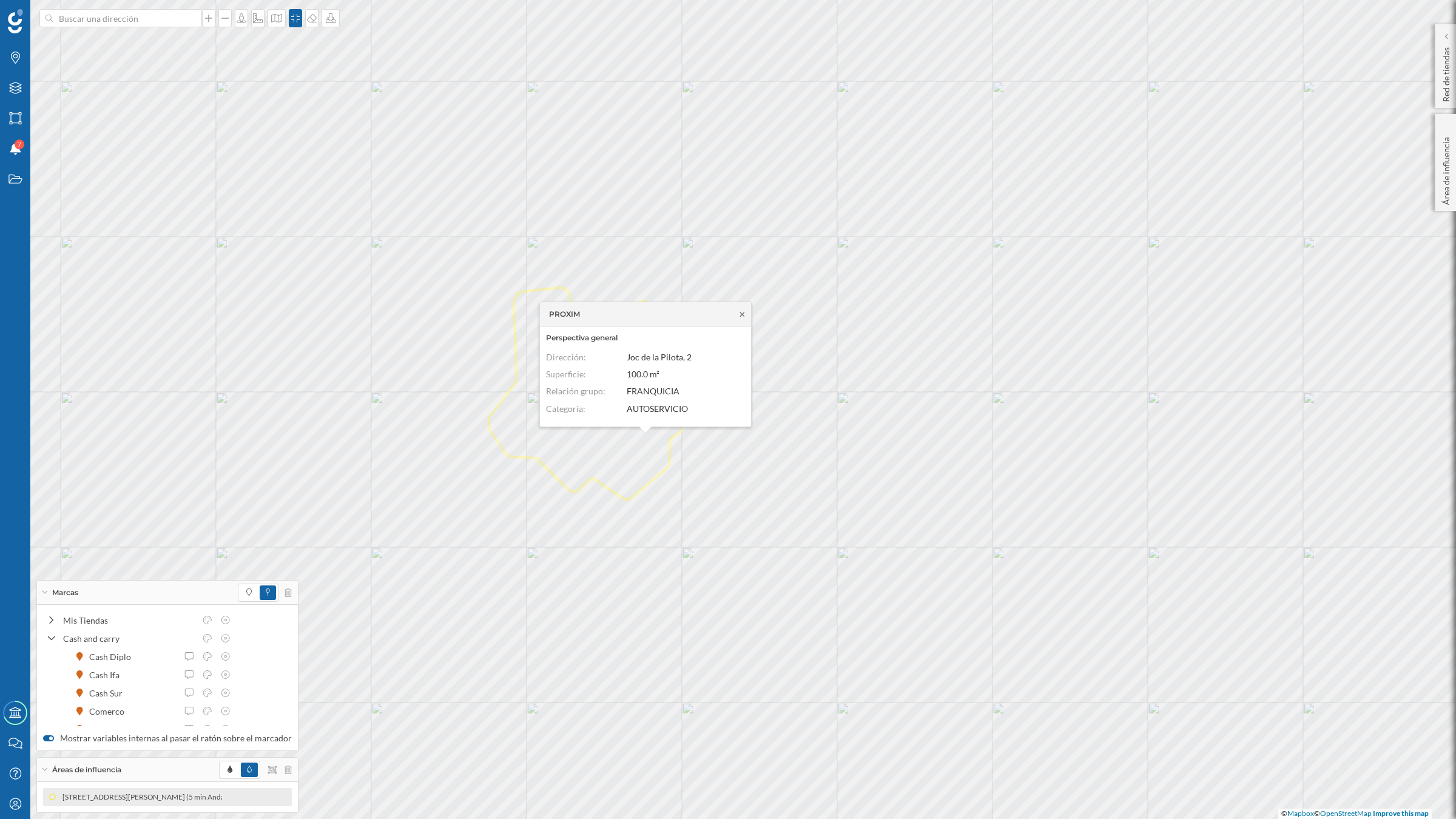
click at [741, 313] on icon at bounding box center [742, 314] width 9 height 7
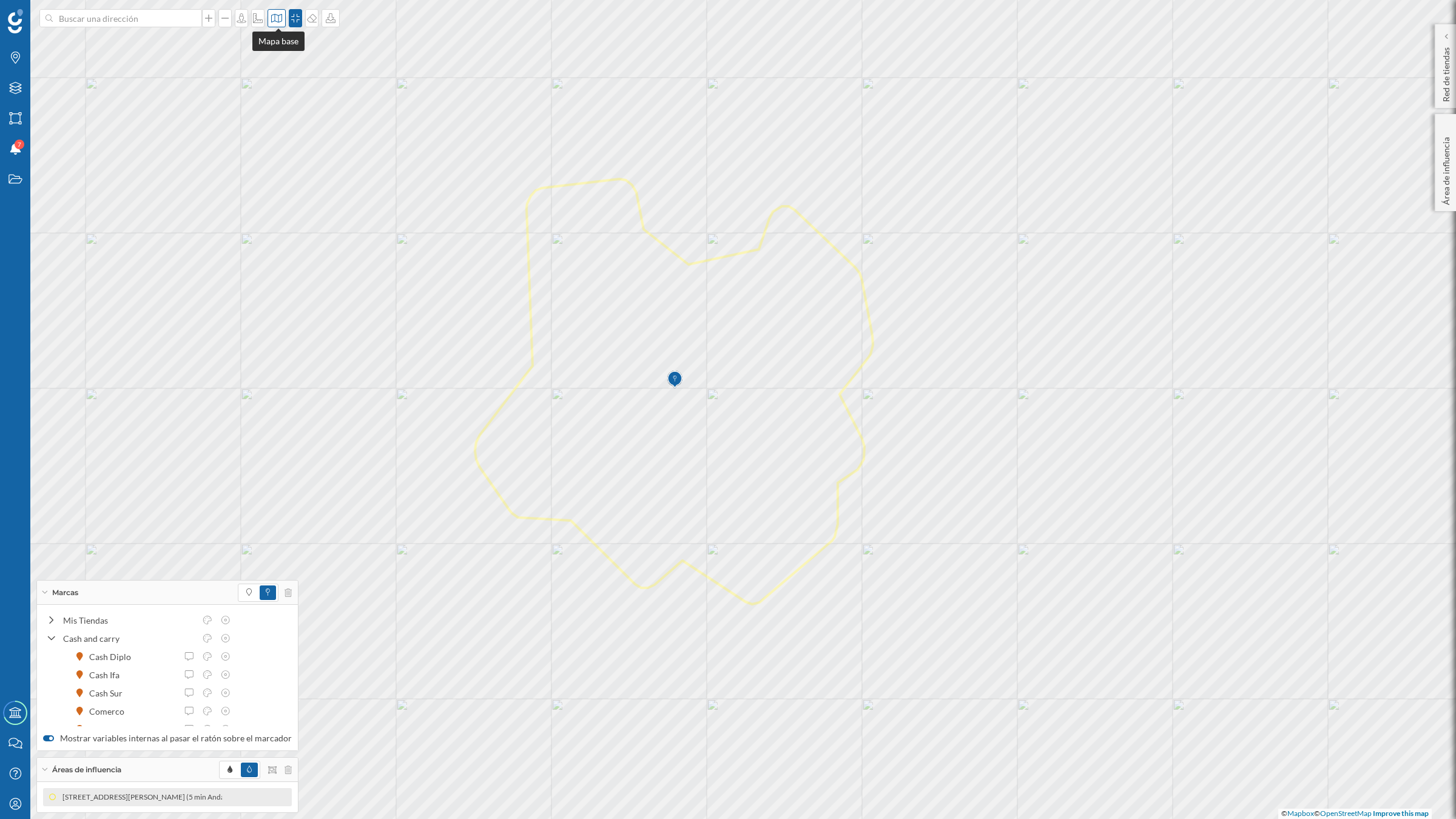
click at [271, 16] on icon at bounding box center [277, 18] width 12 height 10
click at [292, 70] on img at bounding box center [293, 79] width 36 height 42
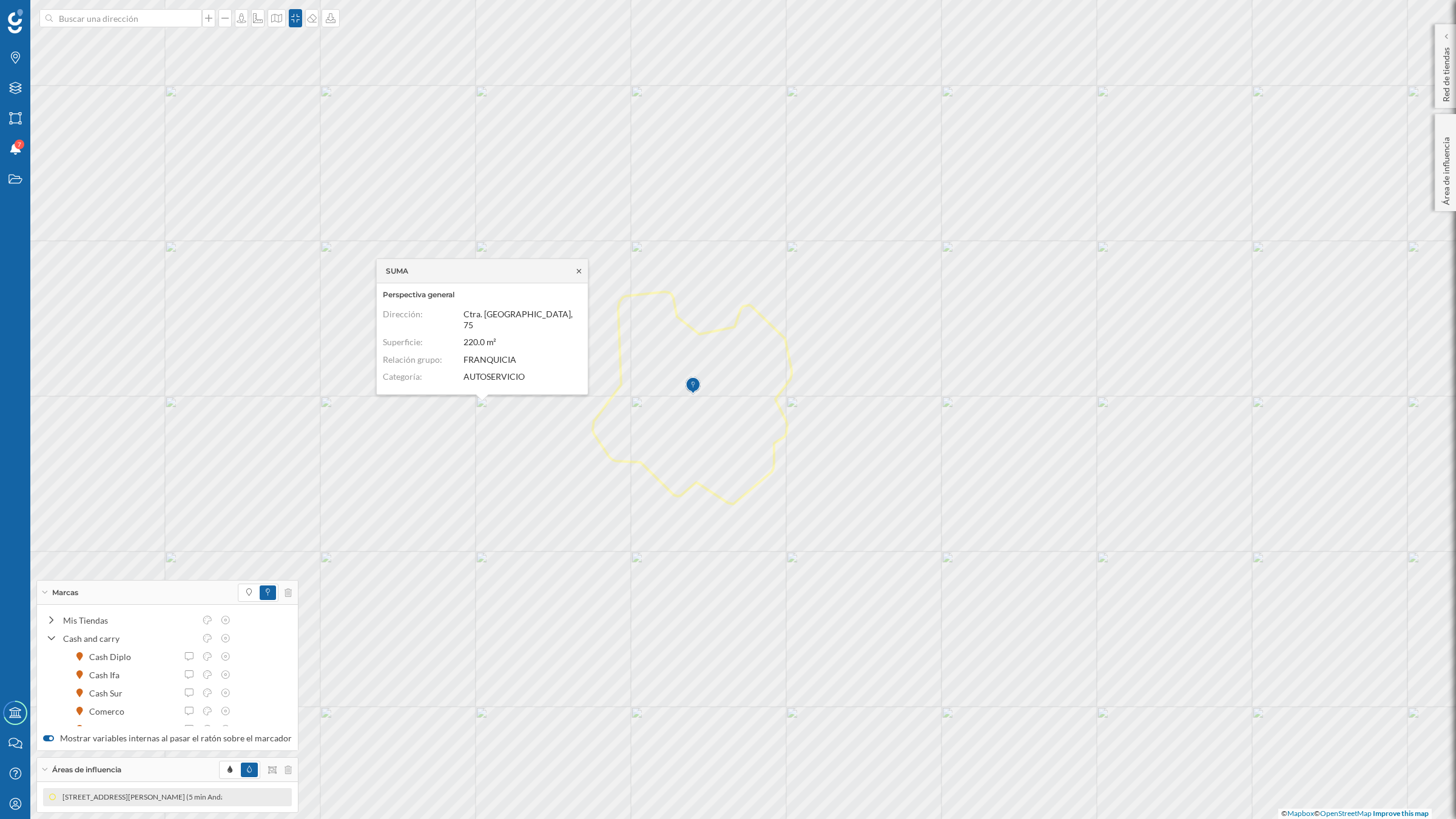
click at [580, 275] on icon at bounding box center [579, 271] width 9 height 7
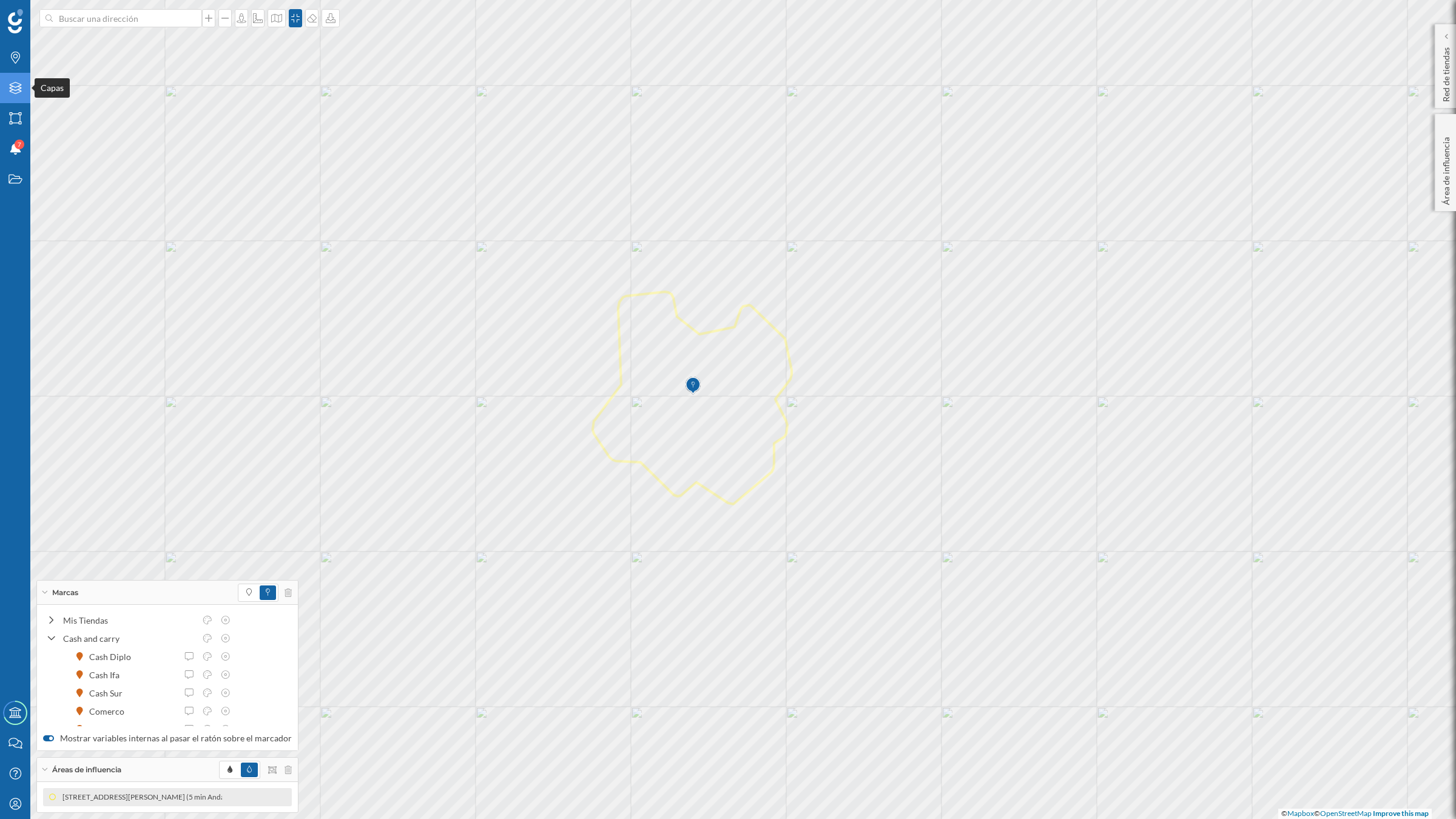
click at [22, 95] on div "Capas" at bounding box center [15, 88] width 31 height 31
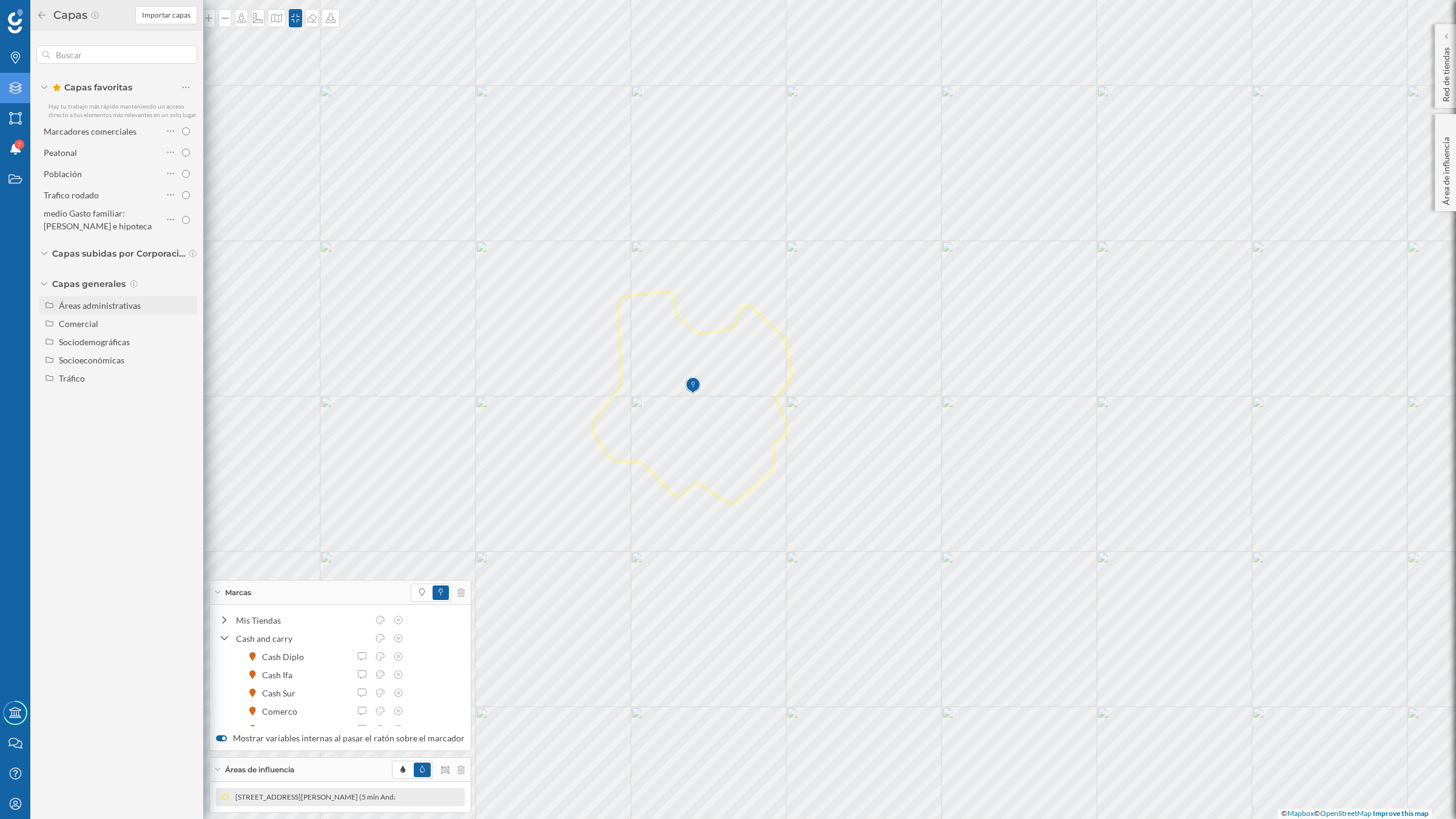
click at [90, 305] on div "Áreas administrativas" at bounding box center [99, 305] width 82 height 11
click at [186, 396] on input "Sección censal" at bounding box center [189, 396] width 8 height 8
radio input "true"
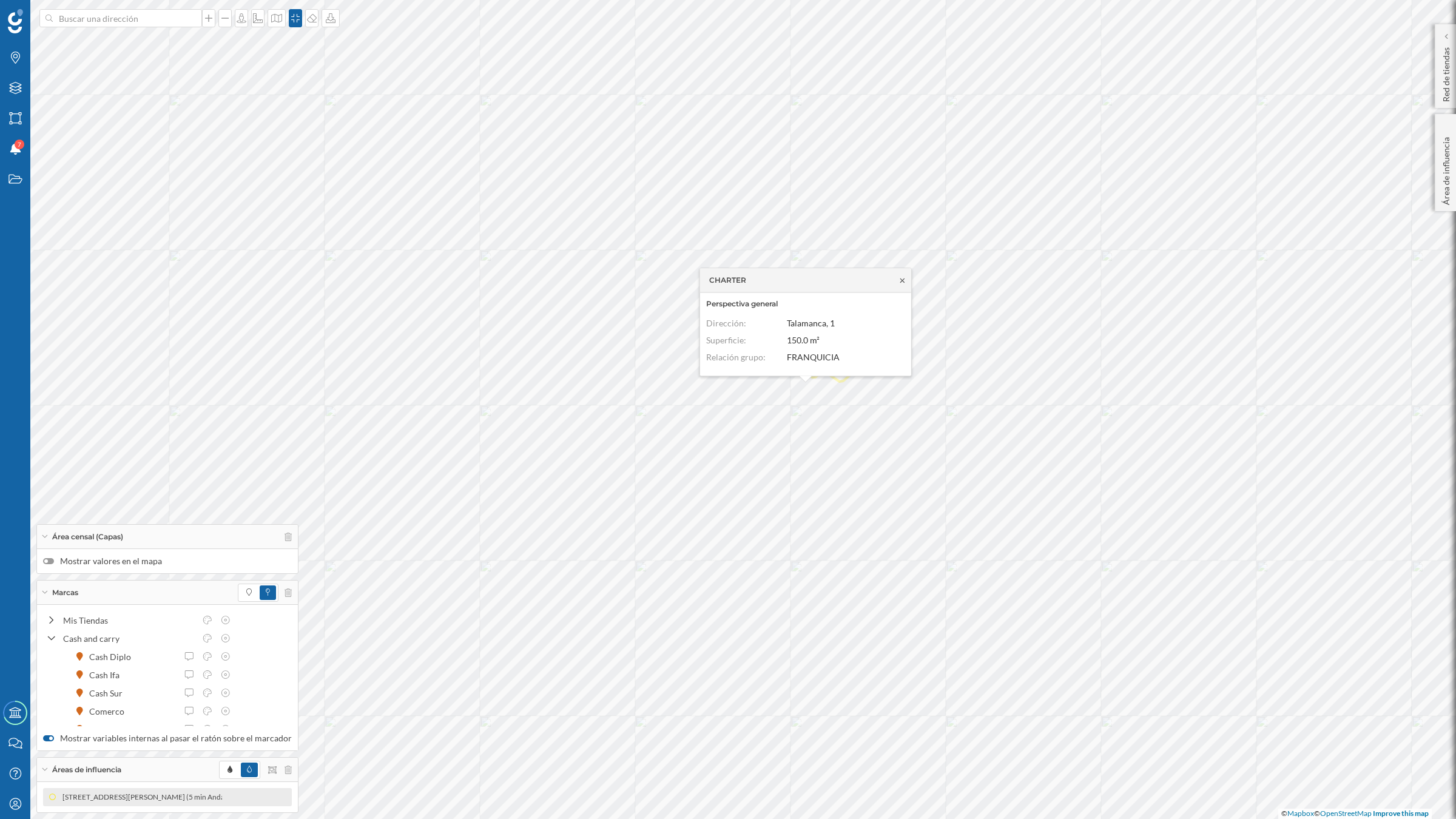
click at [902, 277] on icon at bounding box center [902, 280] width 9 height 7
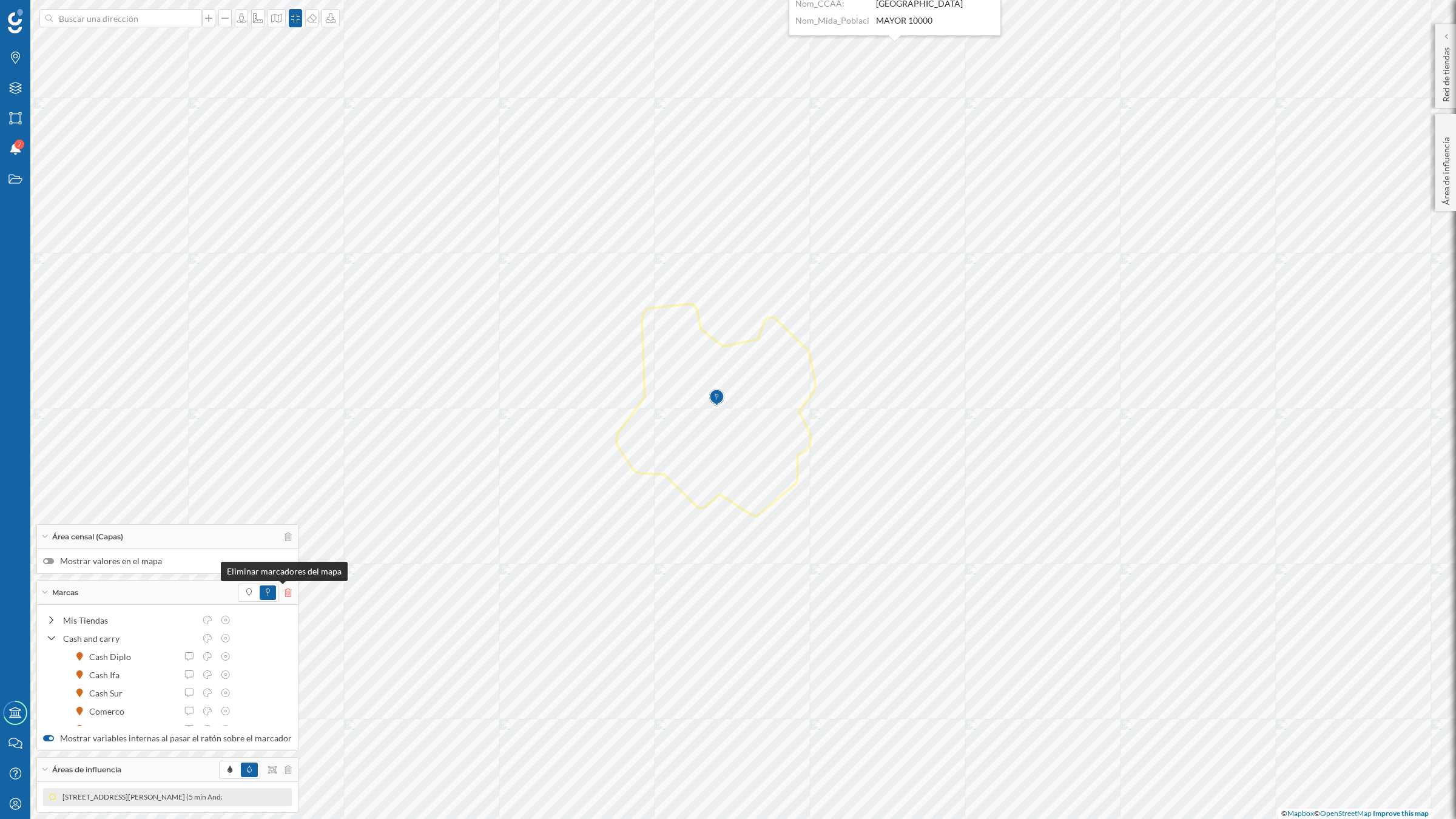
click at [285, 593] on icon at bounding box center [288, 593] width 7 height 9
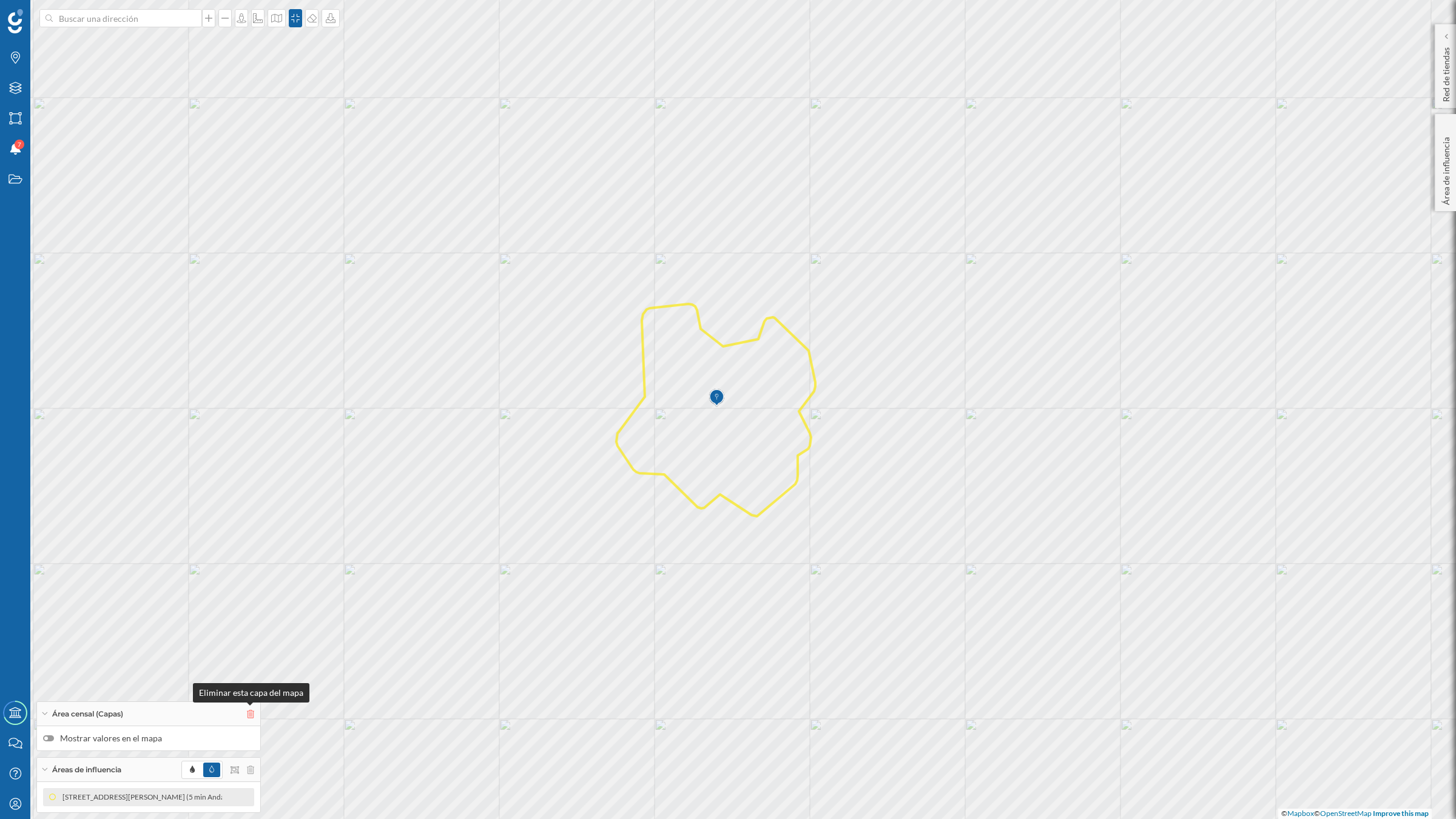
click at [249, 636] on icon at bounding box center [250, 714] width 7 height 9
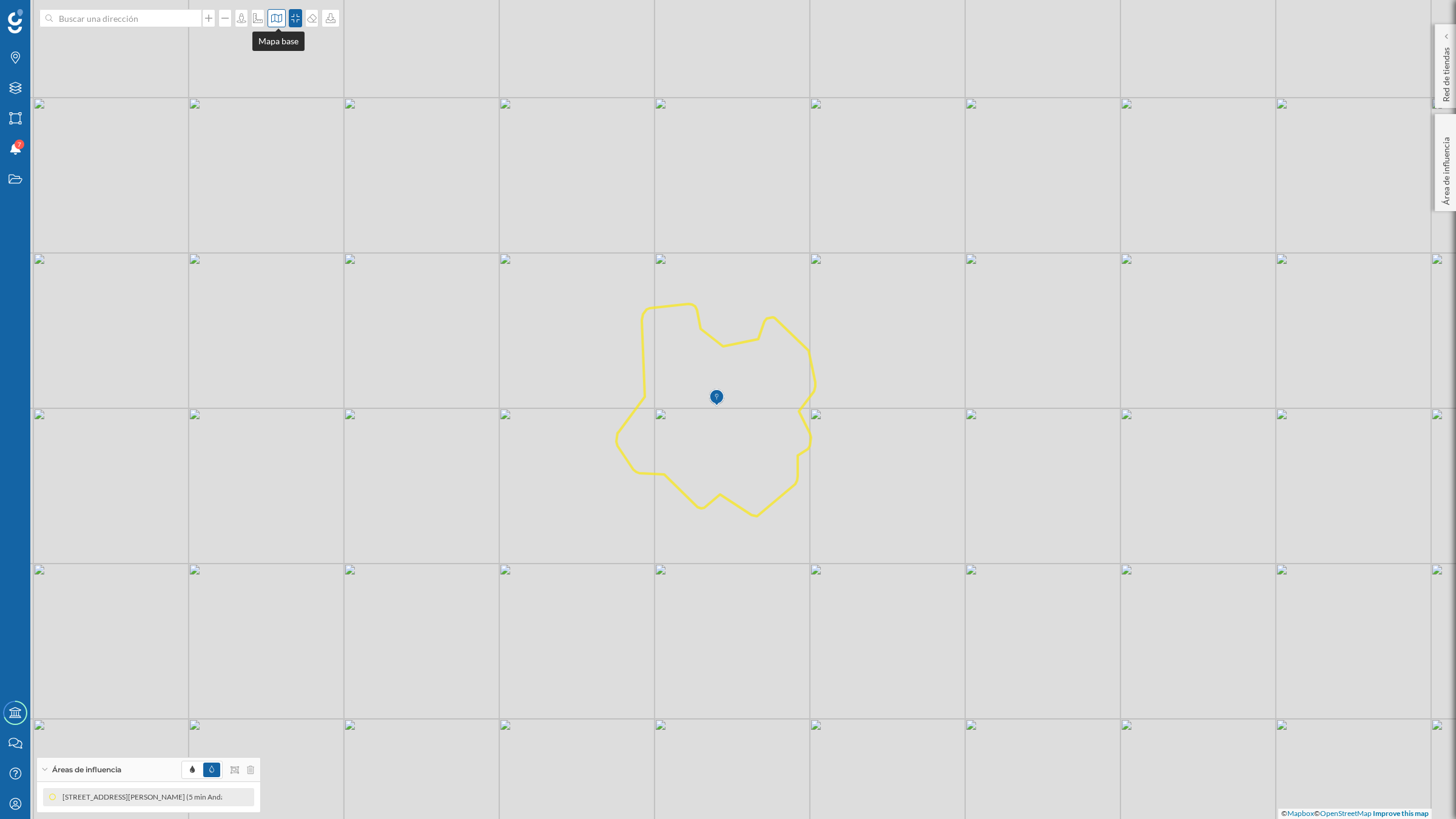
click at [274, 17] on icon at bounding box center [277, 18] width 12 height 10
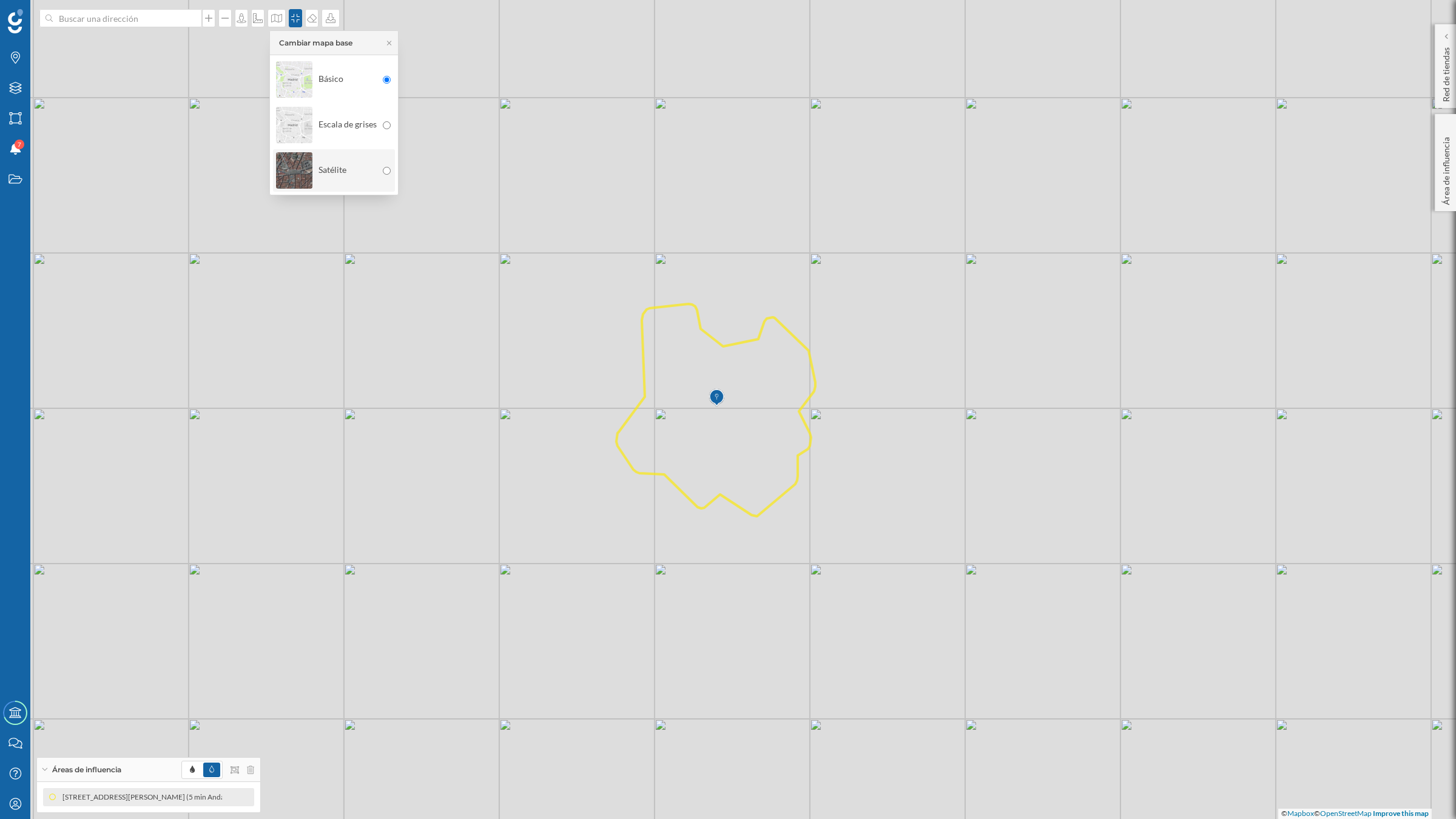
click at [285, 171] on img at bounding box center [293, 170] width 36 height 42
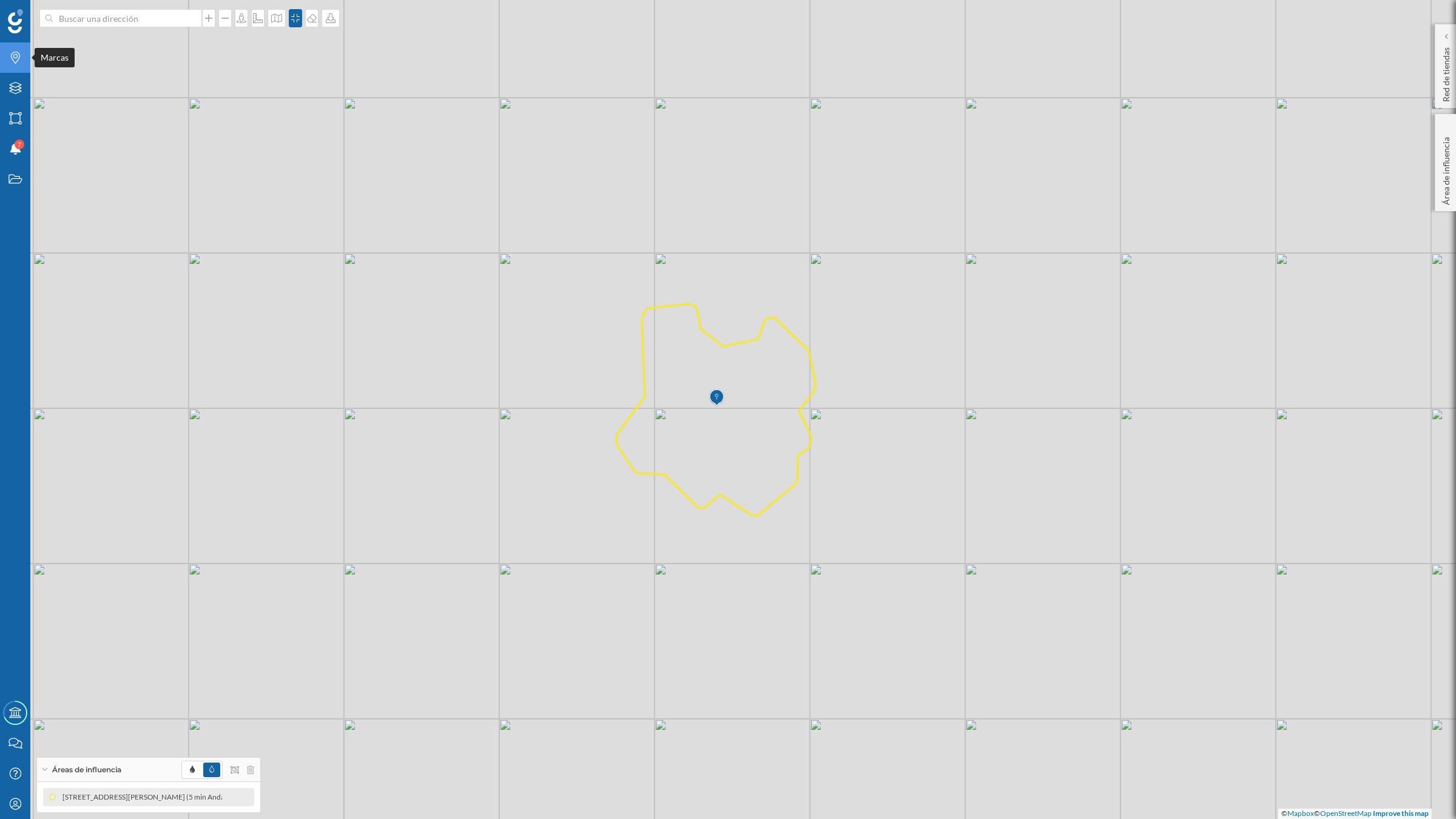
click at [13, 54] on icon "Marcas" at bounding box center [15, 58] width 15 height 12
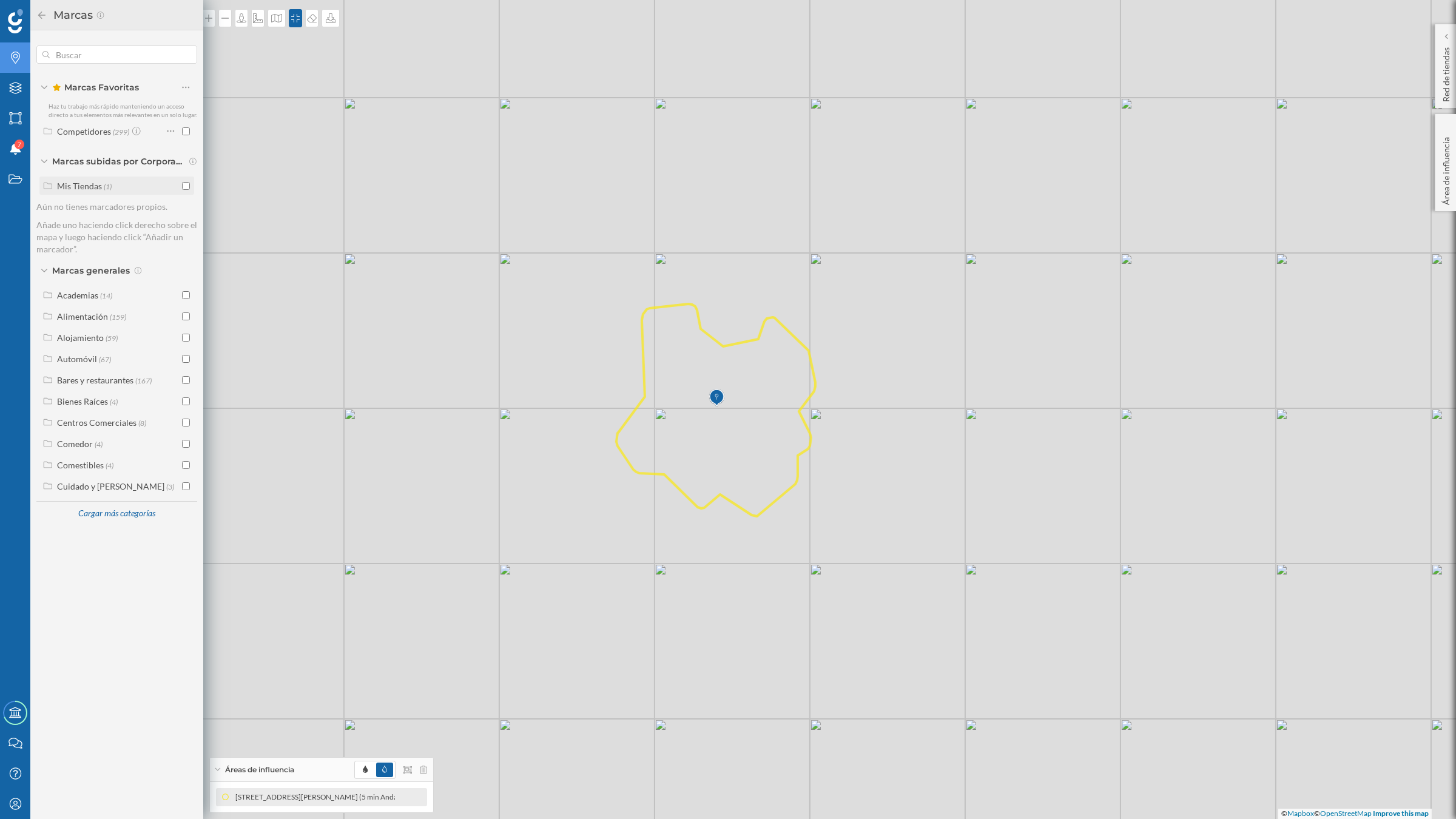
click at [184, 182] on input "checkbox" at bounding box center [185, 185] width 8 height 8
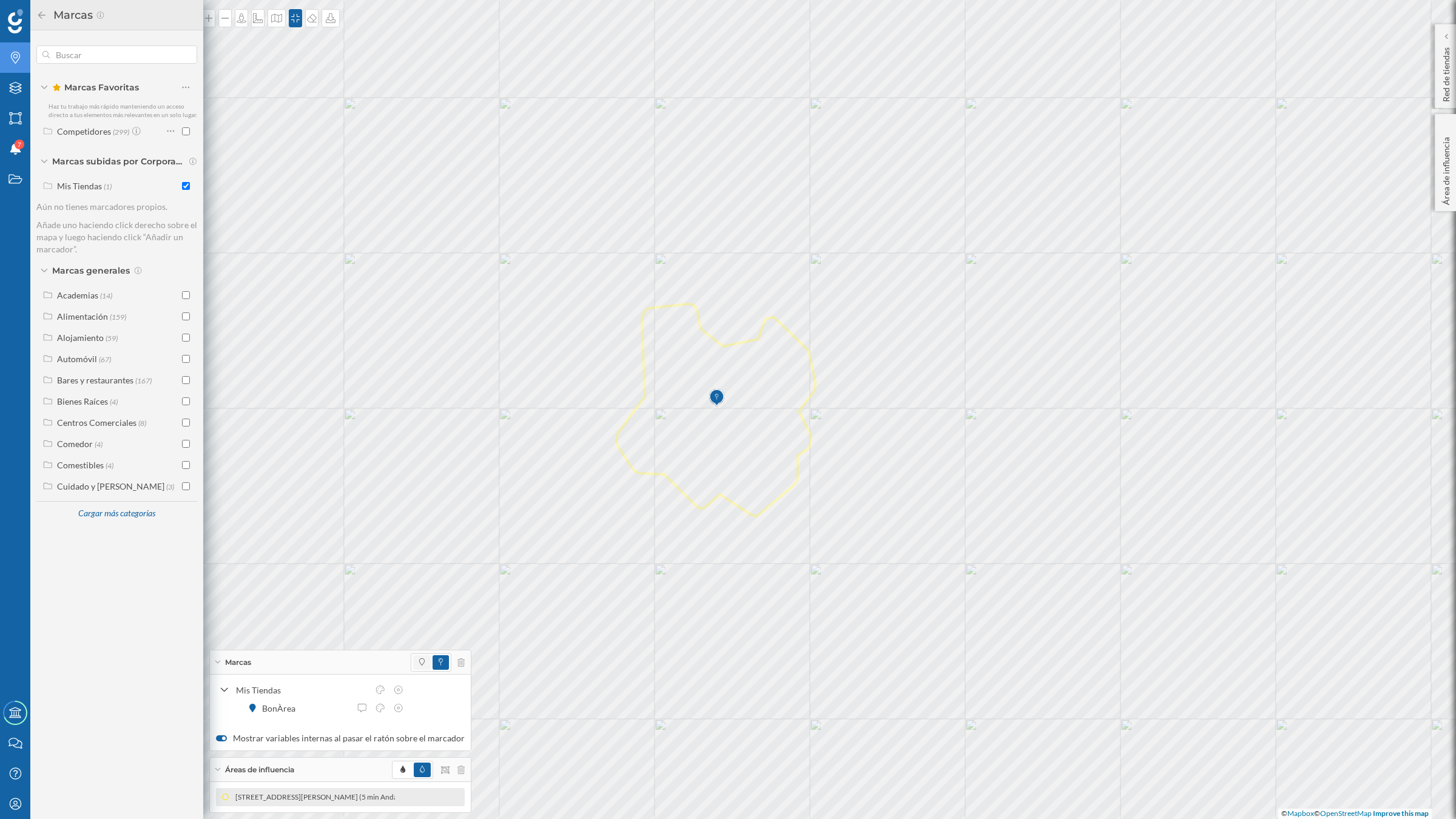
click at [413, 636] on span at bounding box center [422, 662] width 18 height 15
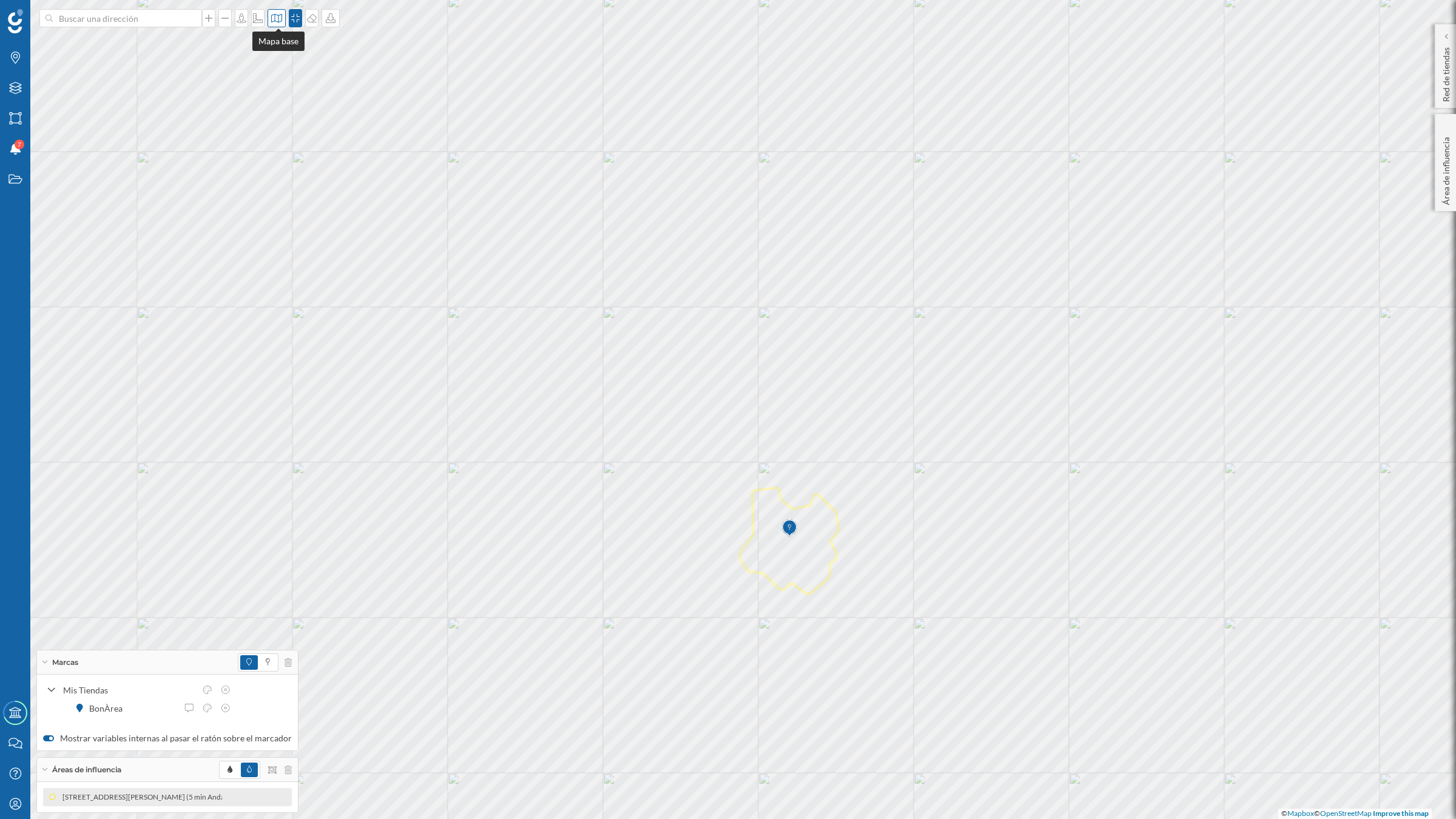
click at [275, 19] on icon at bounding box center [277, 18] width 12 height 10
click at [294, 80] on img at bounding box center [293, 79] width 36 height 42
click at [17, 95] on div "Capas" at bounding box center [15, 88] width 31 height 31
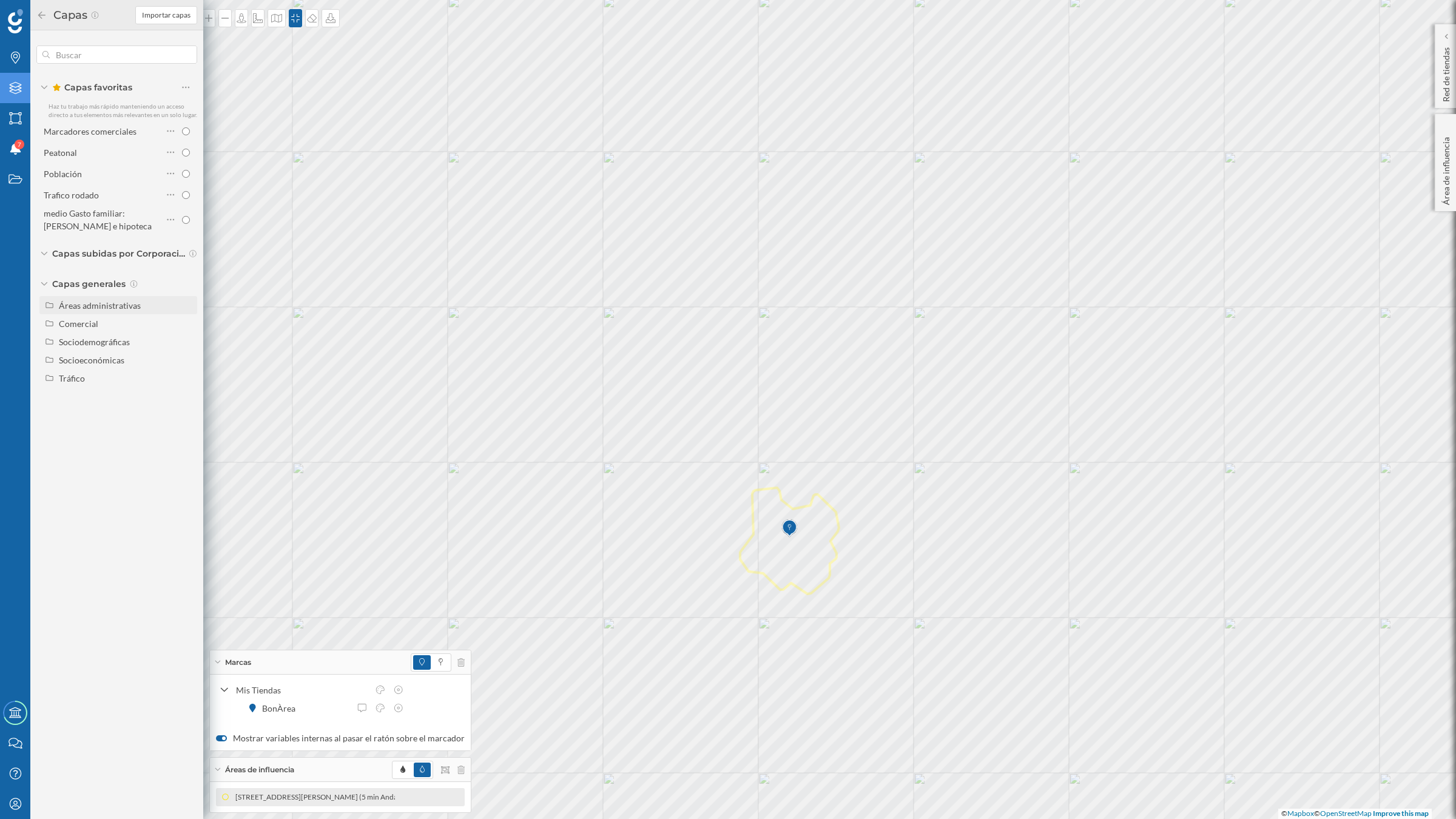
click at [122, 308] on div "Áreas administrativas" at bounding box center [99, 305] width 82 height 11
click at [185, 358] on input "Municipio" at bounding box center [189, 360] width 8 height 8
radio input "true"
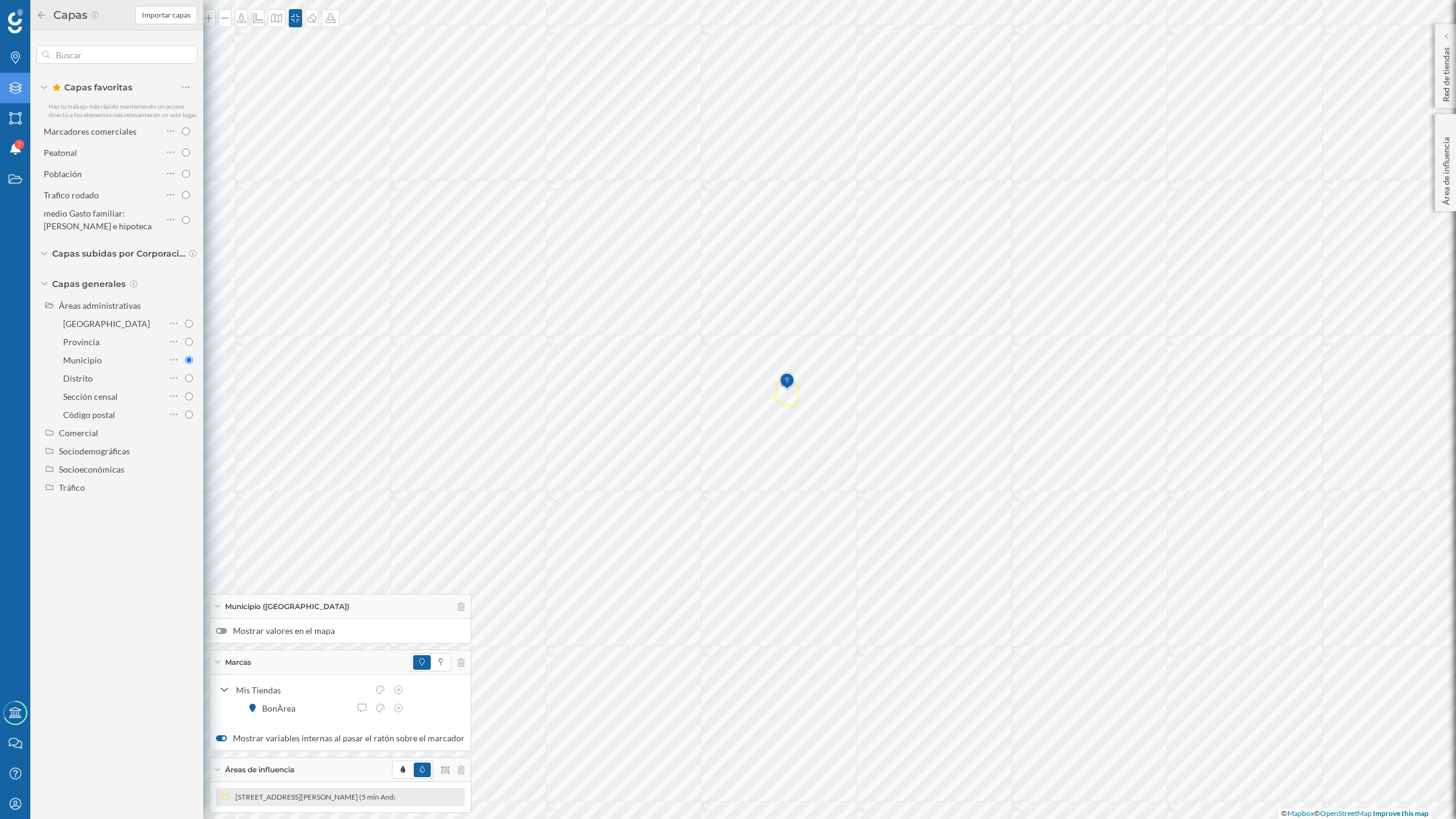
click at [223, 629] on div at bounding box center [221, 630] width 11 height 6
click at [0, 0] on input "Mostrar valores en el mapa" at bounding box center [0, 0] width 0 height 0
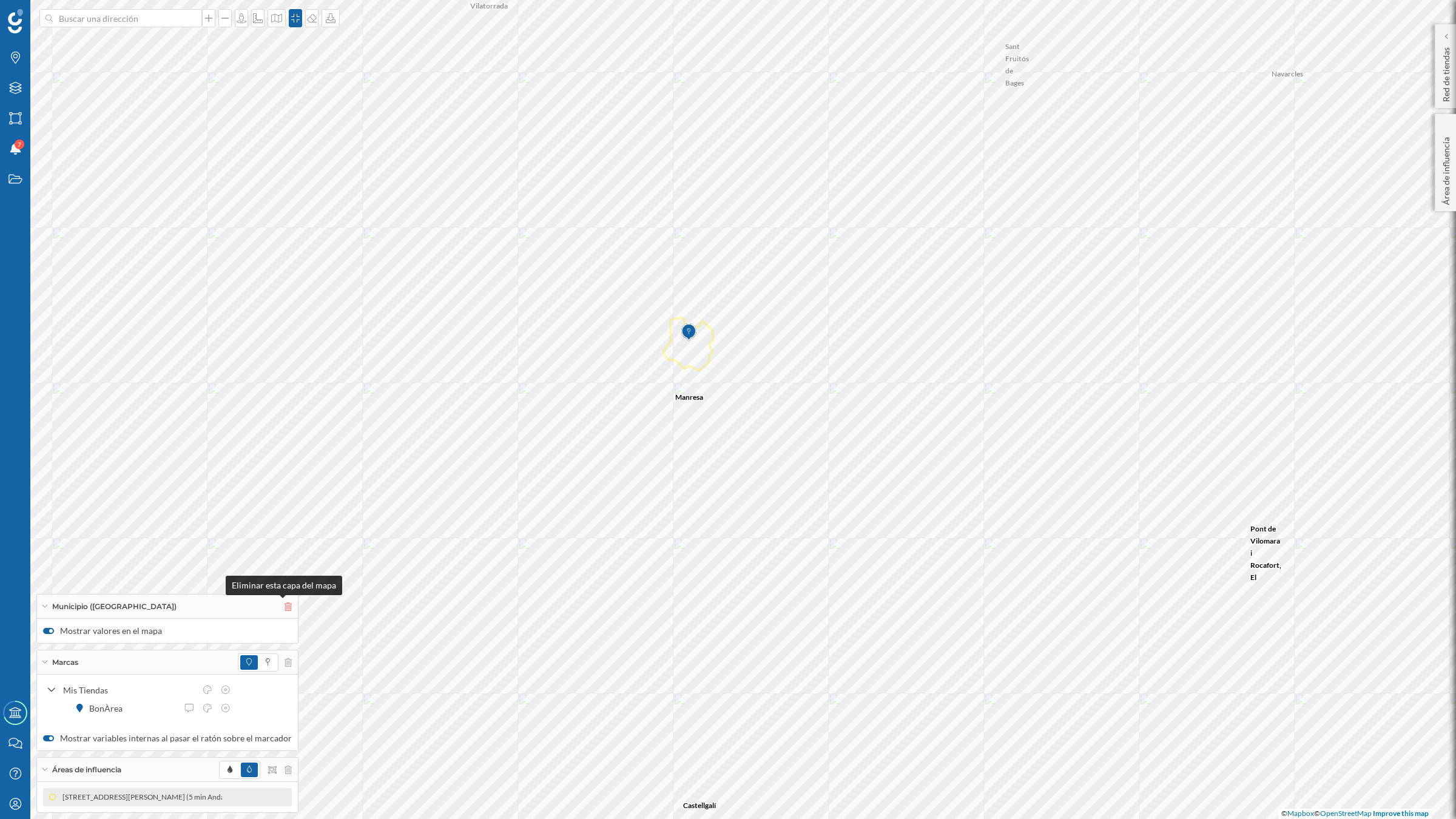
click at [285, 609] on icon at bounding box center [288, 607] width 7 height 9
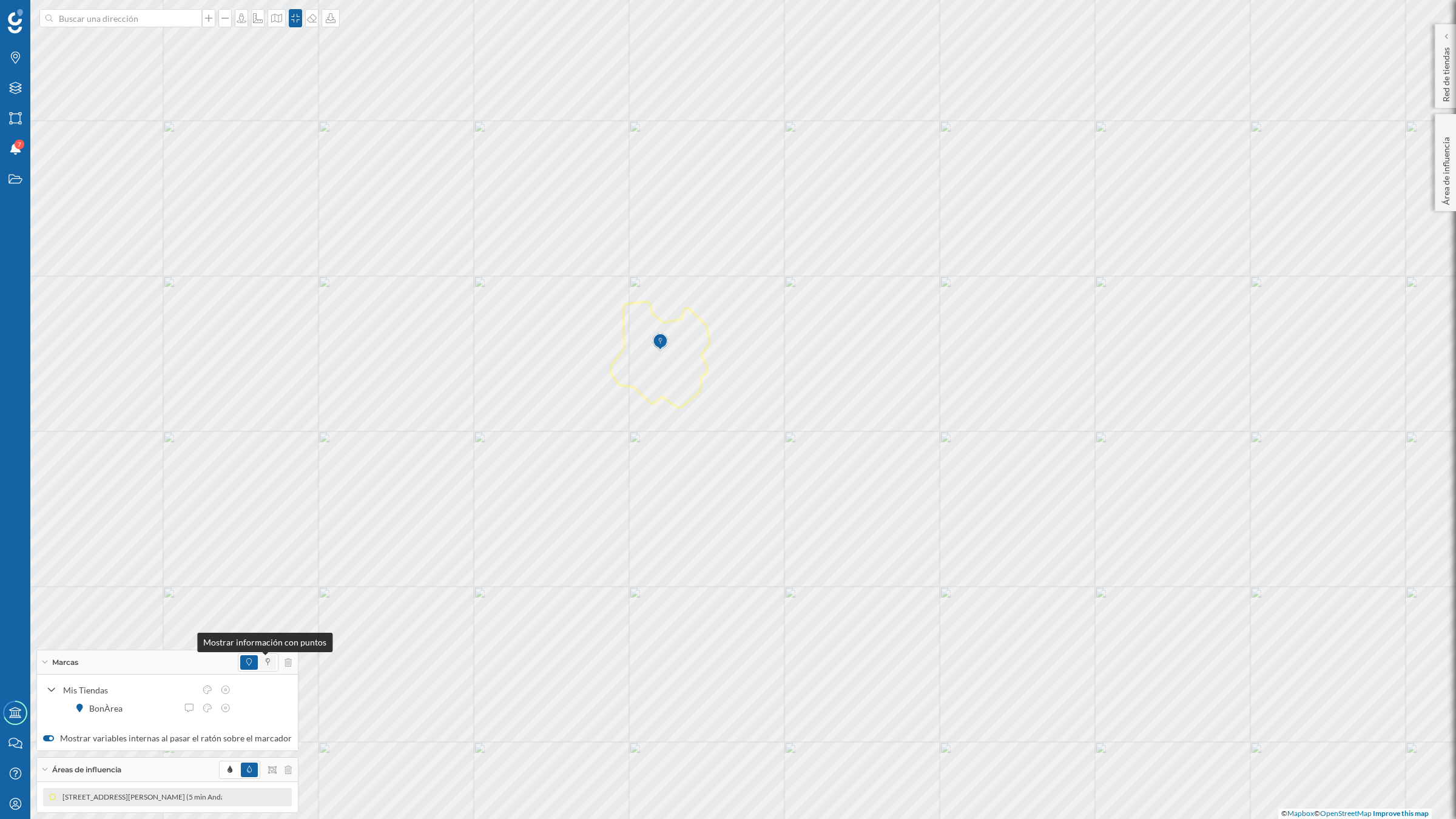
click at [266, 636] on icon at bounding box center [268, 662] width 4 height 7
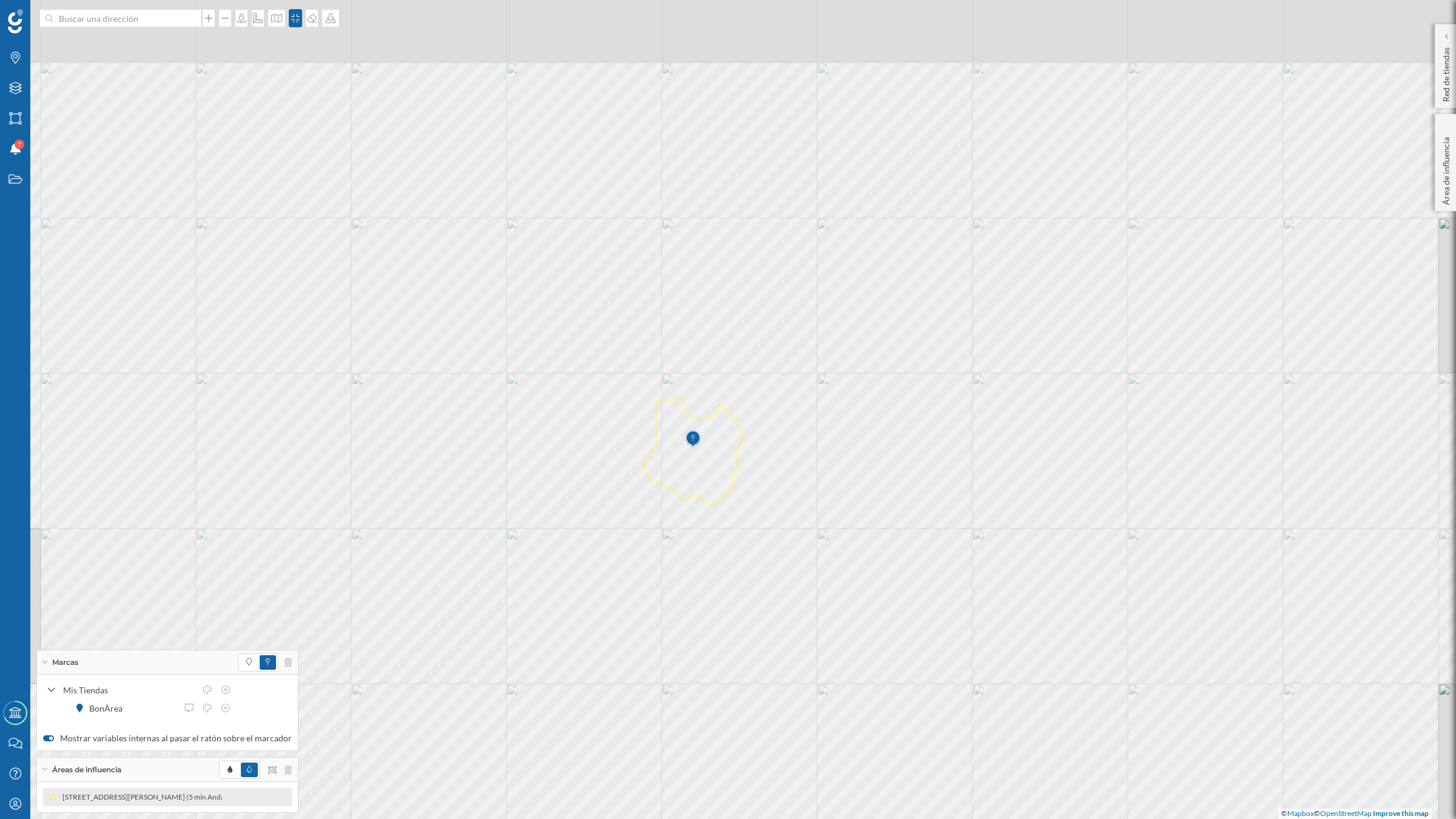
click at [774, 549] on div "© Mapbox © OpenStreetMap Improve this map" at bounding box center [728, 409] width 1456 height 819
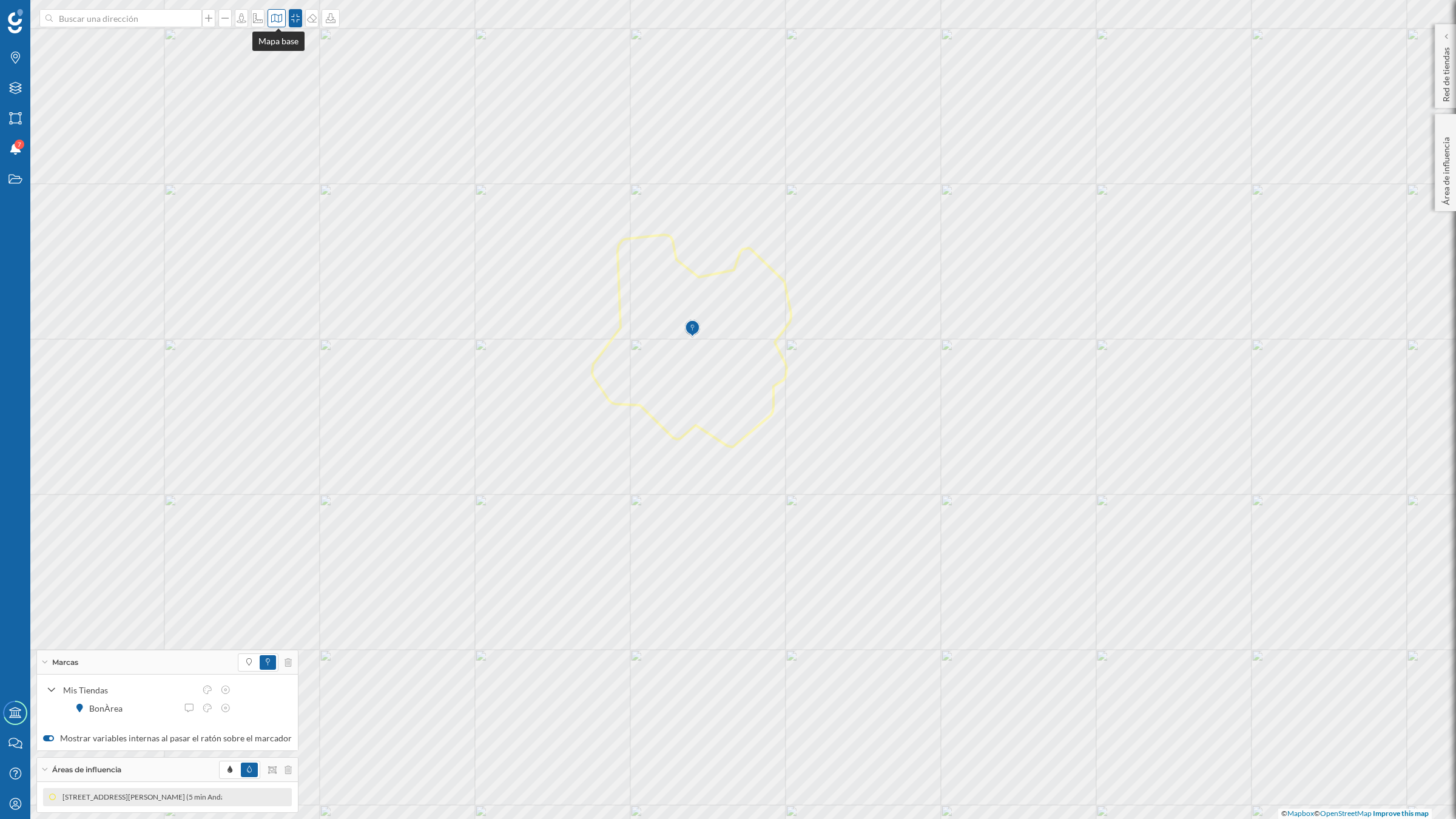
click at [277, 18] on icon at bounding box center [277, 18] width 11 height 9
click at [295, 171] on img at bounding box center [293, 170] width 36 height 42
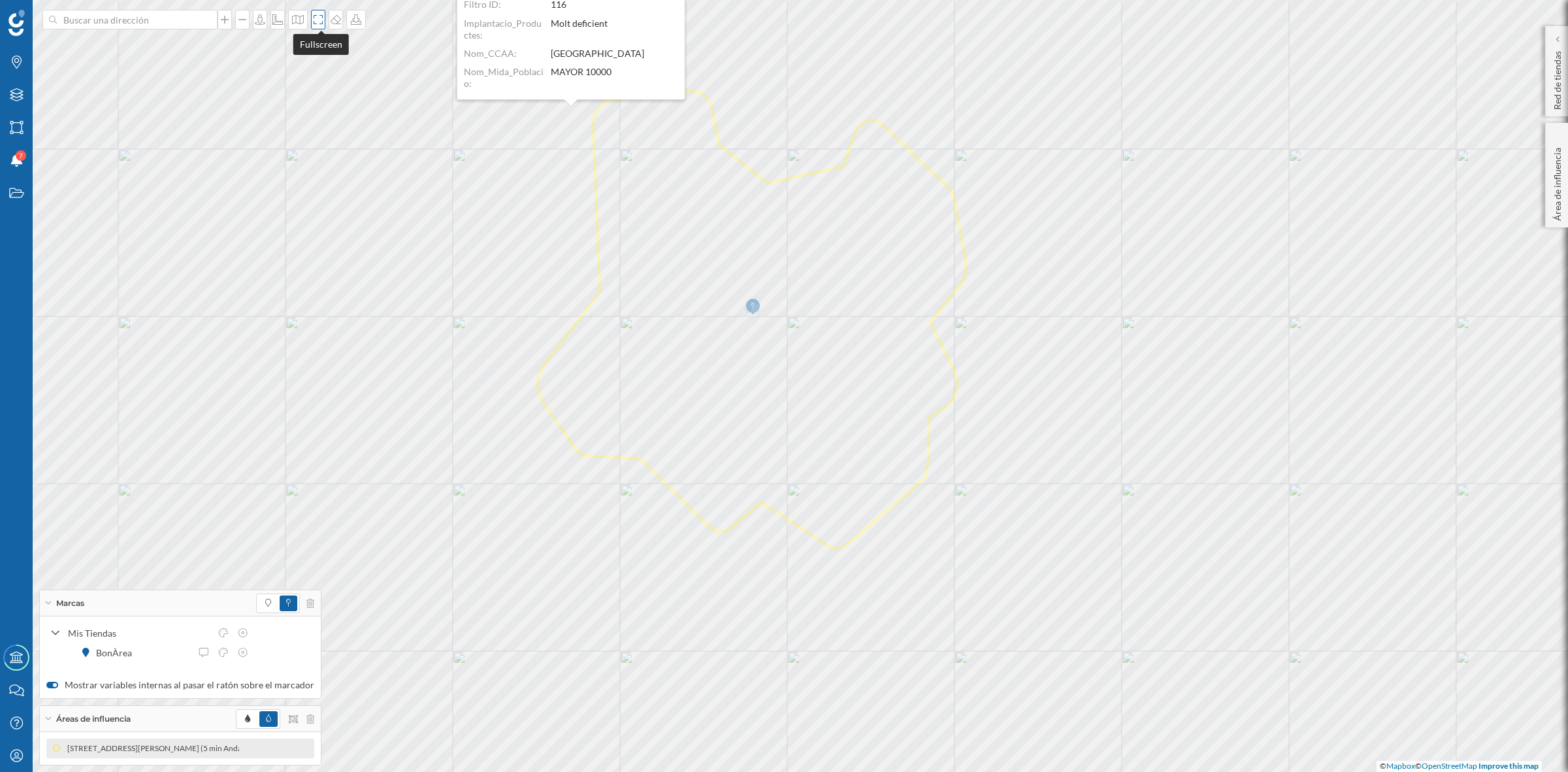
click at [321, 24] on icon at bounding box center [319, 19] width 13 height 10
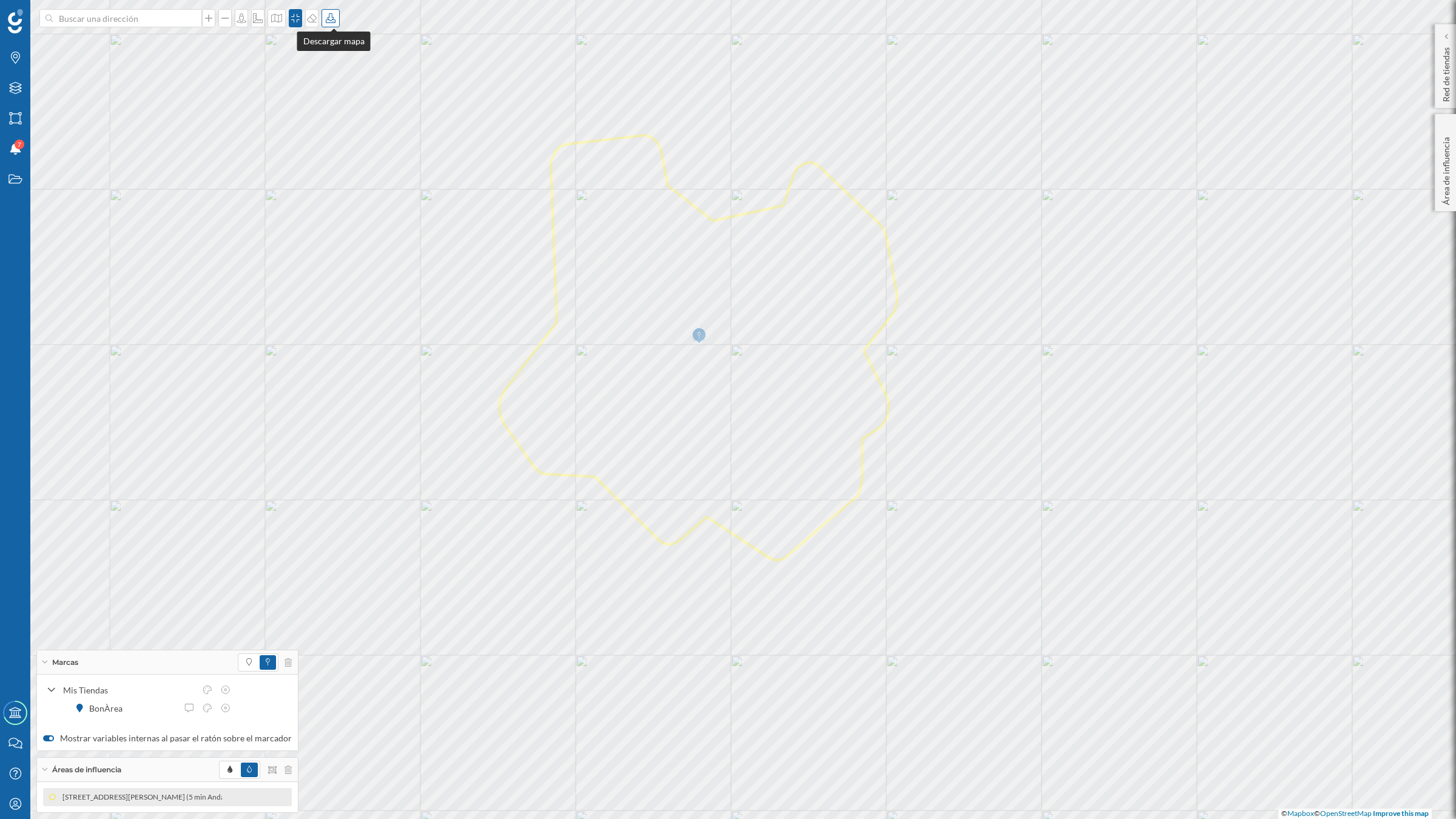
click at [333, 17] on icon at bounding box center [331, 18] width 12 height 10
click at [352, 85] on div "Descargar sin leyenda" at bounding box center [373, 89] width 85 height 13
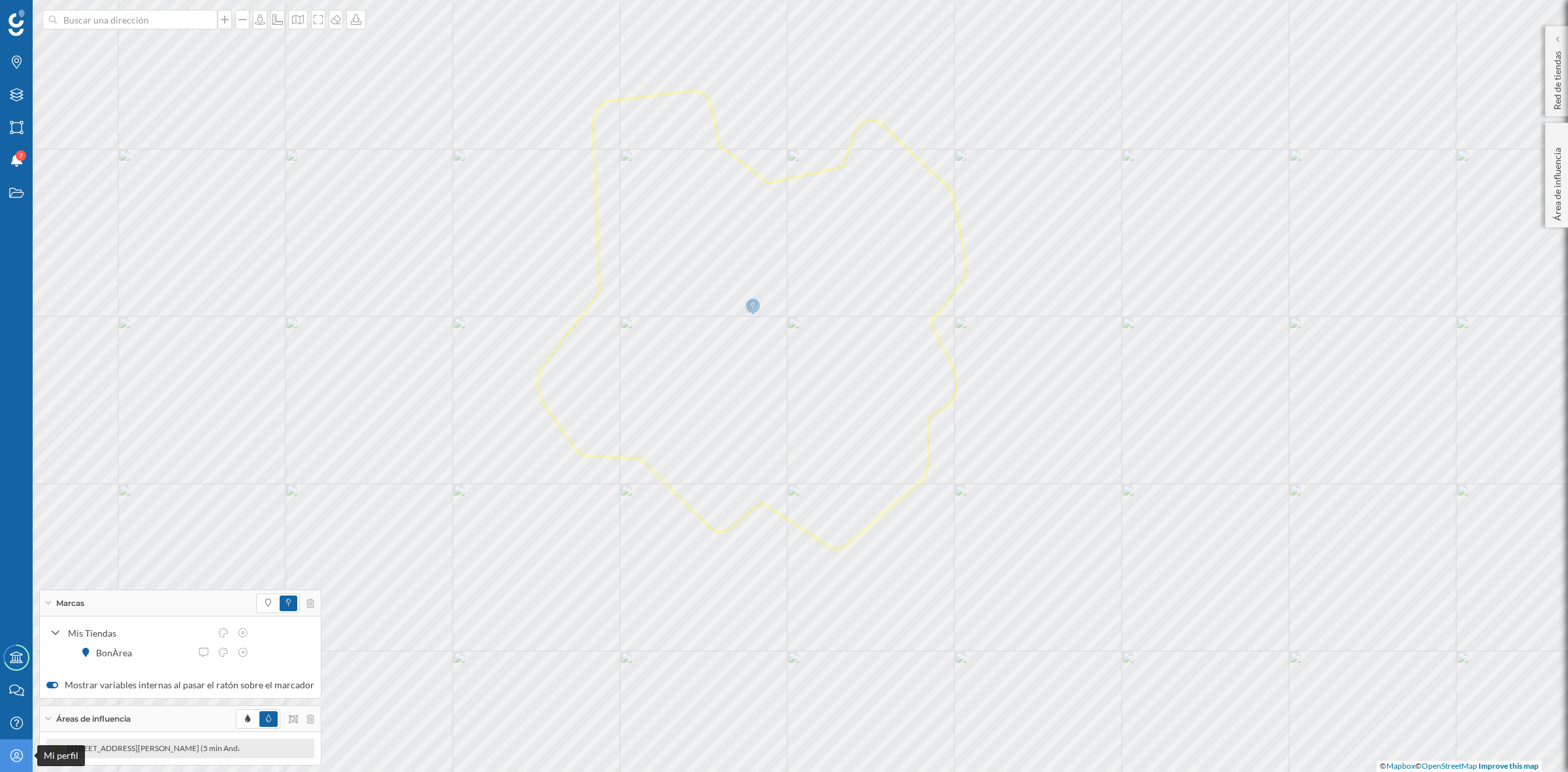
click at [9, 686] on icon "Mi perfil" at bounding box center [16, 756] width 16 height 13
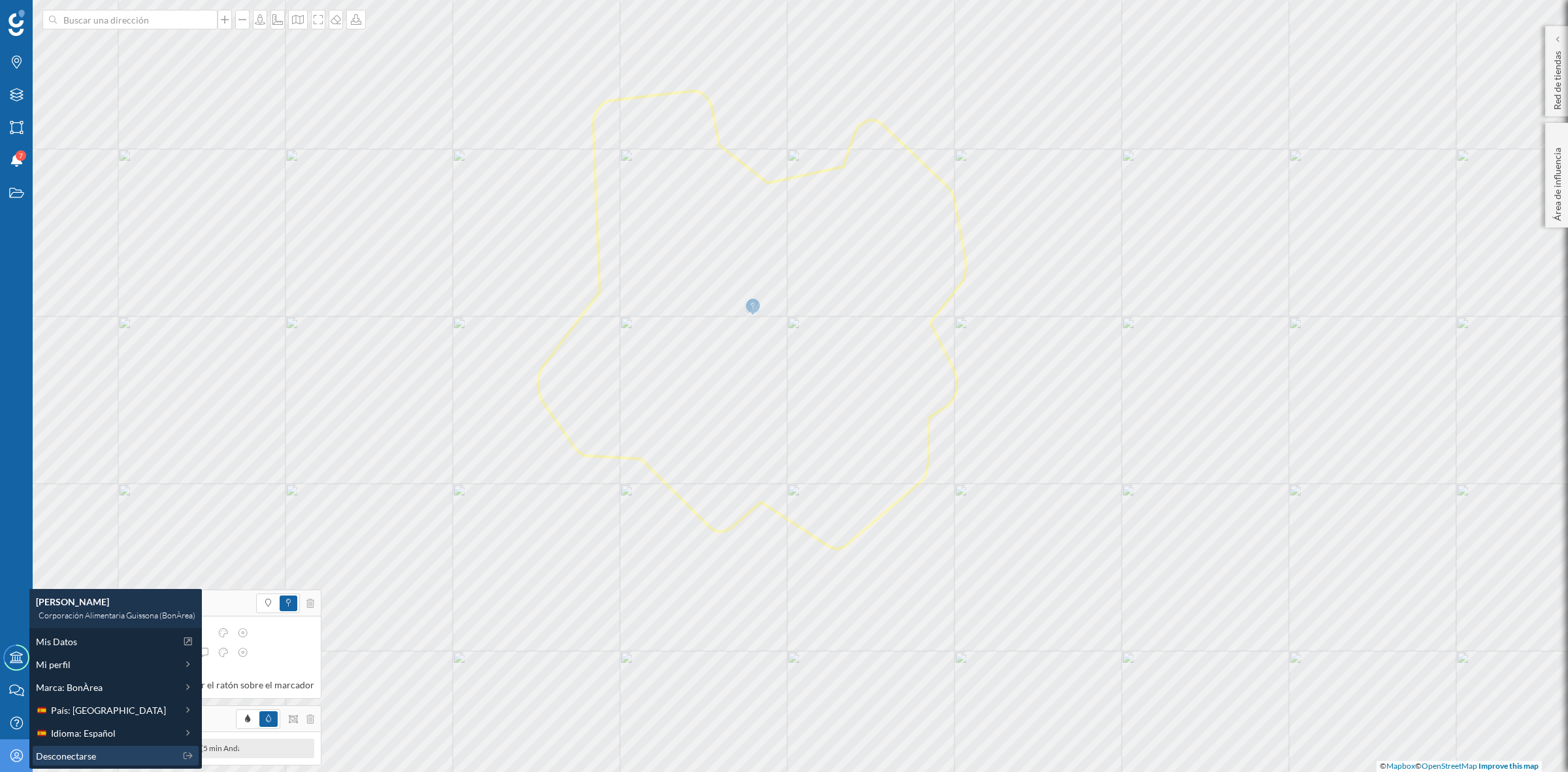
click at [54, 686] on span "Desconectarse" at bounding box center [66, 756] width 61 height 14
